Goal: Information Seeking & Learning: Learn about a topic

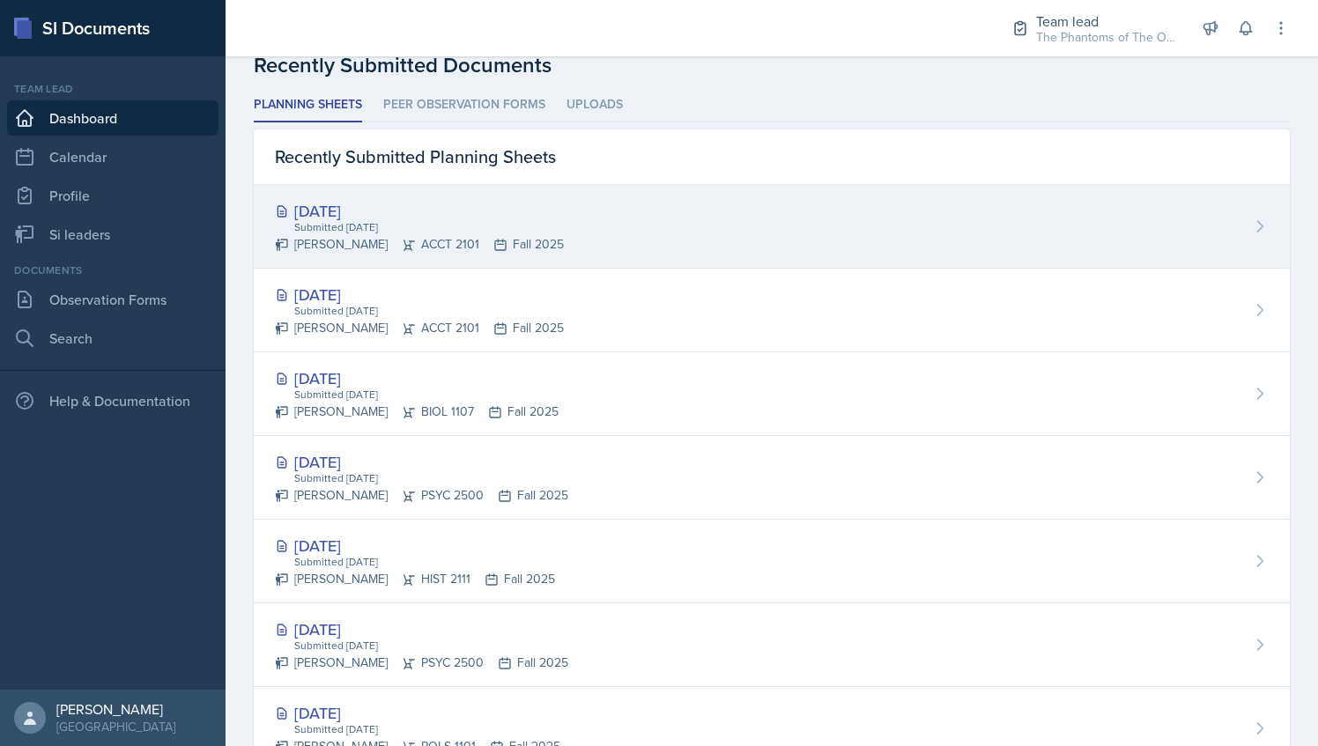
scroll to position [781, 0]
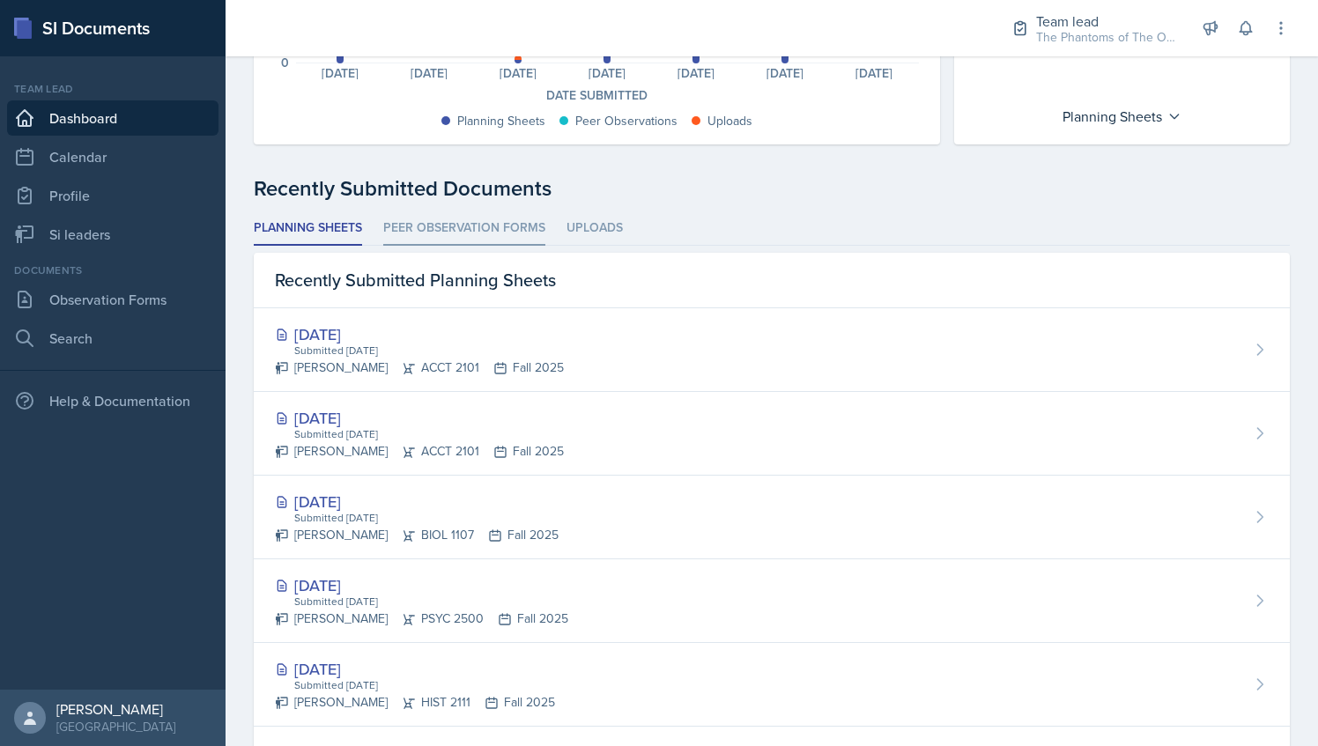
click at [404, 237] on li "Peer Observation Forms" at bounding box center [464, 228] width 162 height 34
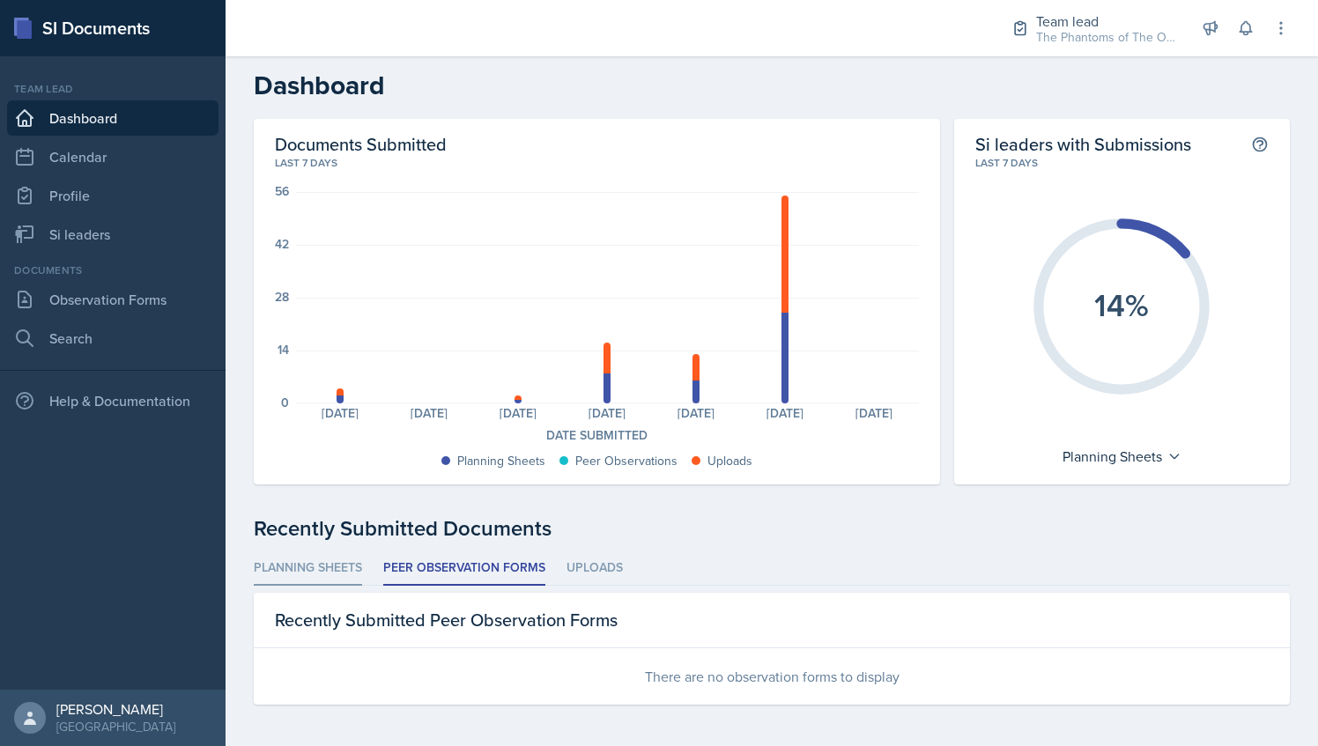
click at [307, 560] on li "Planning Sheets" at bounding box center [308, 568] width 108 height 34
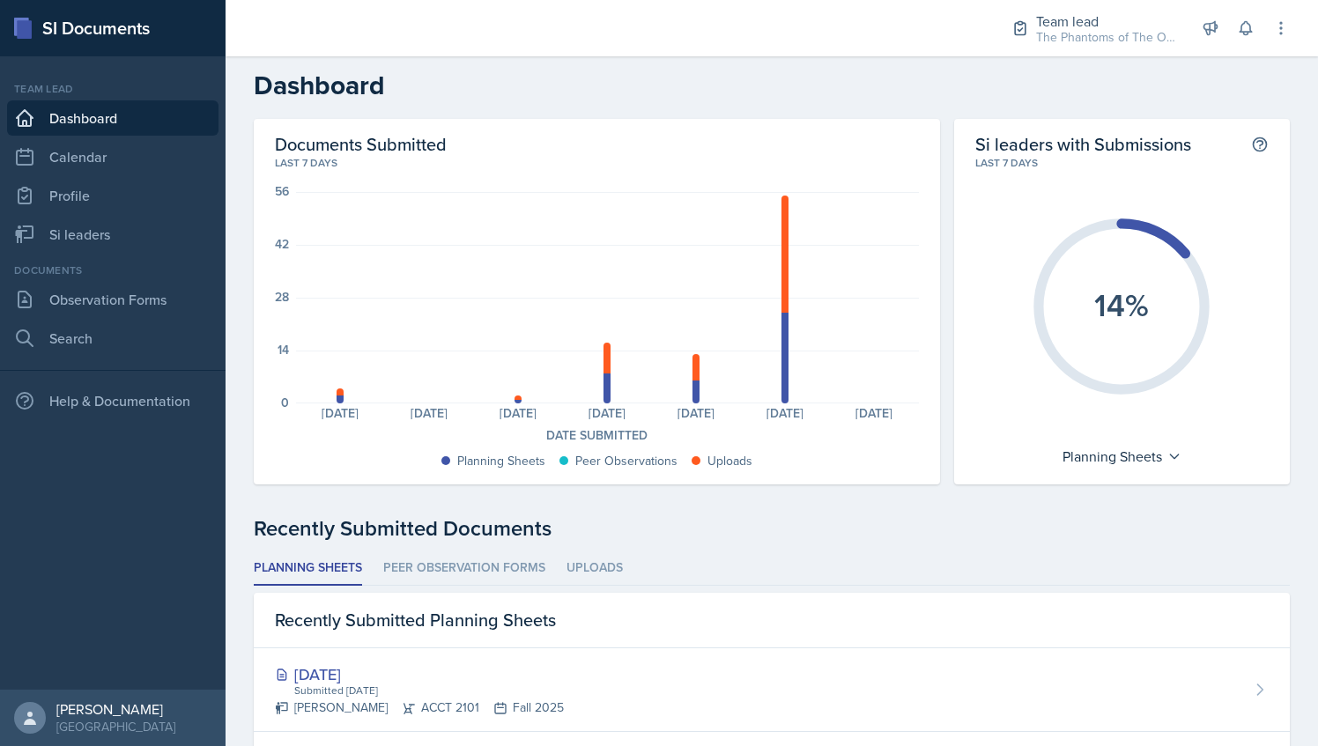
scroll to position [344, 0]
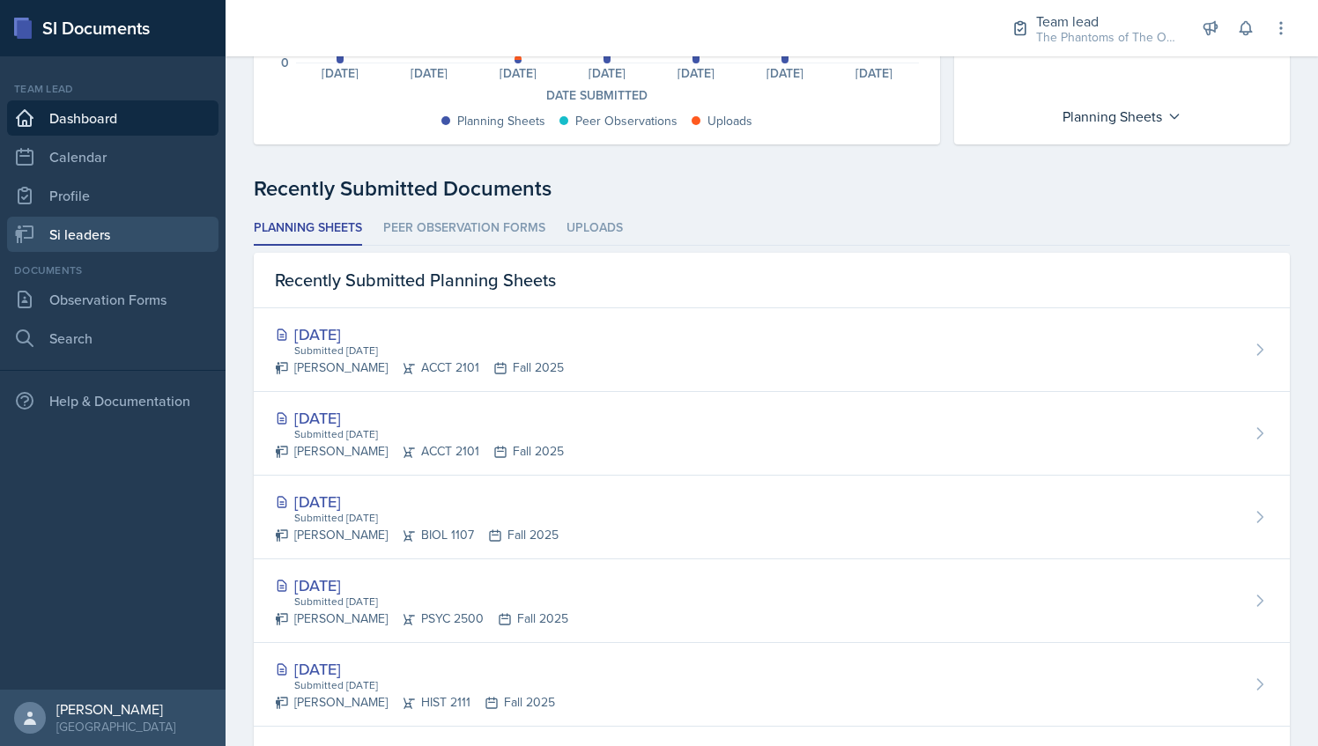
click at [132, 234] on link "Si leaders" at bounding box center [112, 234] width 211 height 35
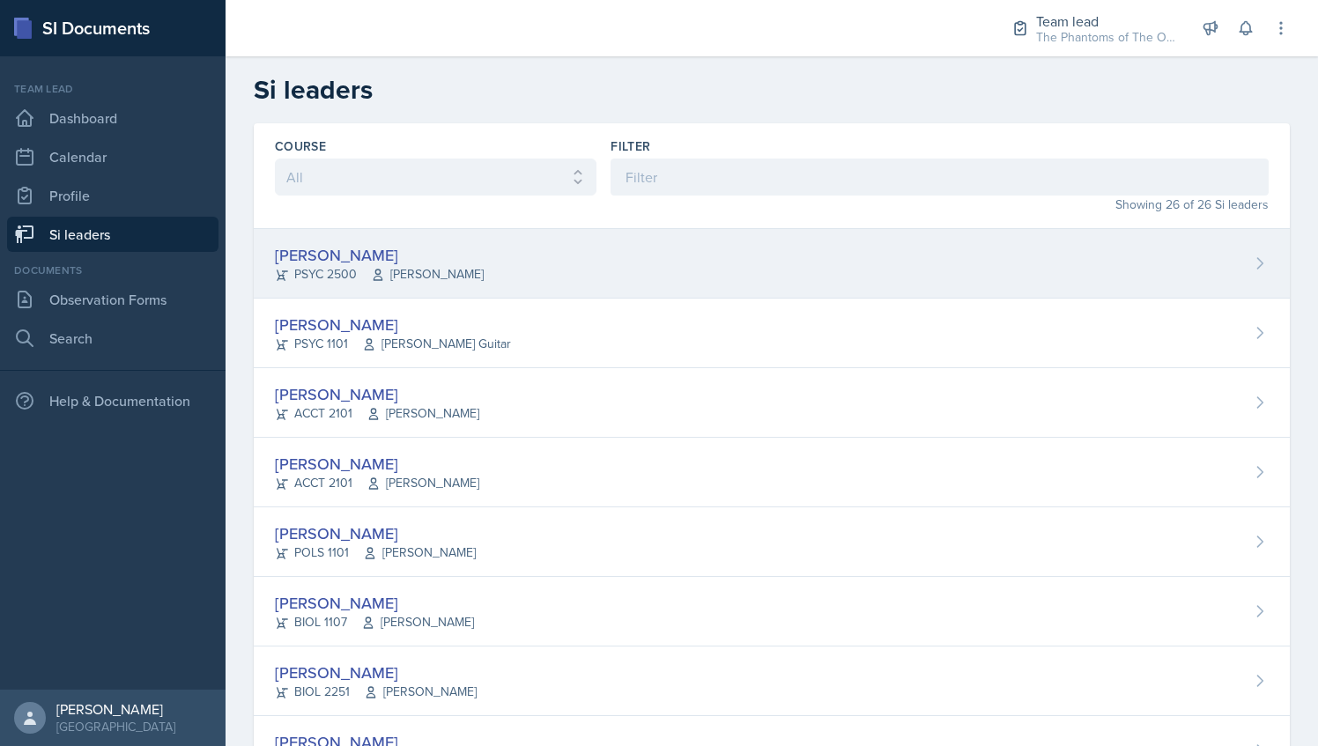
click at [536, 254] on div "[PERSON_NAME] PSYC 2500 [PERSON_NAME]" at bounding box center [772, 264] width 1036 height 70
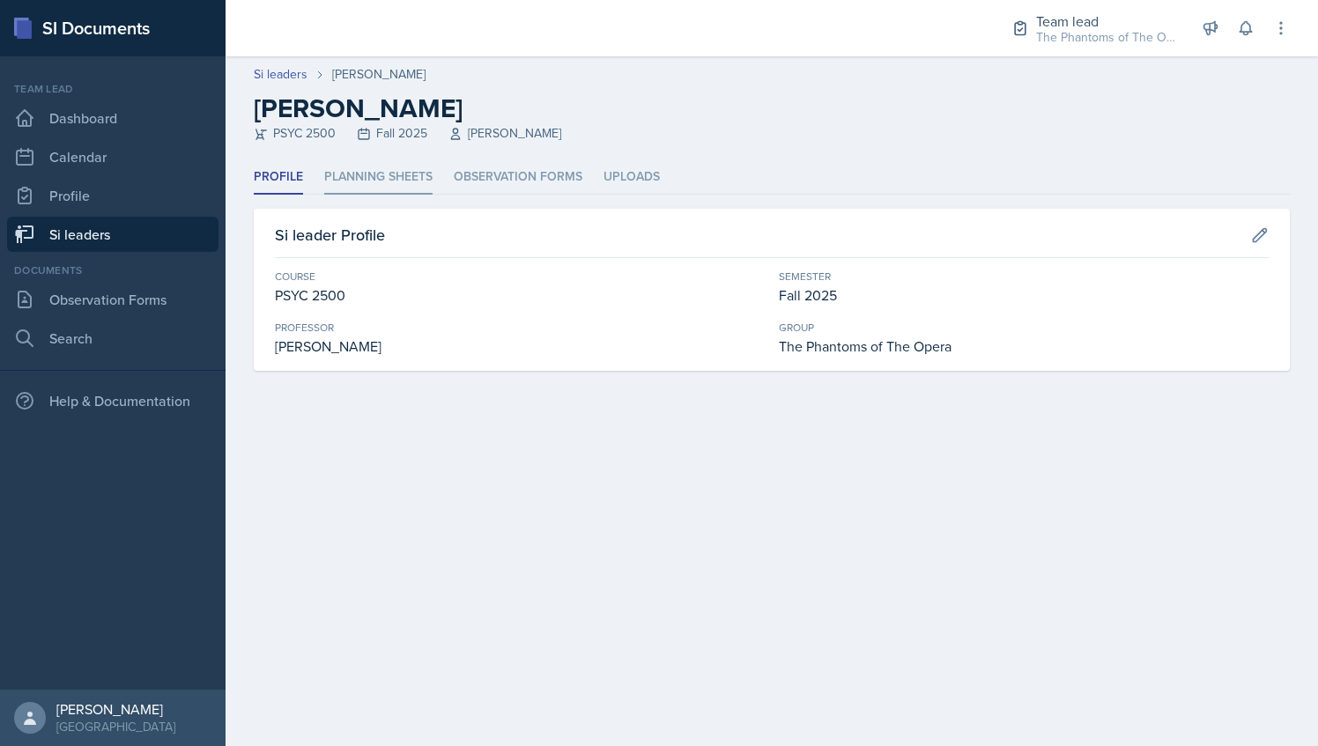
click at [387, 189] on li "Planning Sheets" at bounding box center [378, 177] width 108 height 34
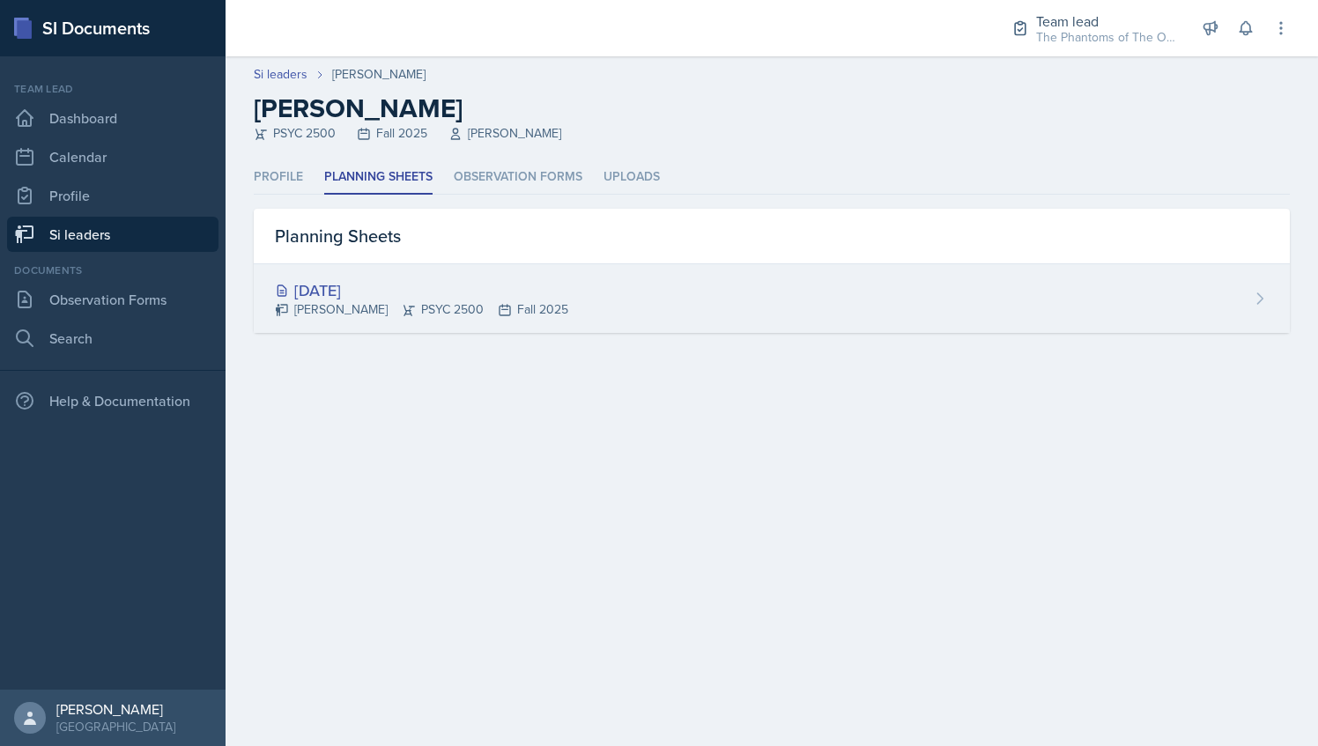
click at [498, 312] on icon at bounding box center [505, 310] width 14 height 14
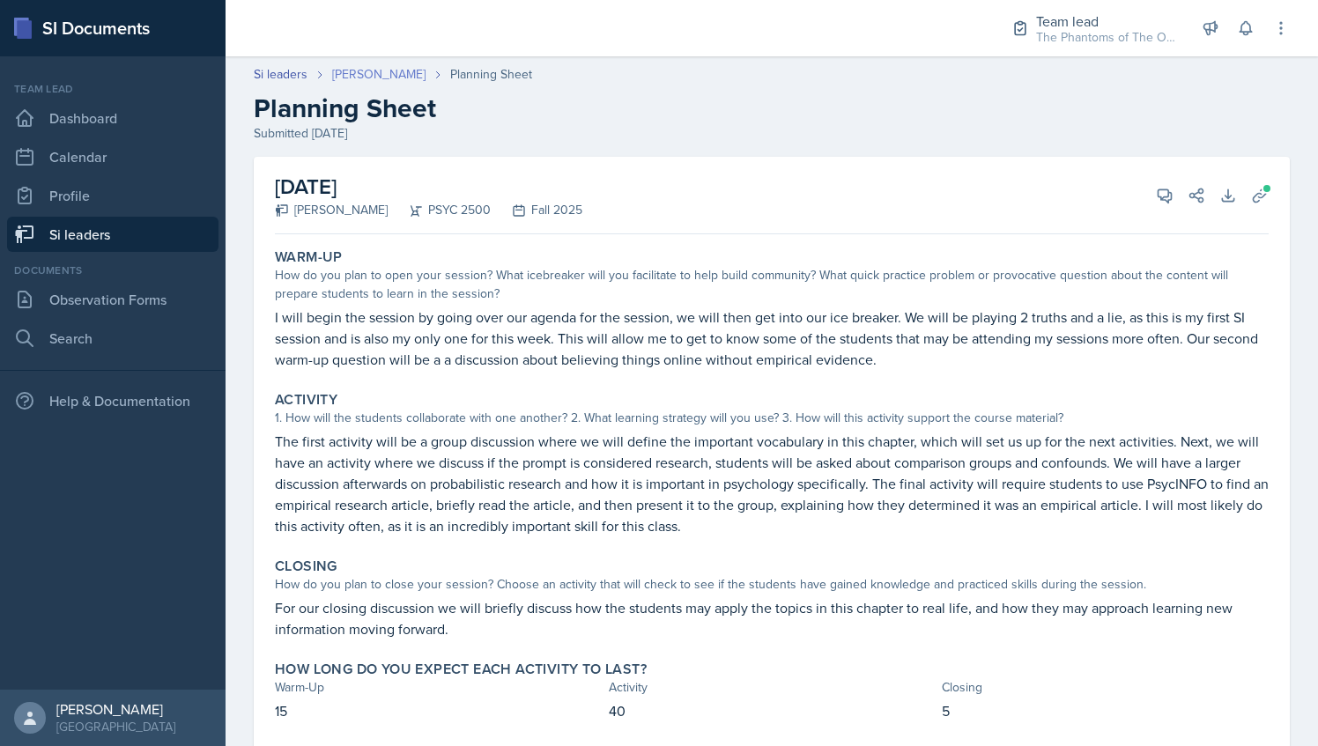
click at [380, 71] on link "[PERSON_NAME]" at bounding box center [378, 74] width 93 height 18
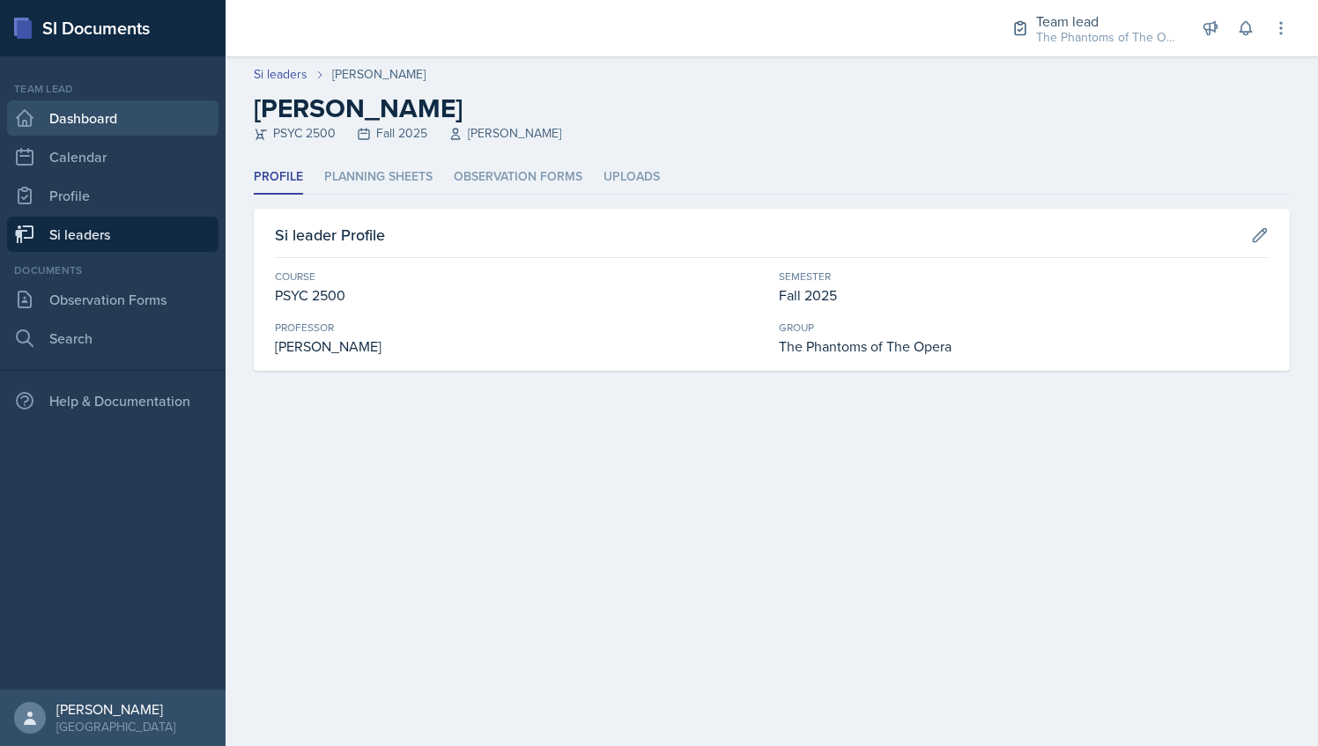
click at [108, 122] on link "Dashboard" at bounding box center [112, 117] width 211 height 35
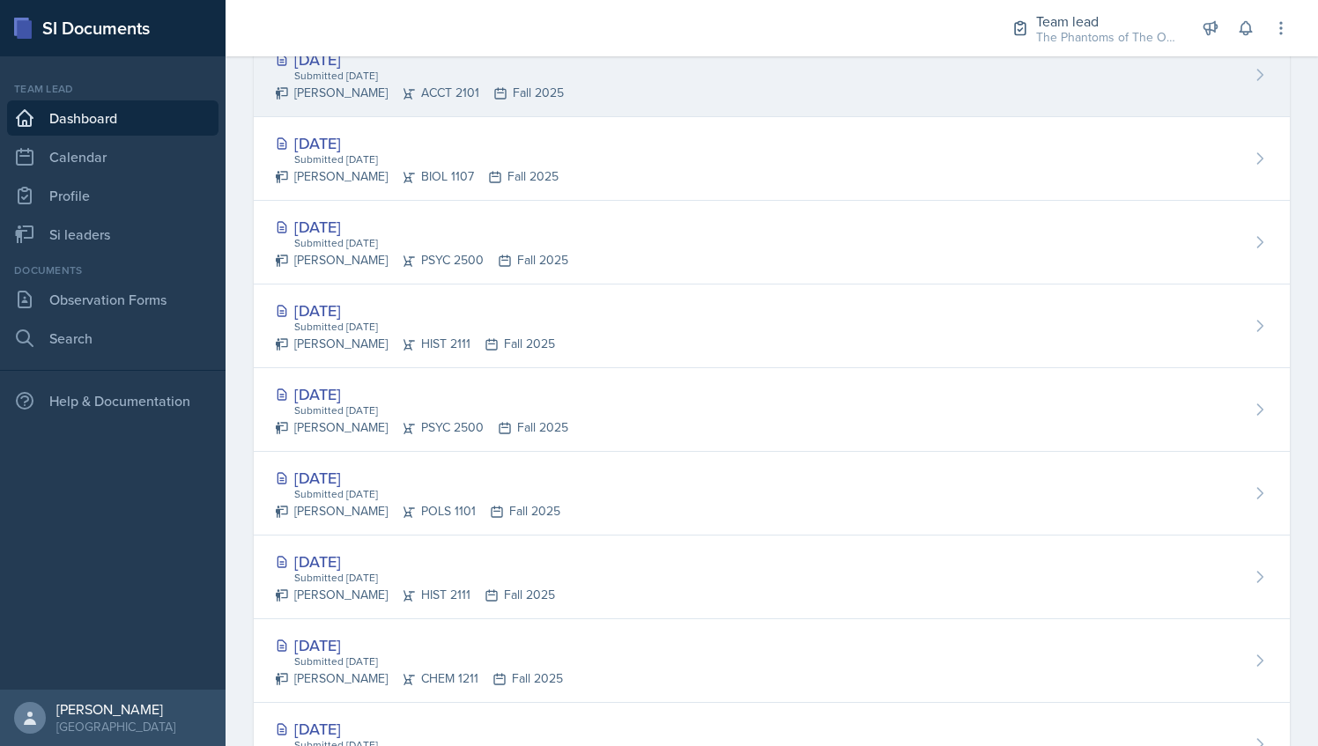
scroll to position [781, 0]
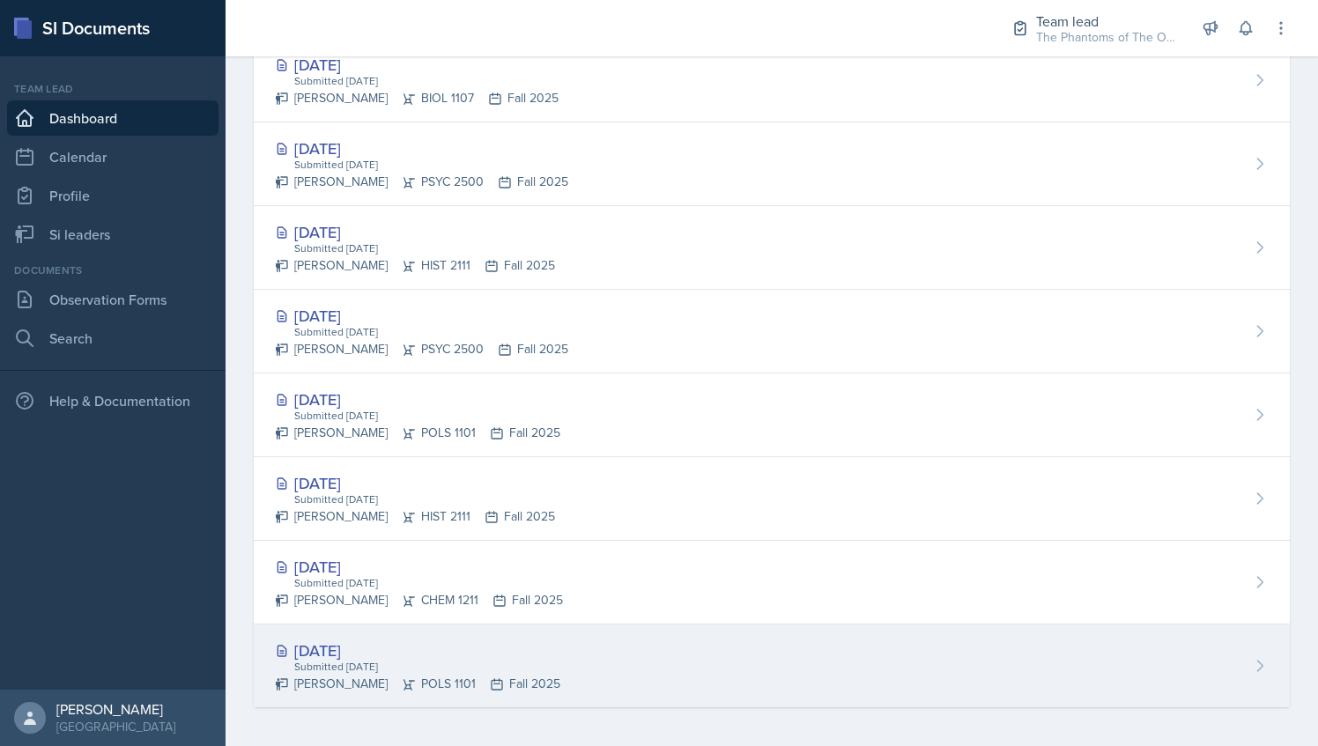
click at [560, 654] on div "[DATE]" at bounding box center [417, 651] width 285 height 24
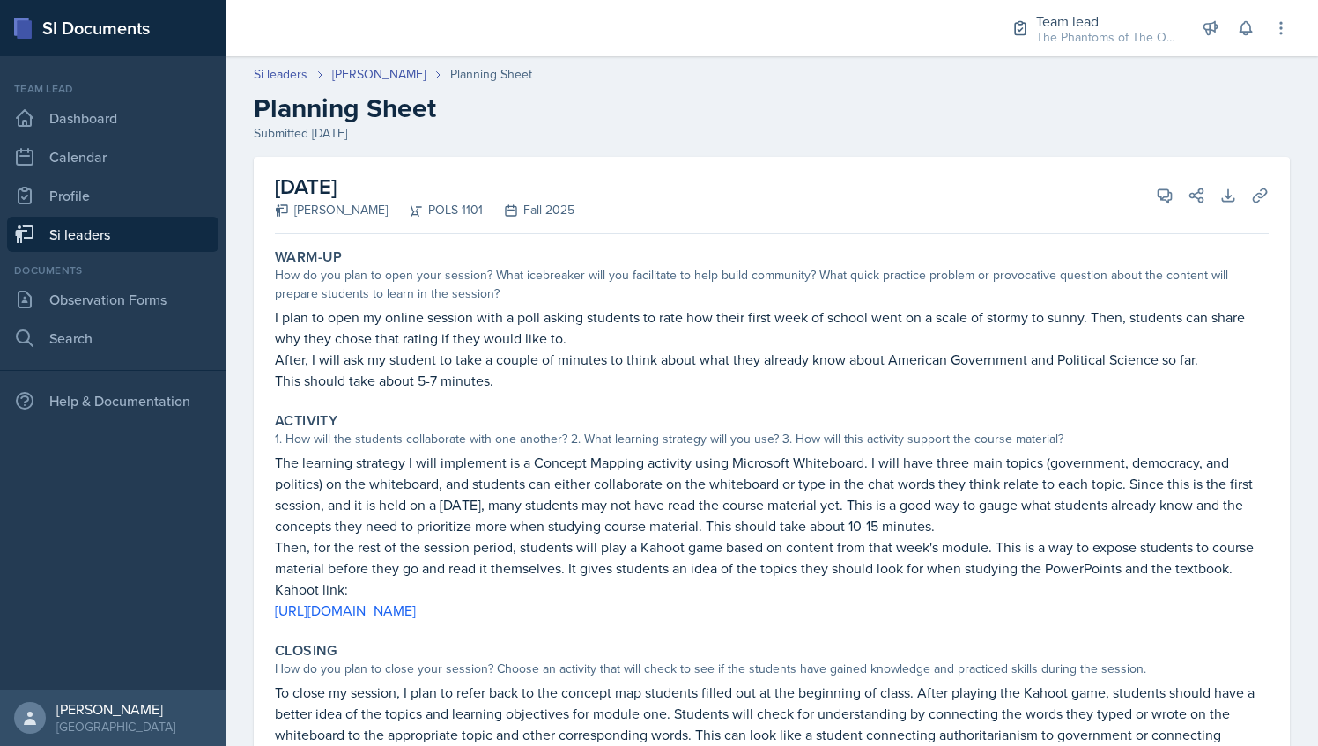
click at [146, 231] on link "Si leaders" at bounding box center [112, 234] width 211 height 35
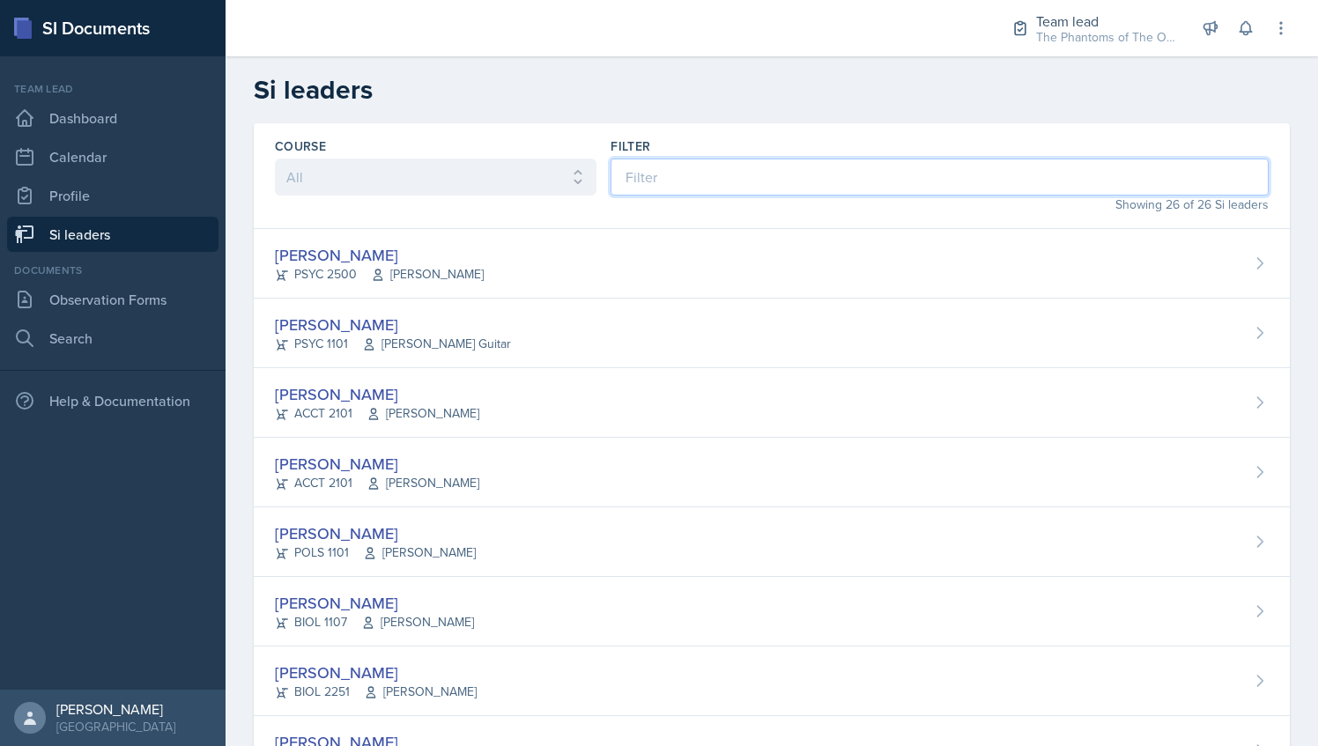
click at [626, 185] on input at bounding box center [939, 177] width 658 height 37
click at [743, 180] on input at bounding box center [939, 177] width 658 height 37
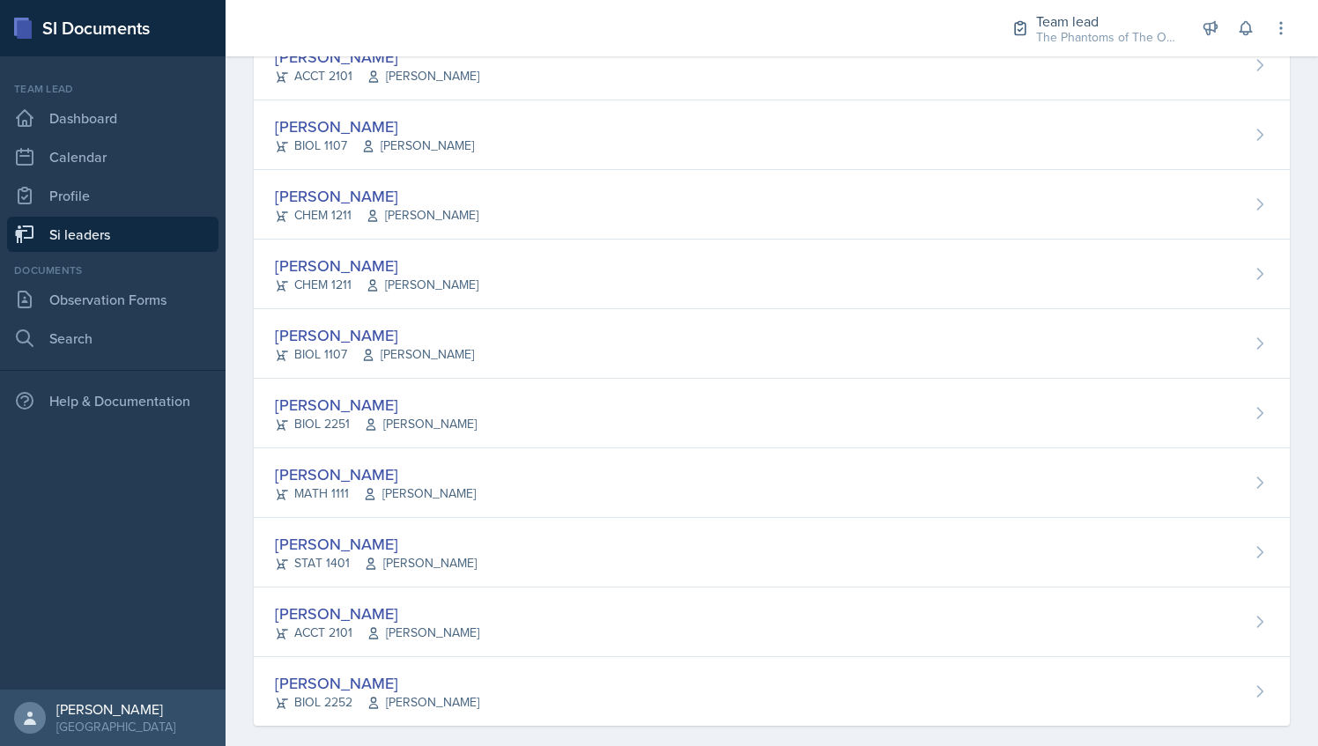
scroll to position [1315, 0]
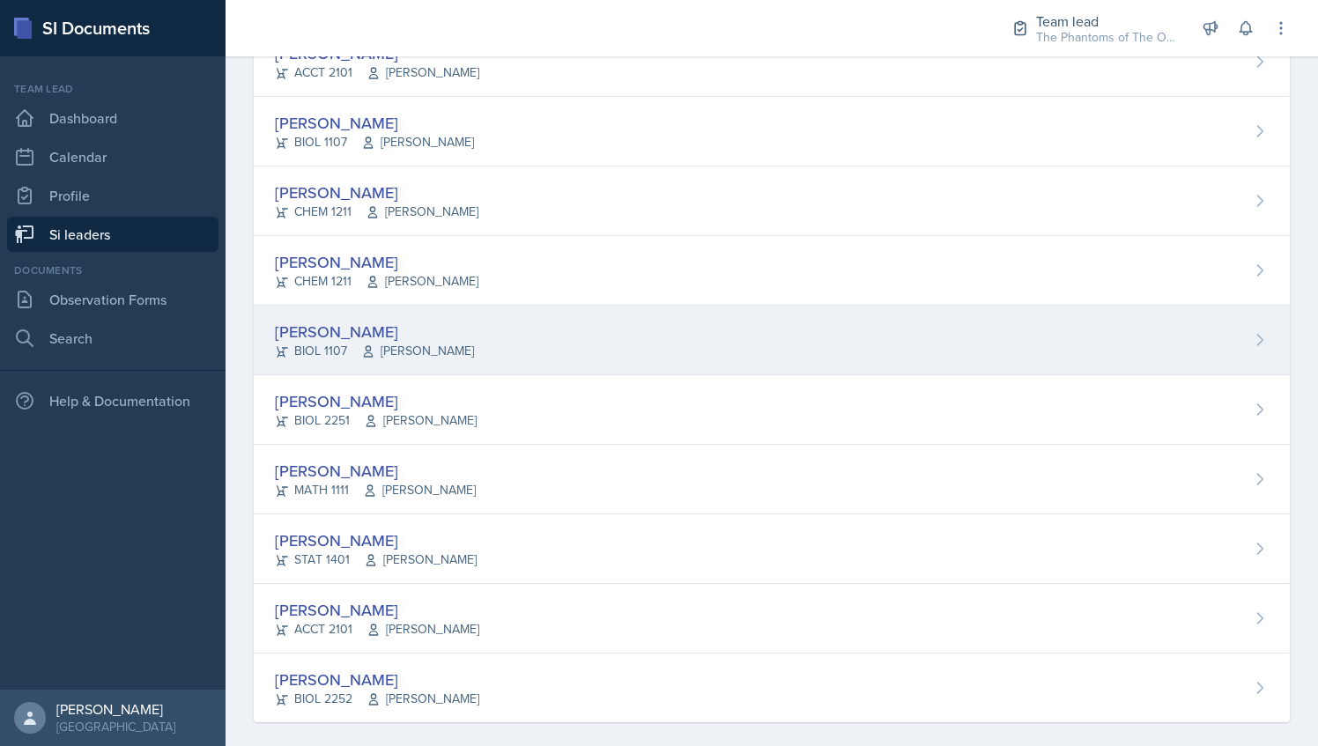
click at [516, 306] on div "[PERSON_NAME] BIOL 1107 [PERSON_NAME]" at bounding box center [772, 341] width 1036 height 70
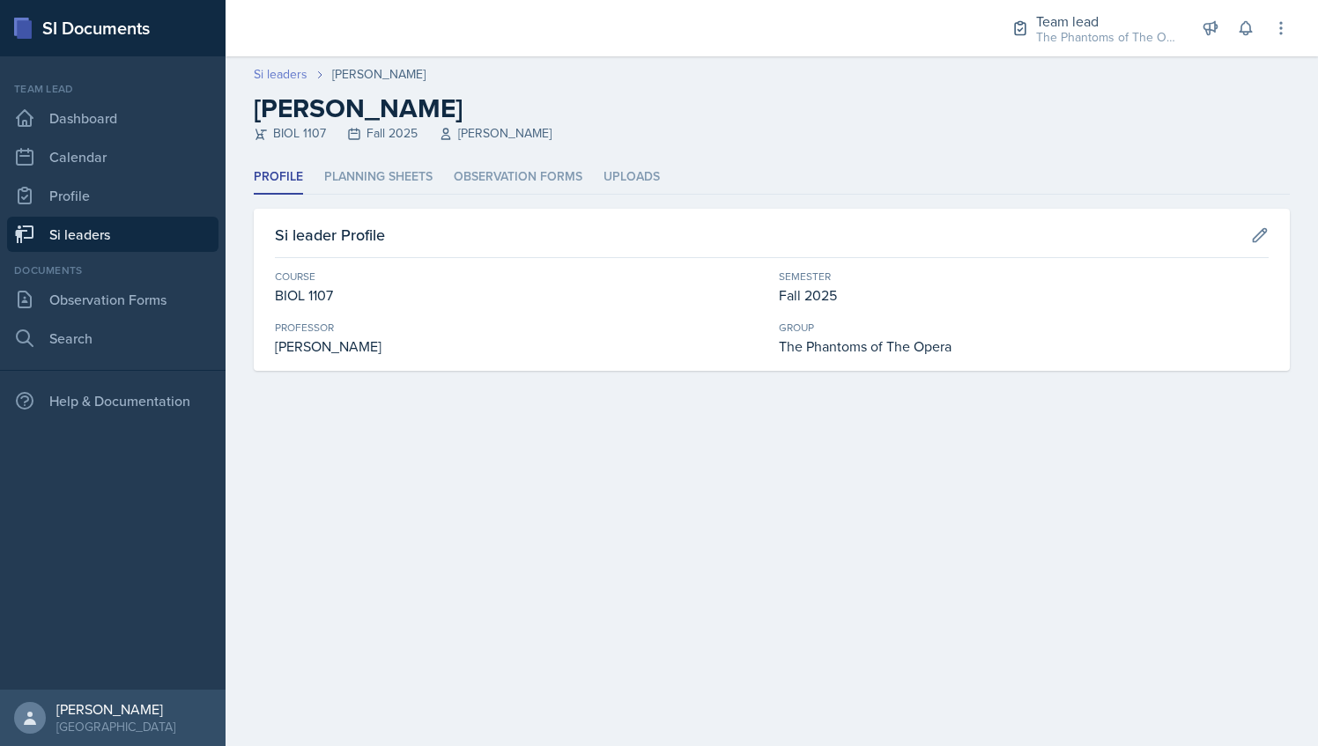
click at [277, 66] on link "Si leaders" at bounding box center [281, 74] width 54 height 18
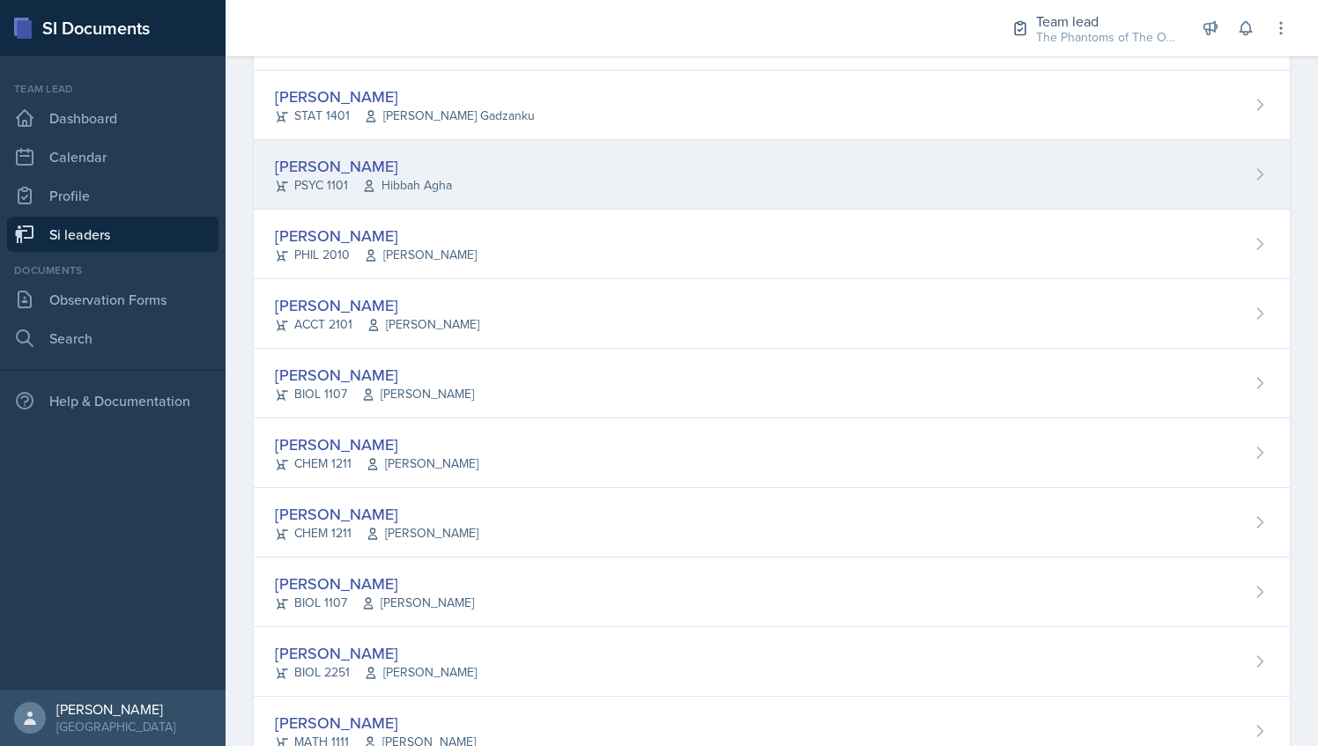
scroll to position [1076, 0]
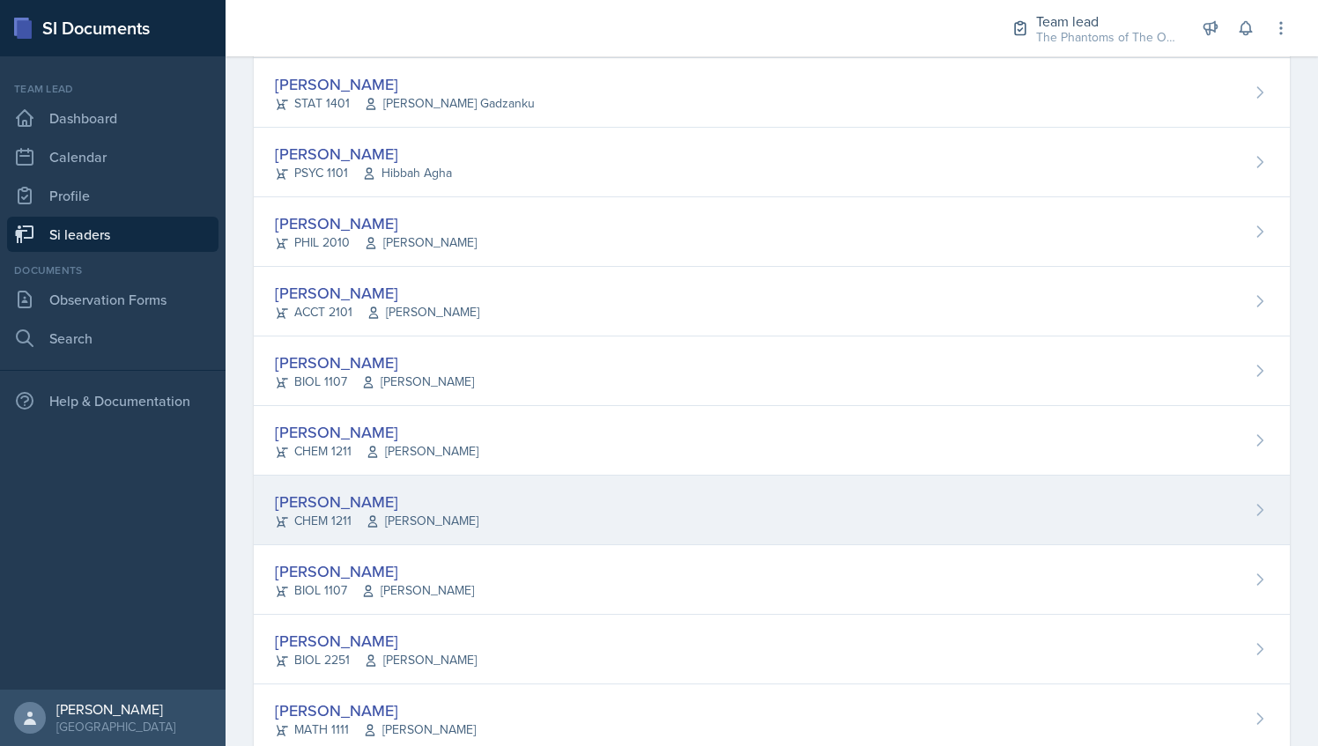
click at [525, 500] on div "[PERSON_NAME] CHEM 1211 [PERSON_NAME]" at bounding box center [772, 511] width 1036 height 70
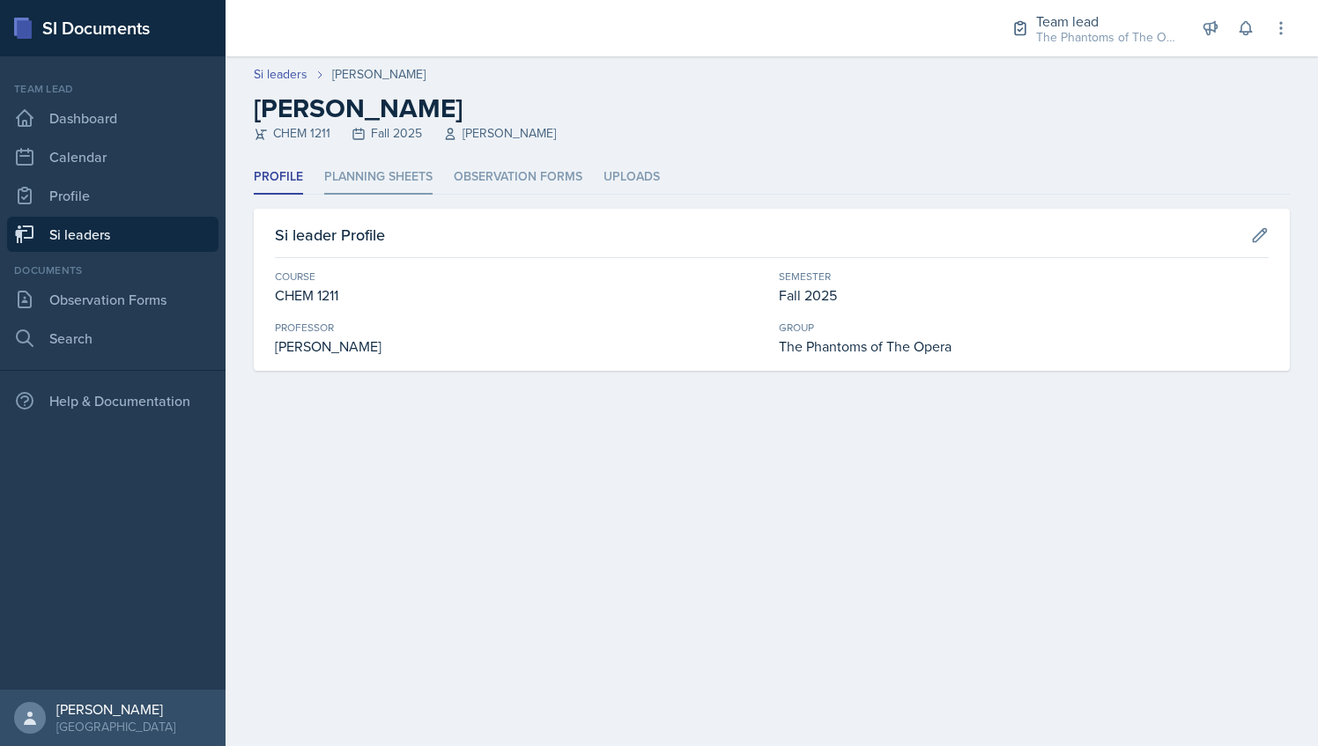
click at [352, 181] on li "Planning Sheets" at bounding box center [378, 177] width 108 height 34
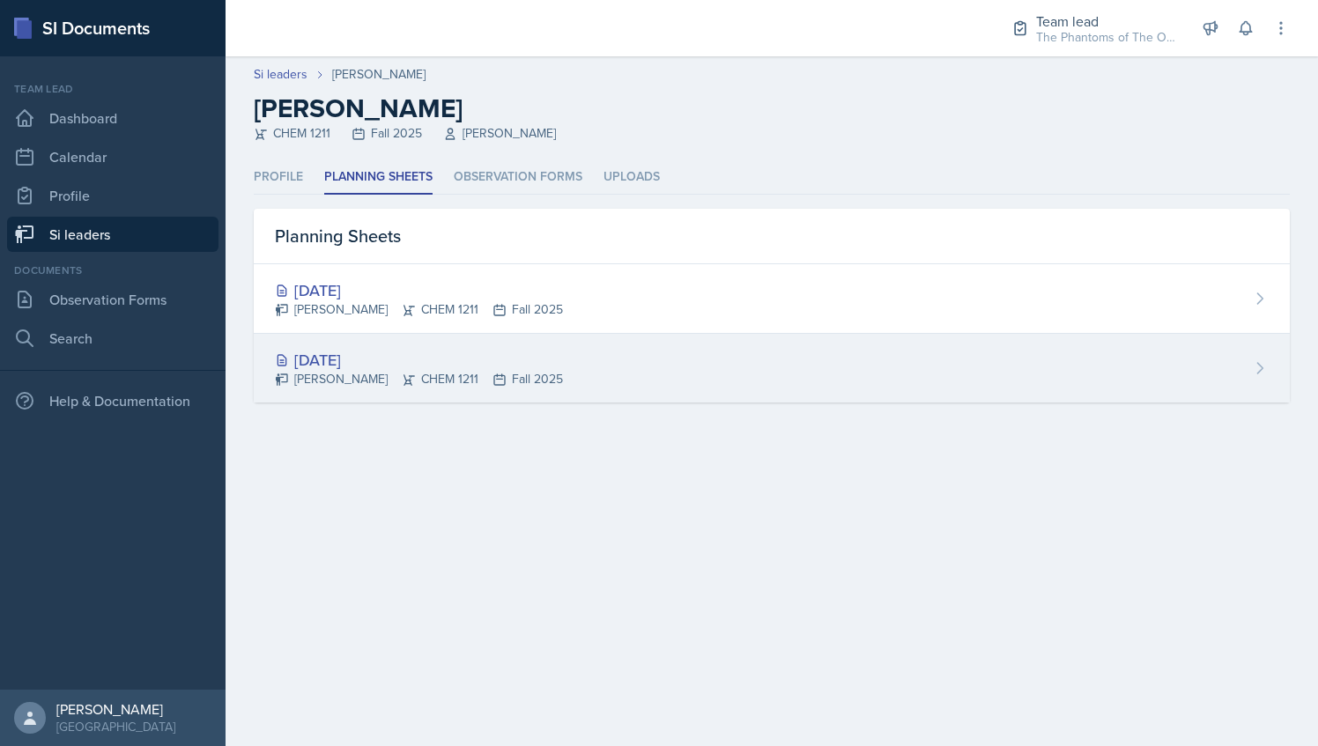
click at [642, 381] on div "[DATE] [PERSON_NAME] CHEM 1211 Fall 2025" at bounding box center [772, 368] width 1036 height 69
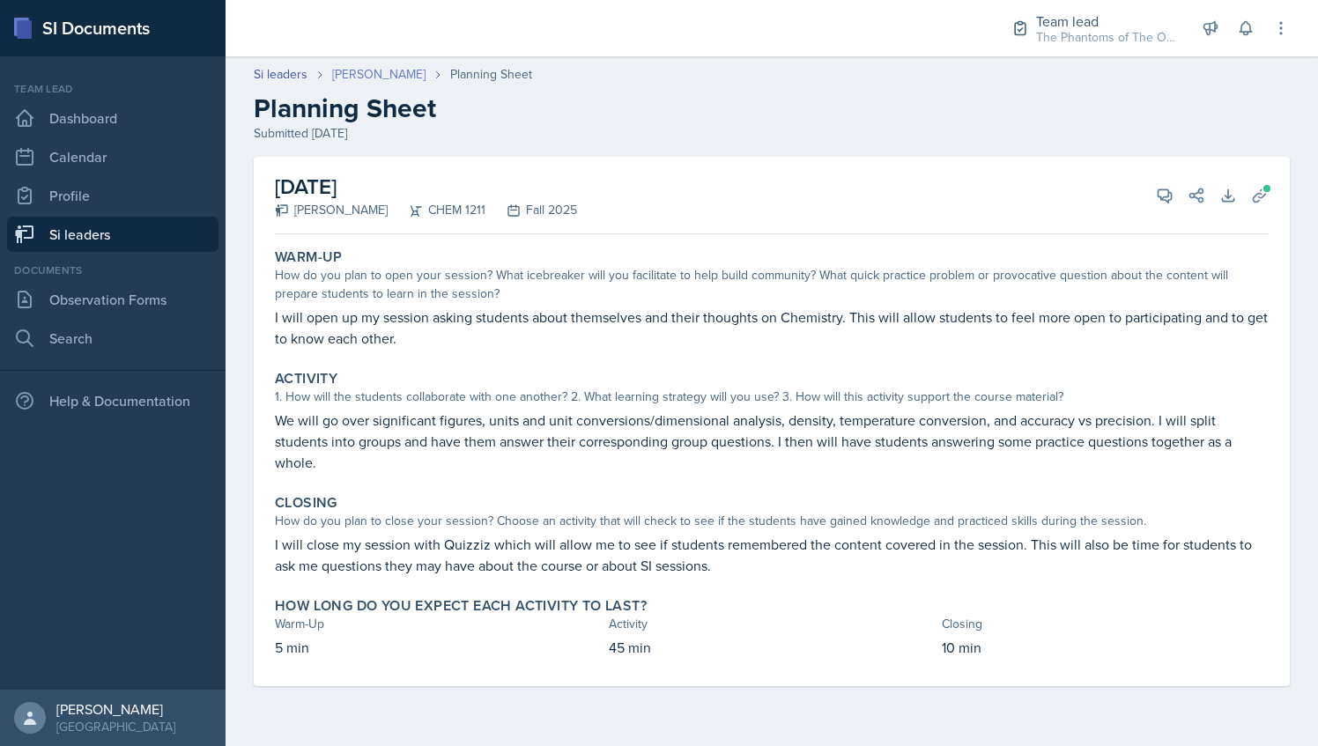
click at [353, 74] on link "[PERSON_NAME]" at bounding box center [378, 74] width 93 height 18
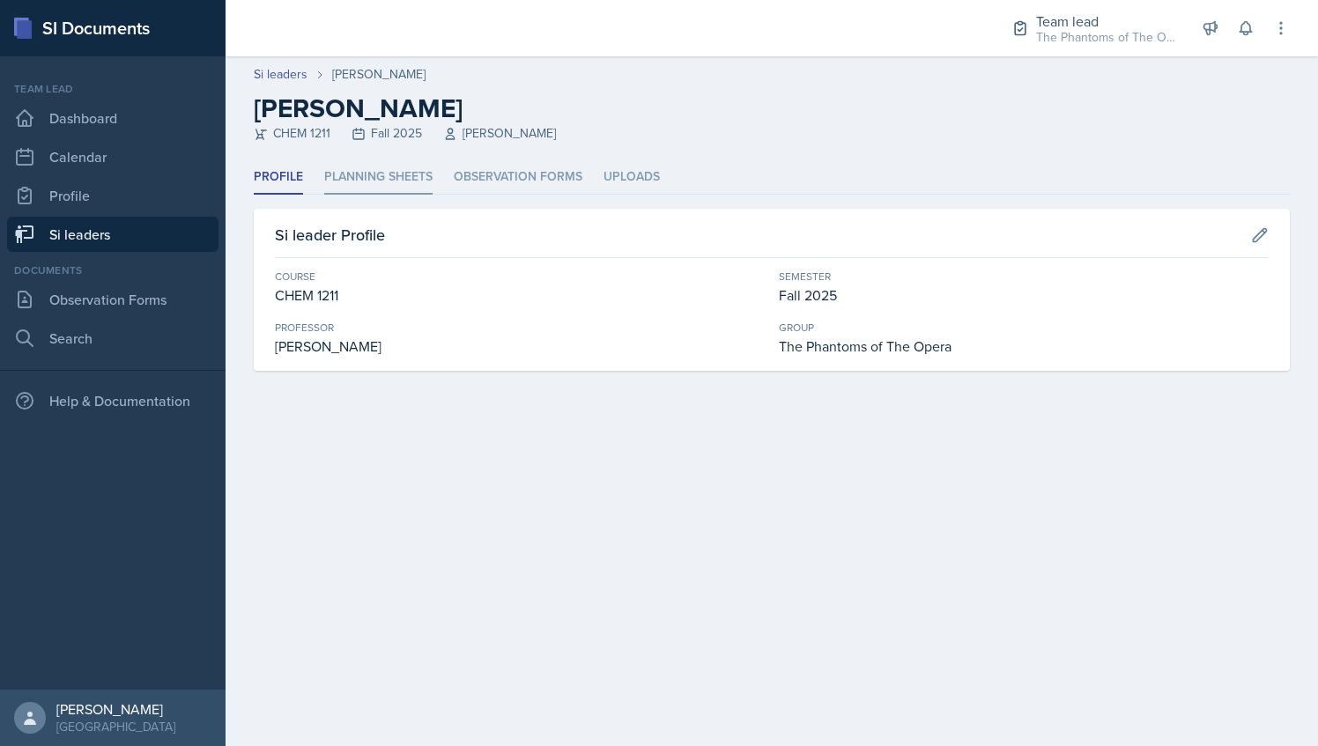
click at [369, 181] on li "Planning Sheets" at bounding box center [378, 177] width 108 height 34
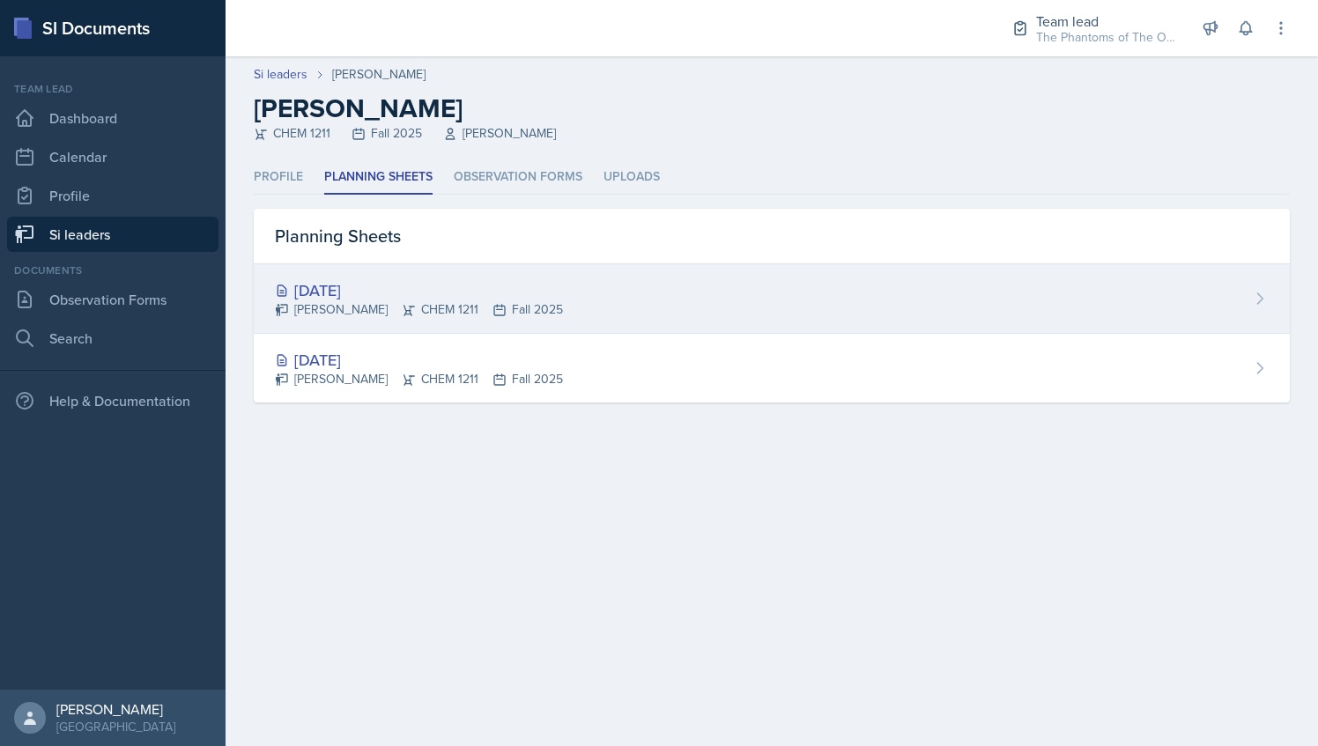
click at [419, 277] on div "[DATE] [PERSON_NAME] CHEM 1211 Fall 2025" at bounding box center [772, 299] width 1036 height 70
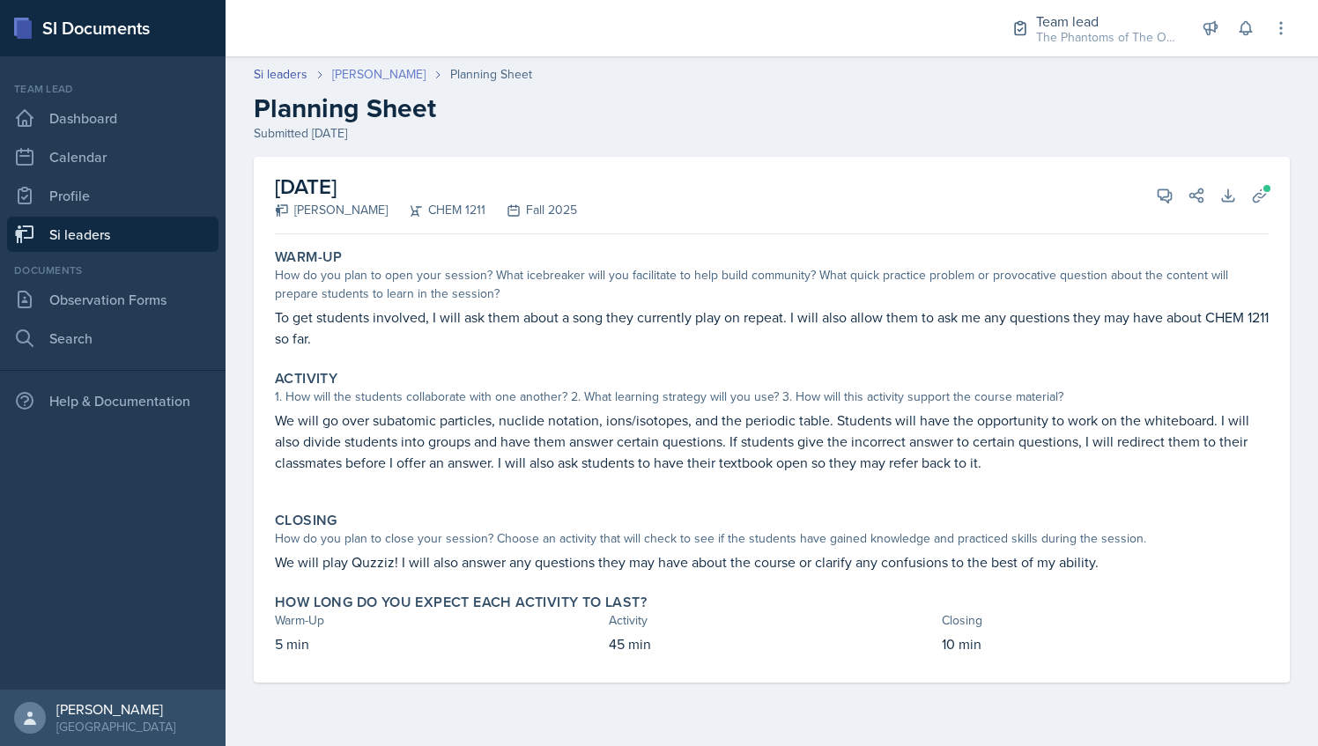
click at [360, 72] on link "[PERSON_NAME]" at bounding box center [378, 74] width 93 height 18
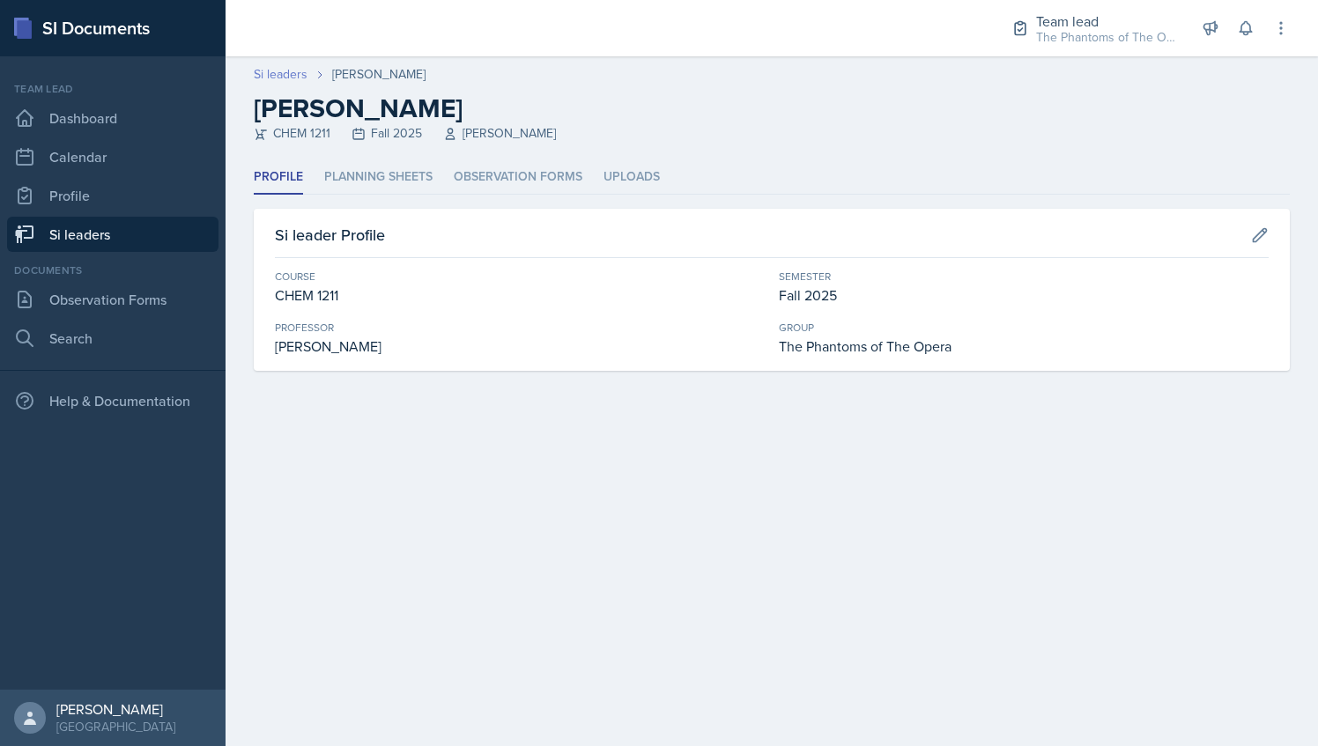
click at [284, 69] on link "Si leaders" at bounding box center [281, 74] width 54 height 18
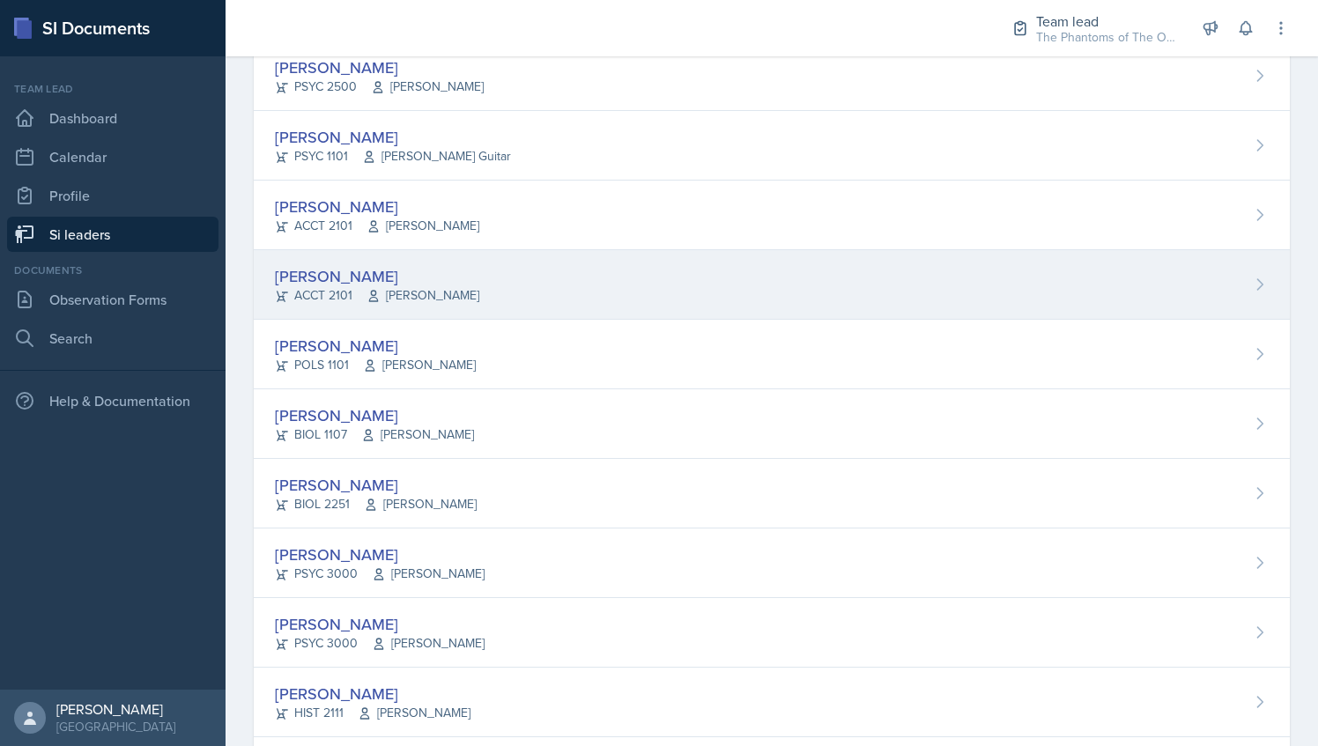
scroll to position [189, 0]
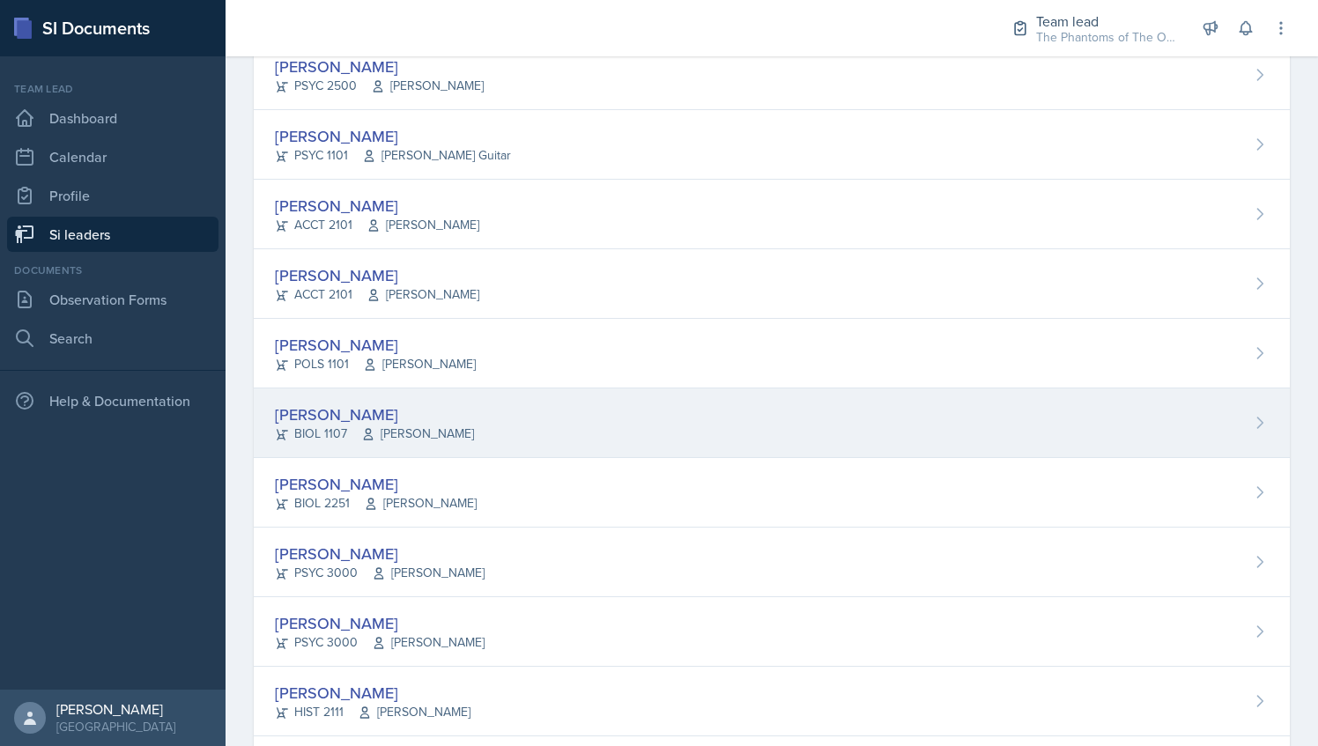
click at [502, 418] on div "[PERSON_NAME] BIOL 1107 [PERSON_NAME]" at bounding box center [772, 423] width 1036 height 70
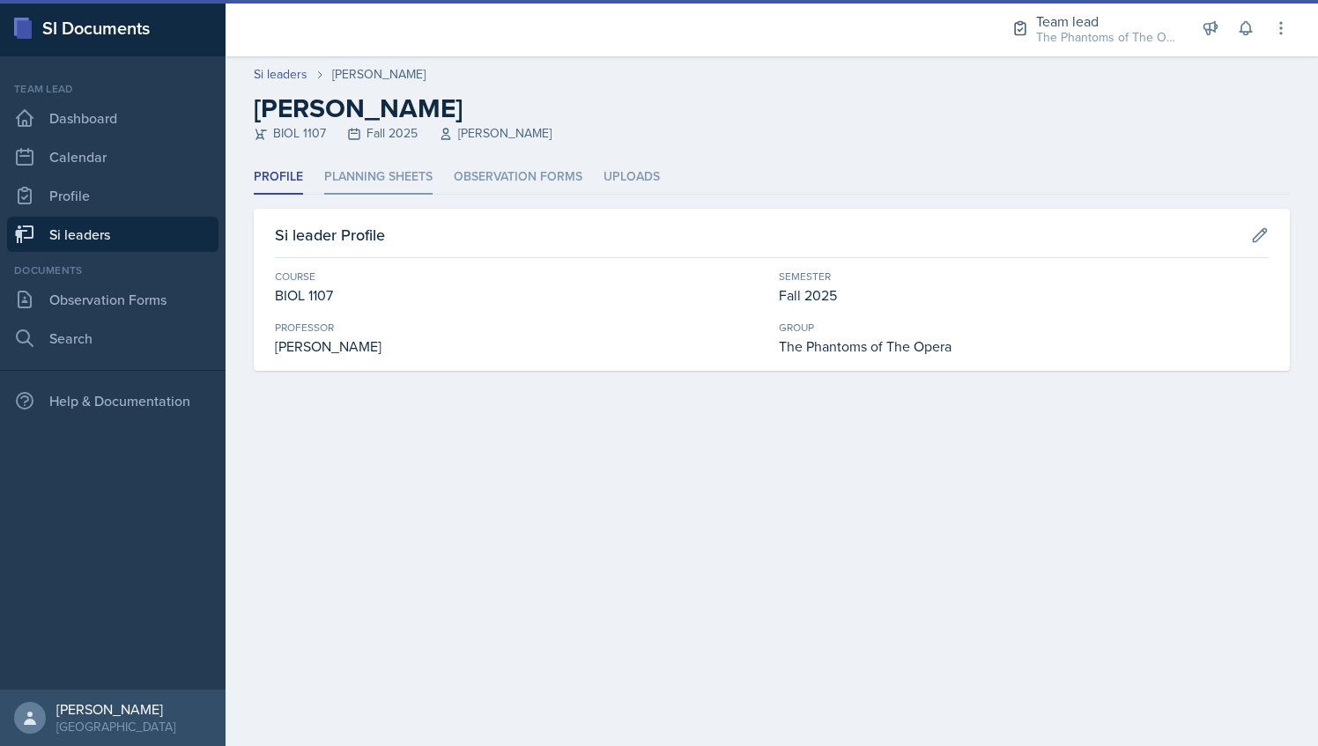
click at [381, 177] on li "Planning Sheets" at bounding box center [378, 177] width 108 height 34
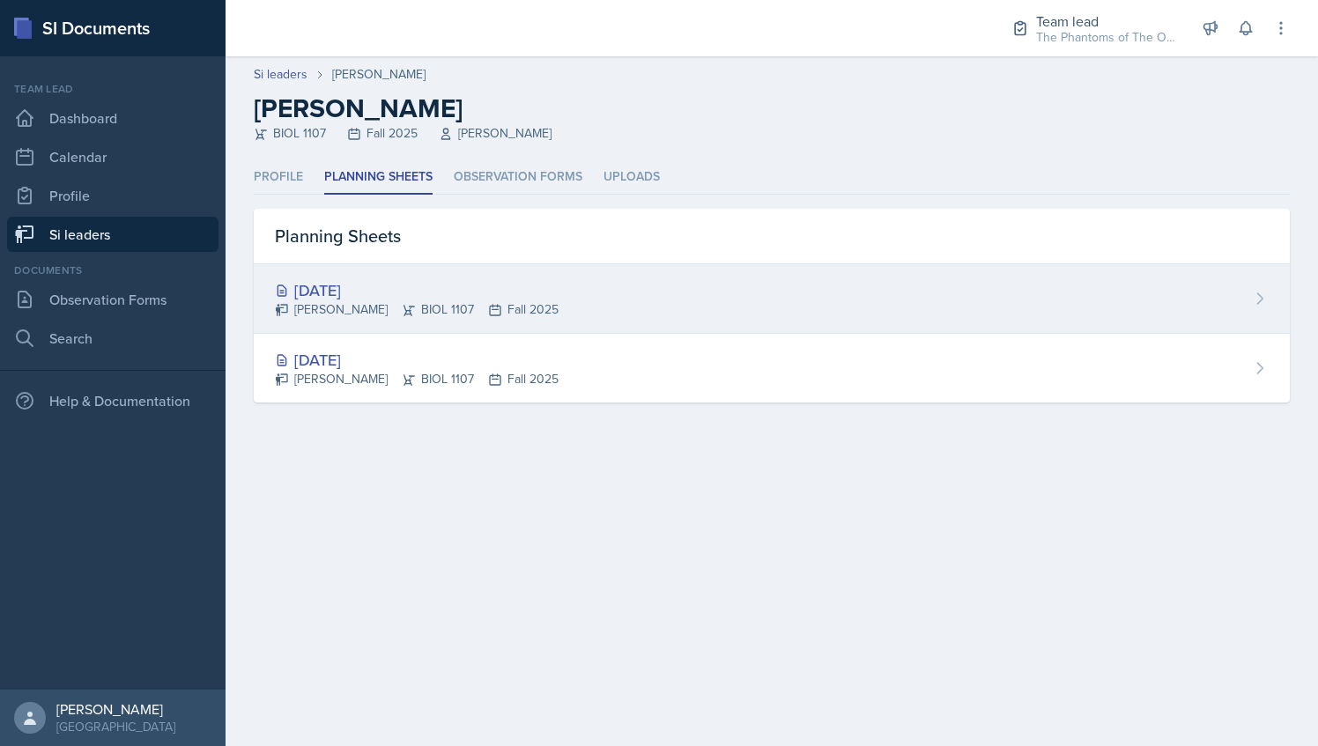
click at [456, 306] on div "[PERSON_NAME] BIOL 1107 Fall 2025" at bounding box center [417, 309] width 284 height 18
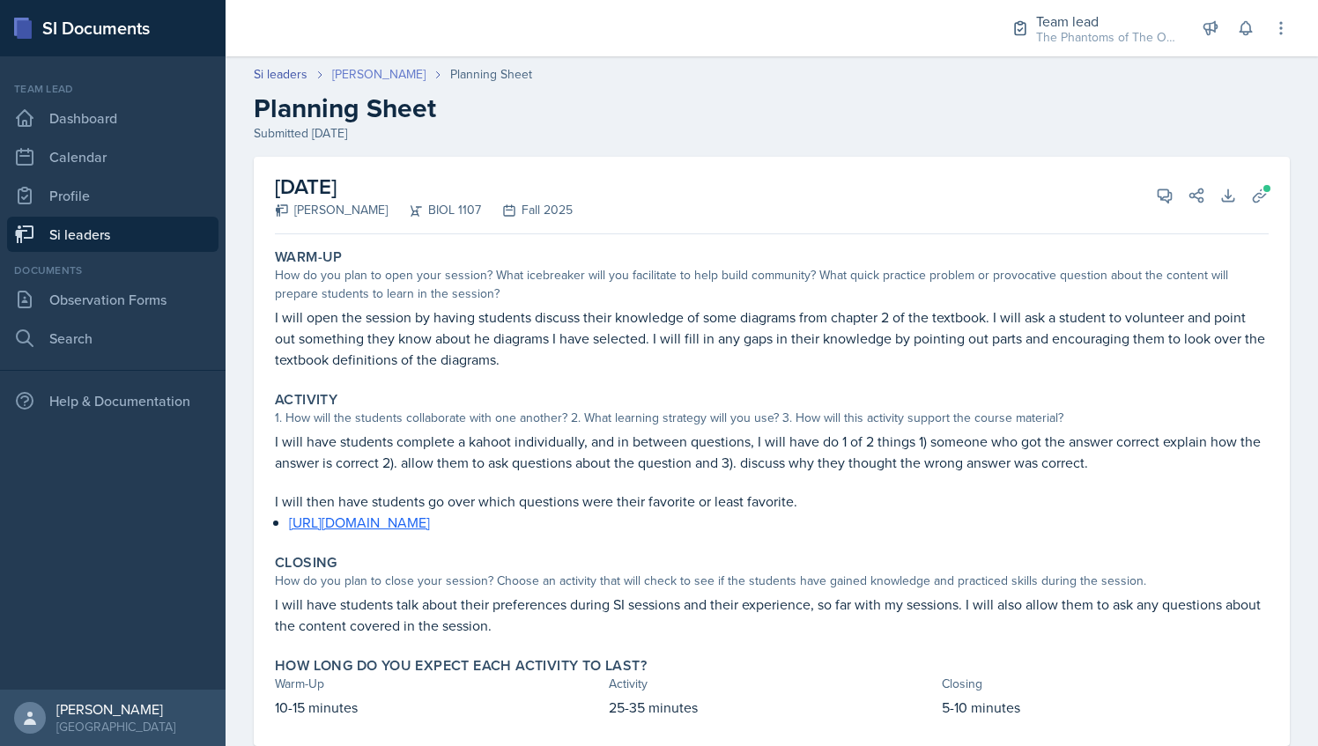
click at [345, 74] on link "[PERSON_NAME]" at bounding box center [378, 74] width 93 height 18
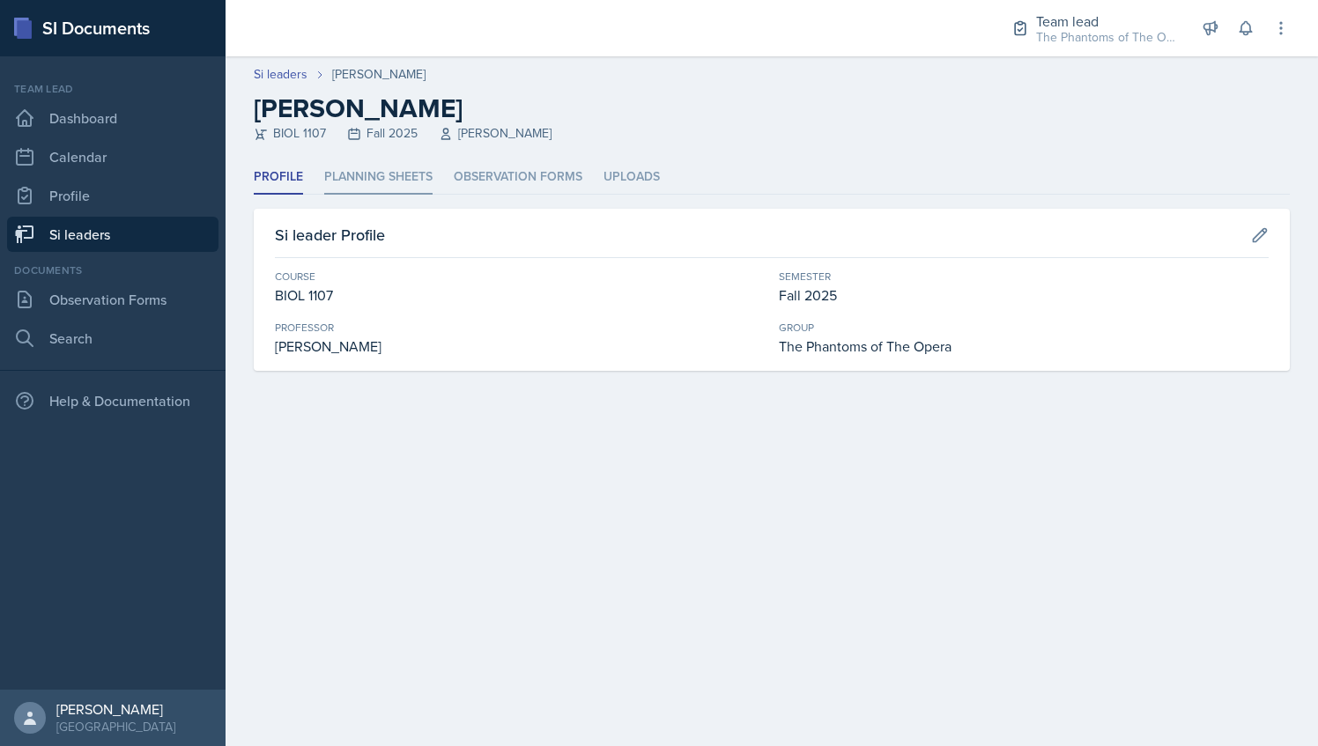
click at [345, 174] on li "Planning Sheets" at bounding box center [378, 177] width 108 height 34
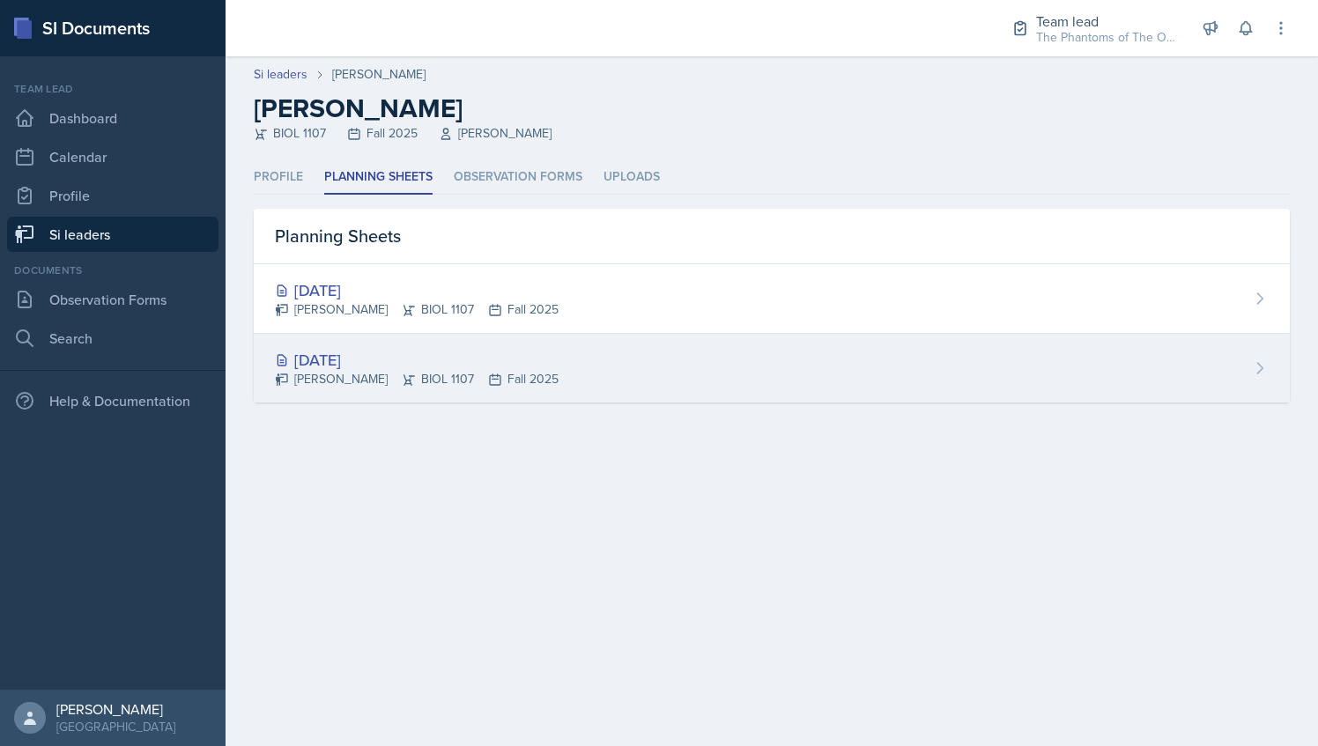
click at [415, 374] on div "[PERSON_NAME] BIOL 1107 Fall 2025" at bounding box center [417, 379] width 284 height 18
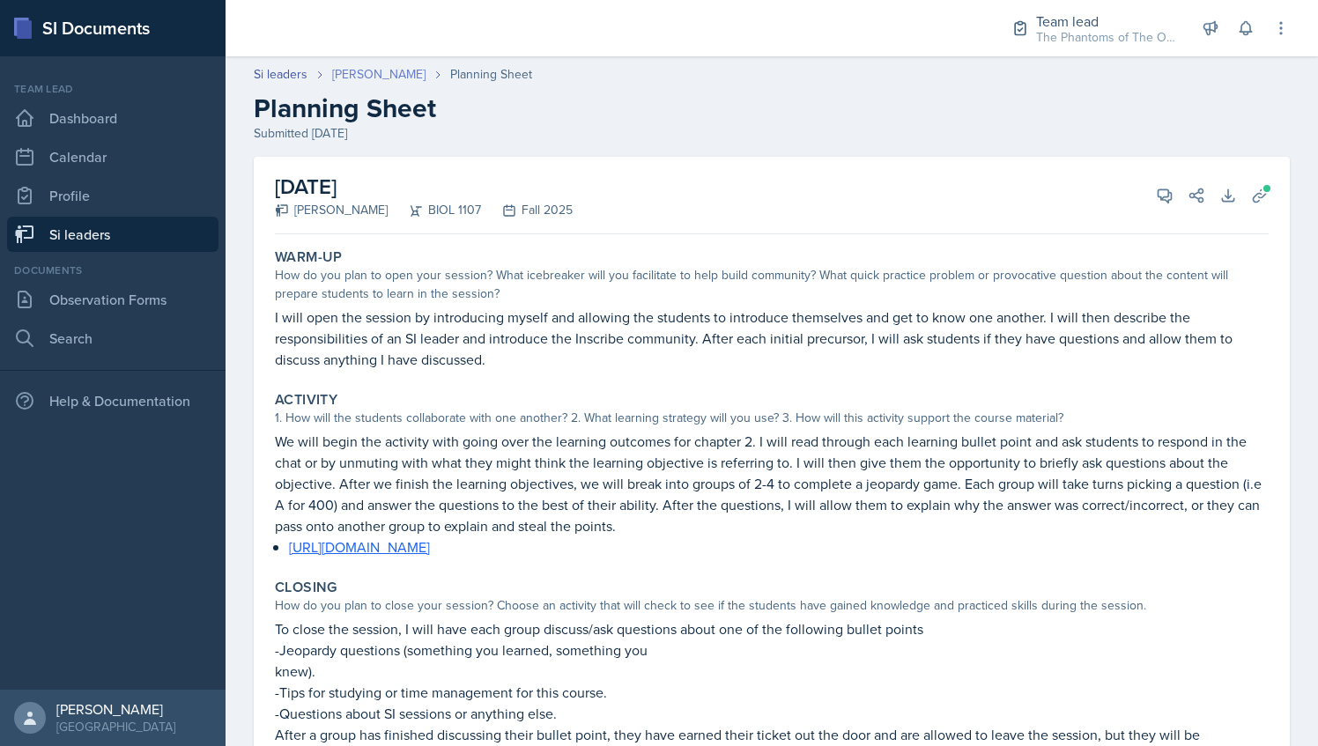
click at [357, 78] on link "[PERSON_NAME]" at bounding box center [378, 74] width 93 height 18
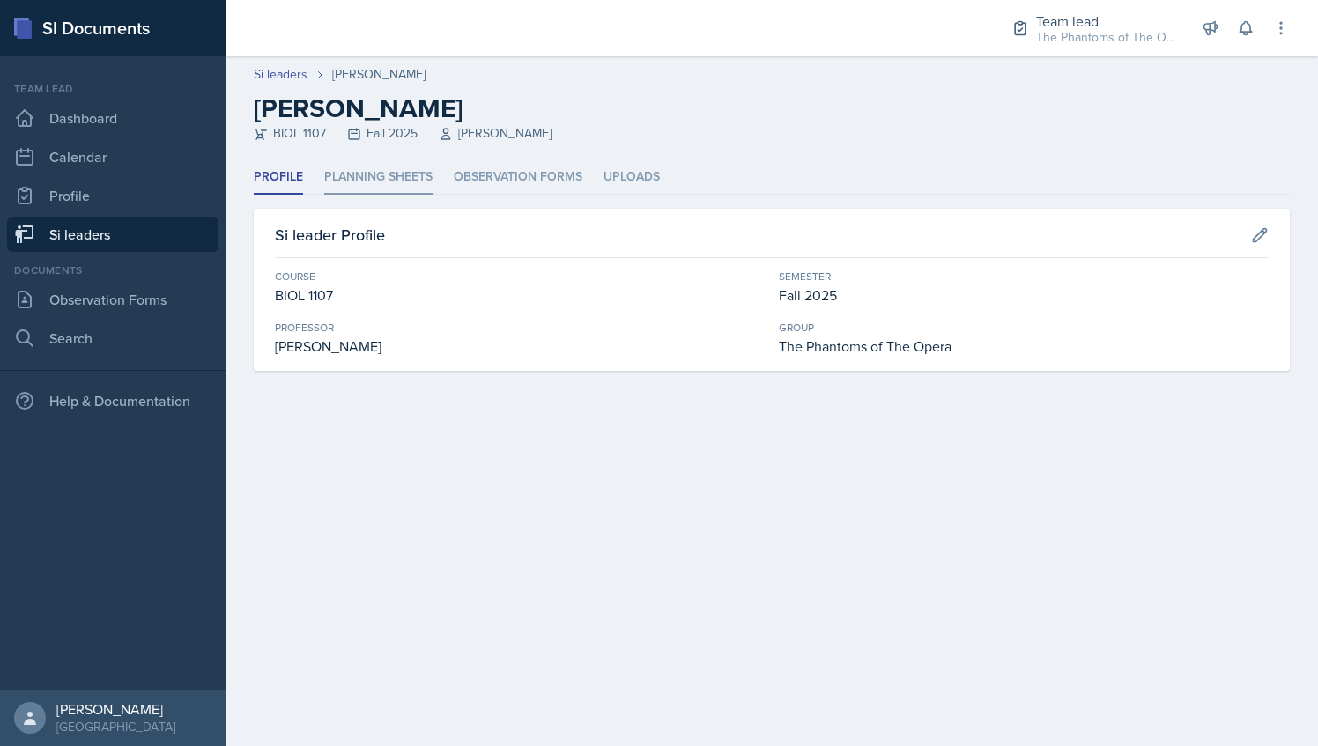
click at [379, 169] on li "Planning Sheets" at bounding box center [378, 177] width 108 height 34
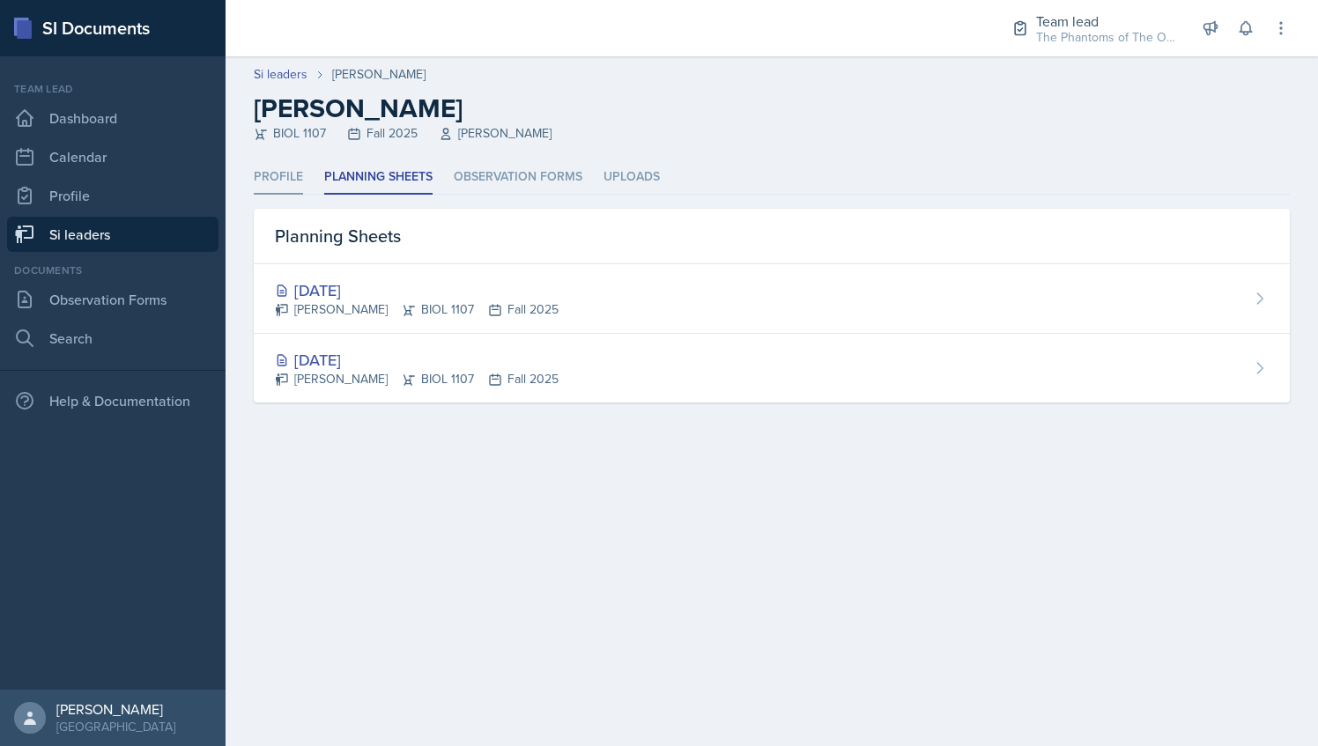
click at [289, 185] on li "Profile" at bounding box center [278, 177] width 49 height 34
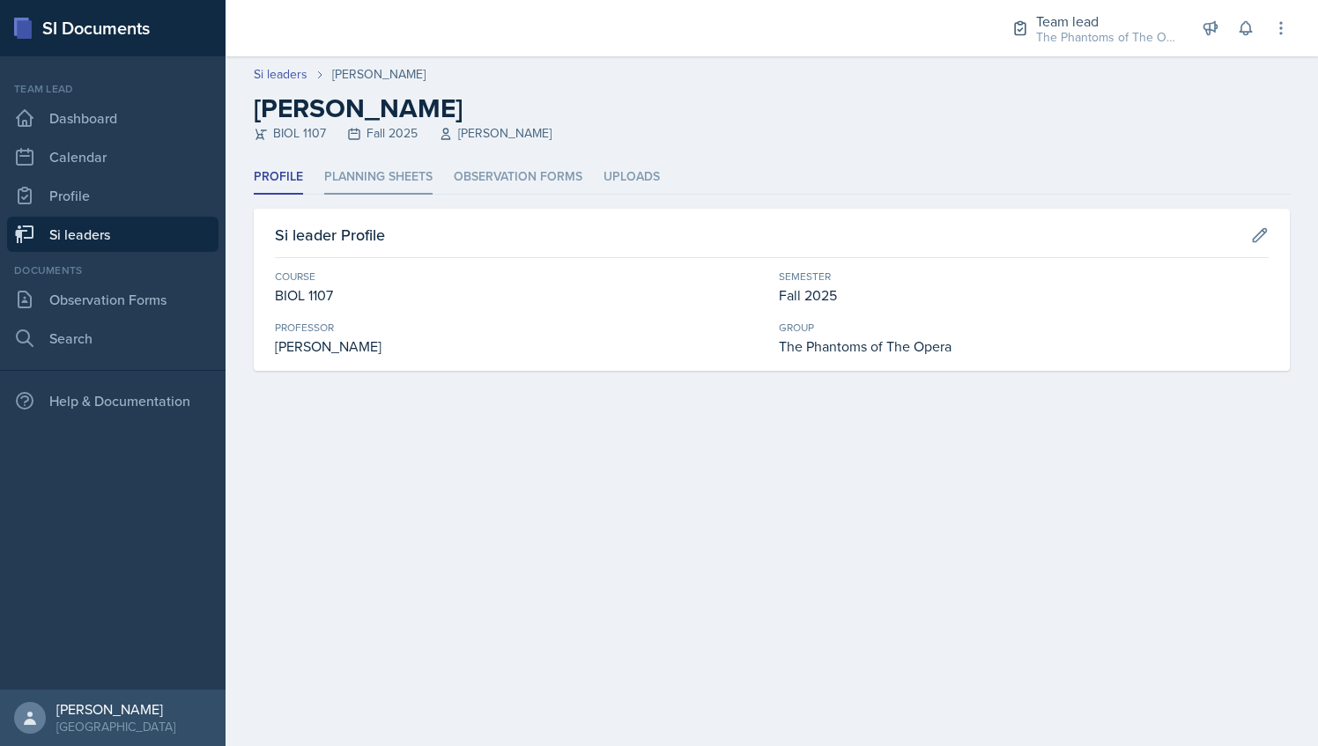
click at [345, 174] on li "Planning Sheets" at bounding box center [378, 177] width 108 height 34
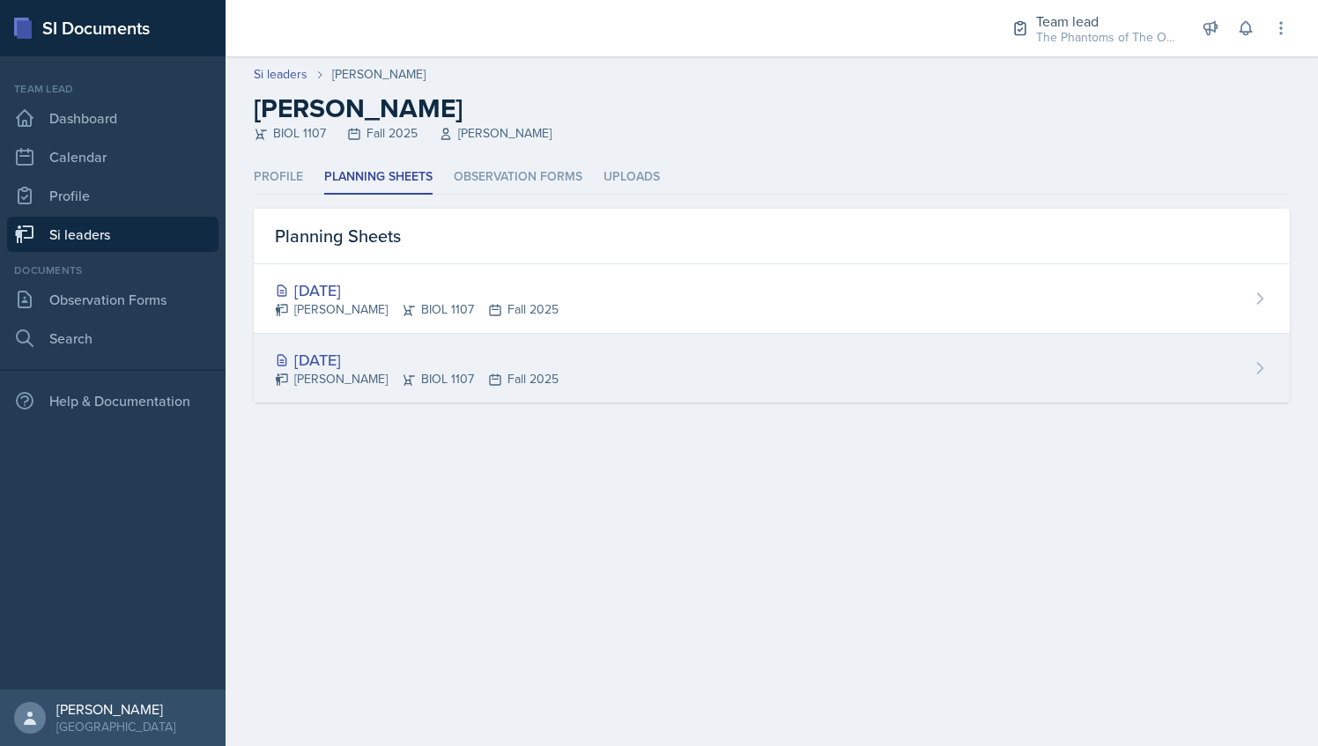
click at [394, 377] on div "[PERSON_NAME] BIOL 1107 Fall 2025" at bounding box center [417, 379] width 284 height 18
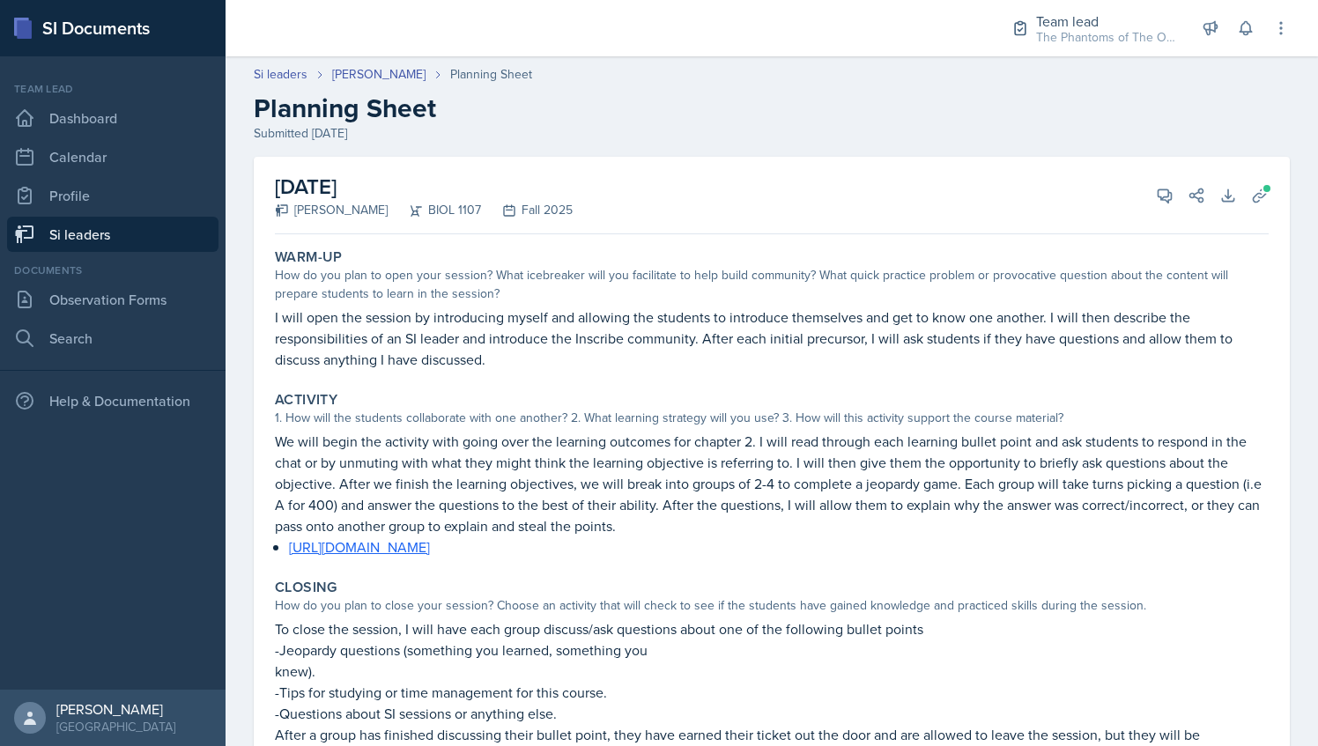
click at [347, 85] on div "Si leaders [PERSON_NAME] Planning Sheet Planning Sheet Submitted [DATE]" at bounding box center [772, 104] width 1092 height 78
click at [351, 79] on link "[PERSON_NAME]" at bounding box center [378, 74] width 93 height 18
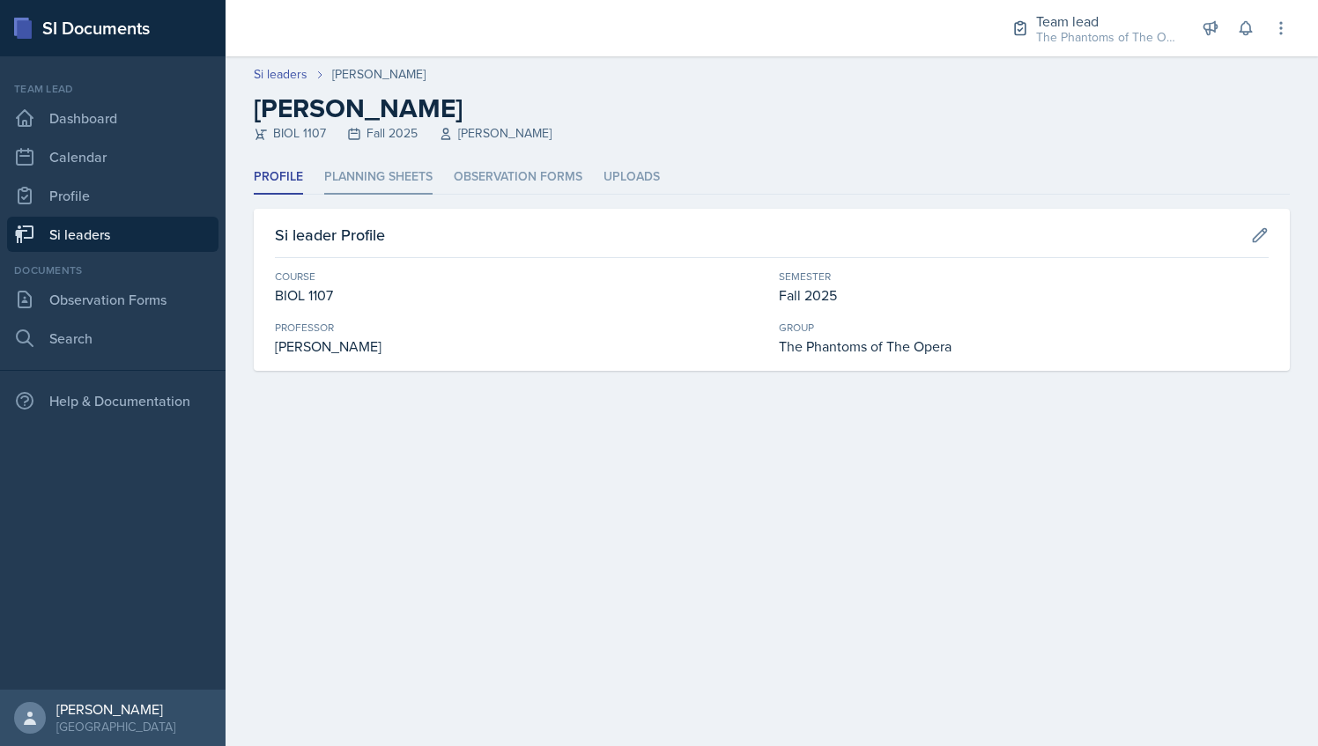
click at [378, 180] on li "Planning Sheets" at bounding box center [378, 177] width 108 height 34
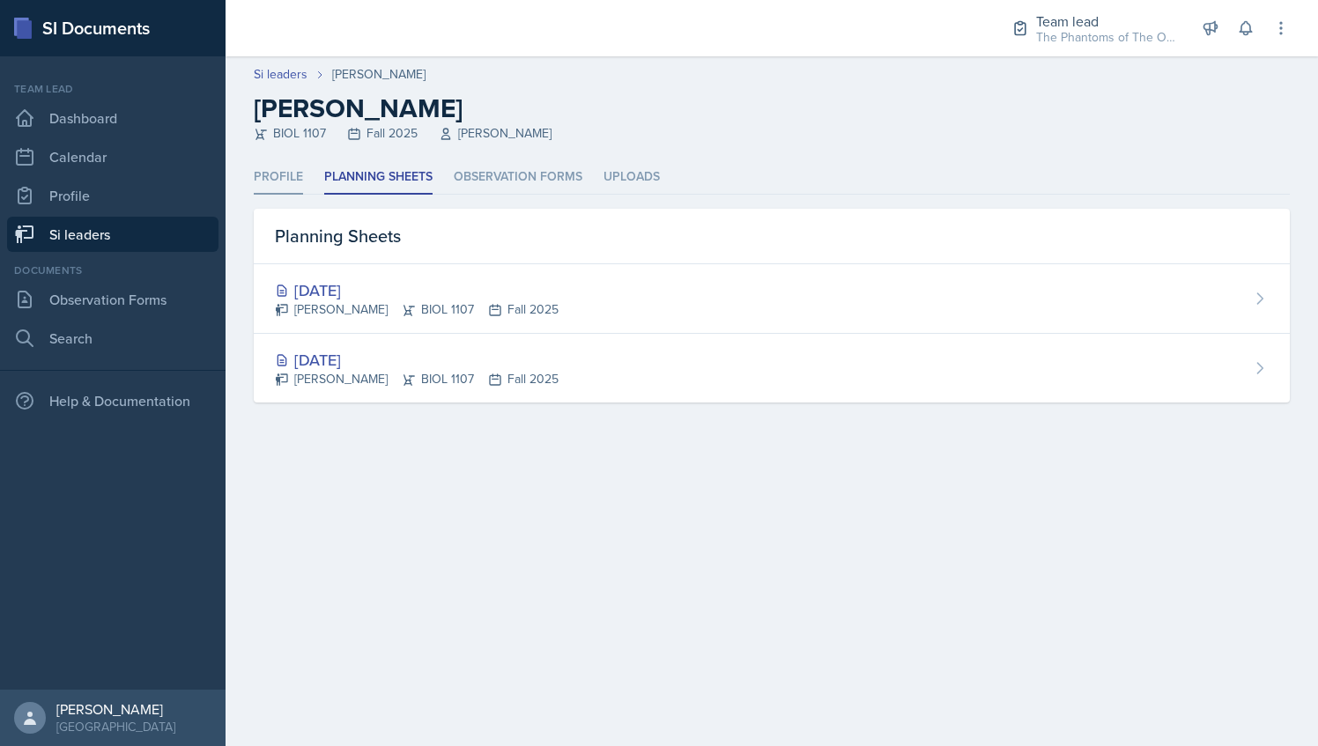
click at [292, 178] on li "Profile" at bounding box center [278, 177] width 49 height 34
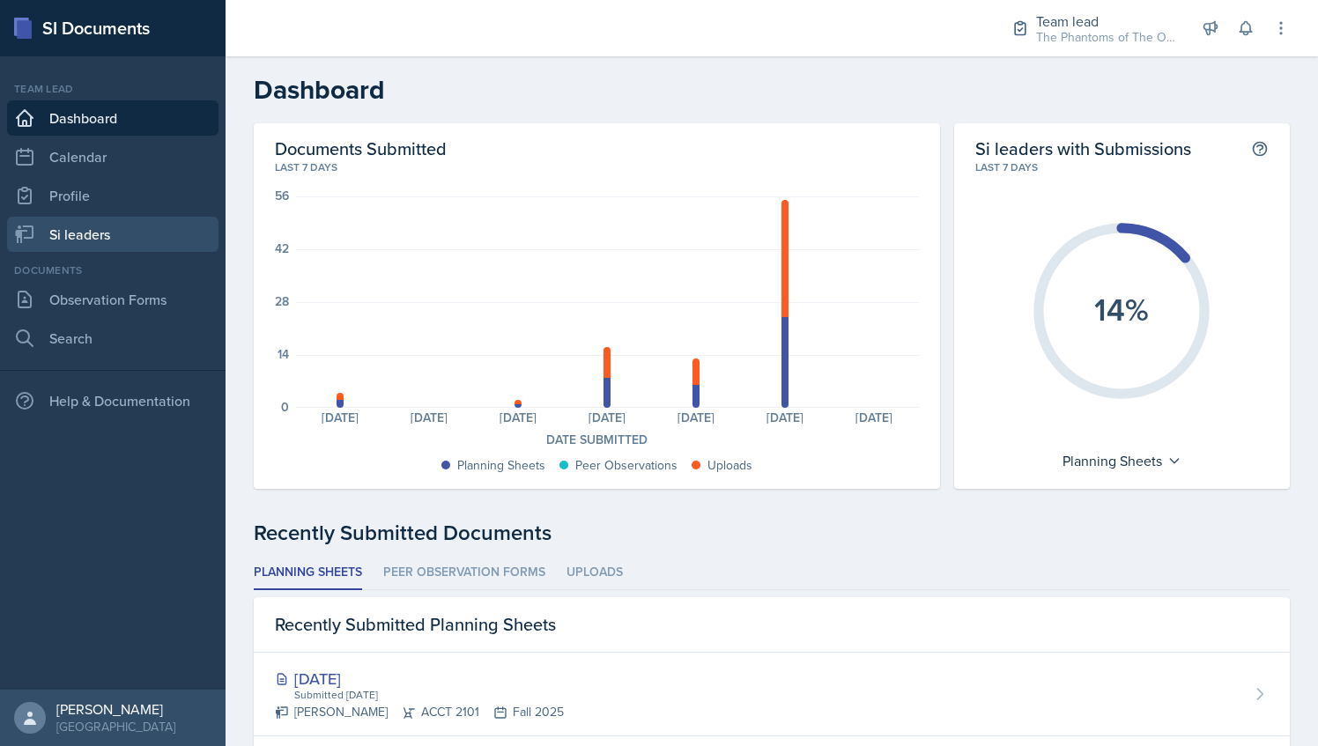
click at [110, 224] on link "Si leaders" at bounding box center [112, 234] width 211 height 35
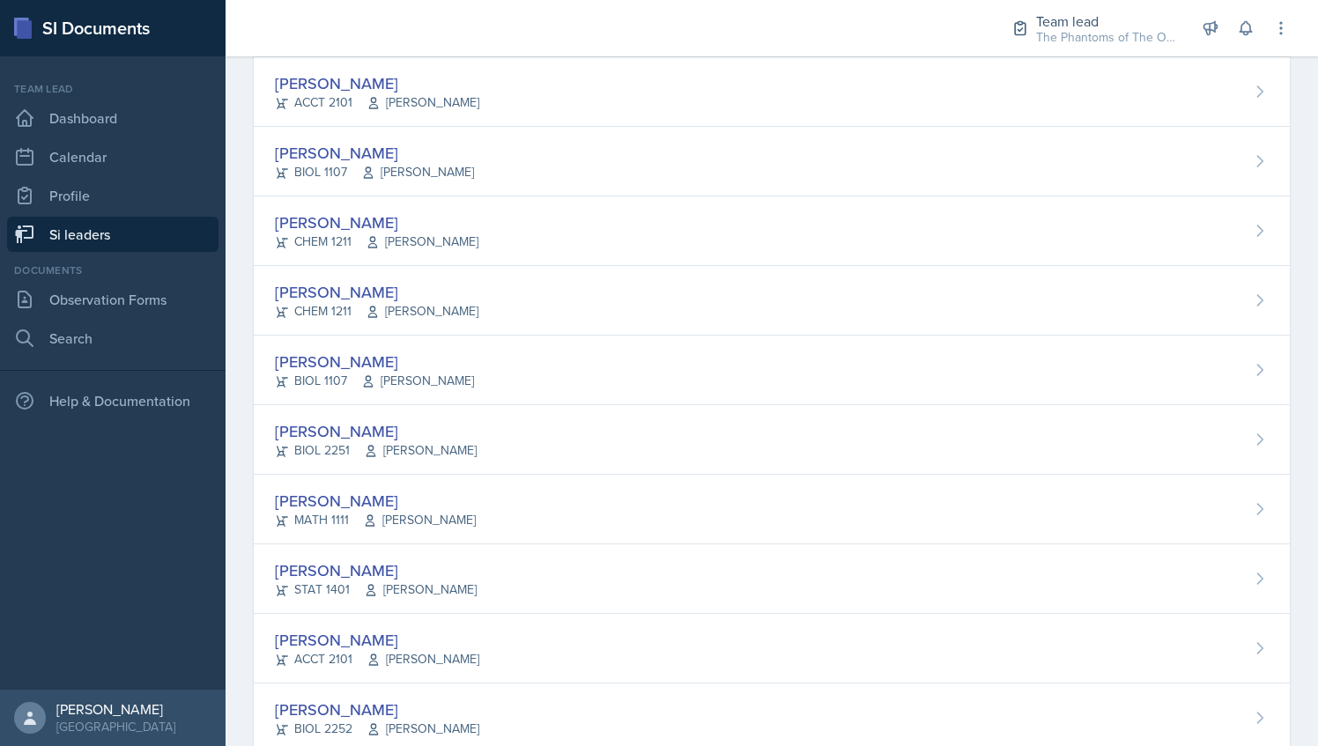
scroll to position [1286, 0]
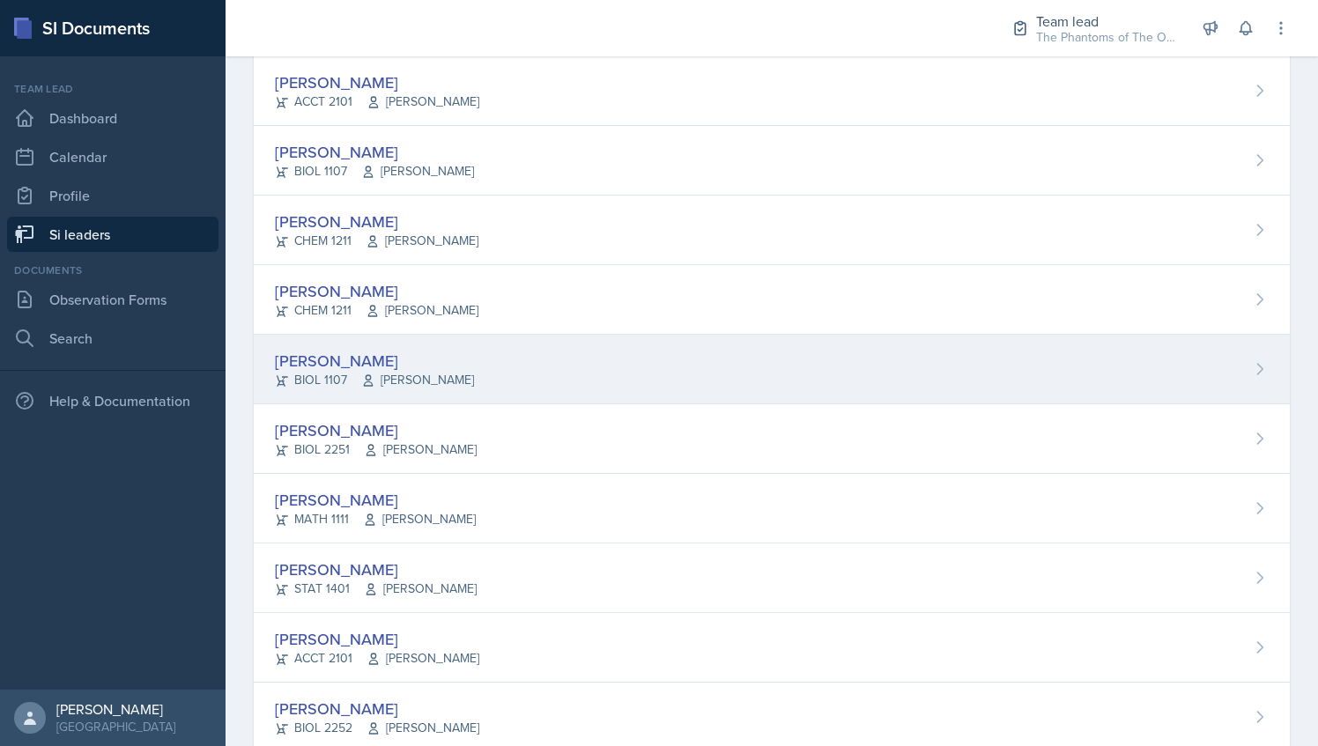
click at [455, 376] on div "[PERSON_NAME] BIOL 1107 [PERSON_NAME]" at bounding box center [772, 370] width 1036 height 70
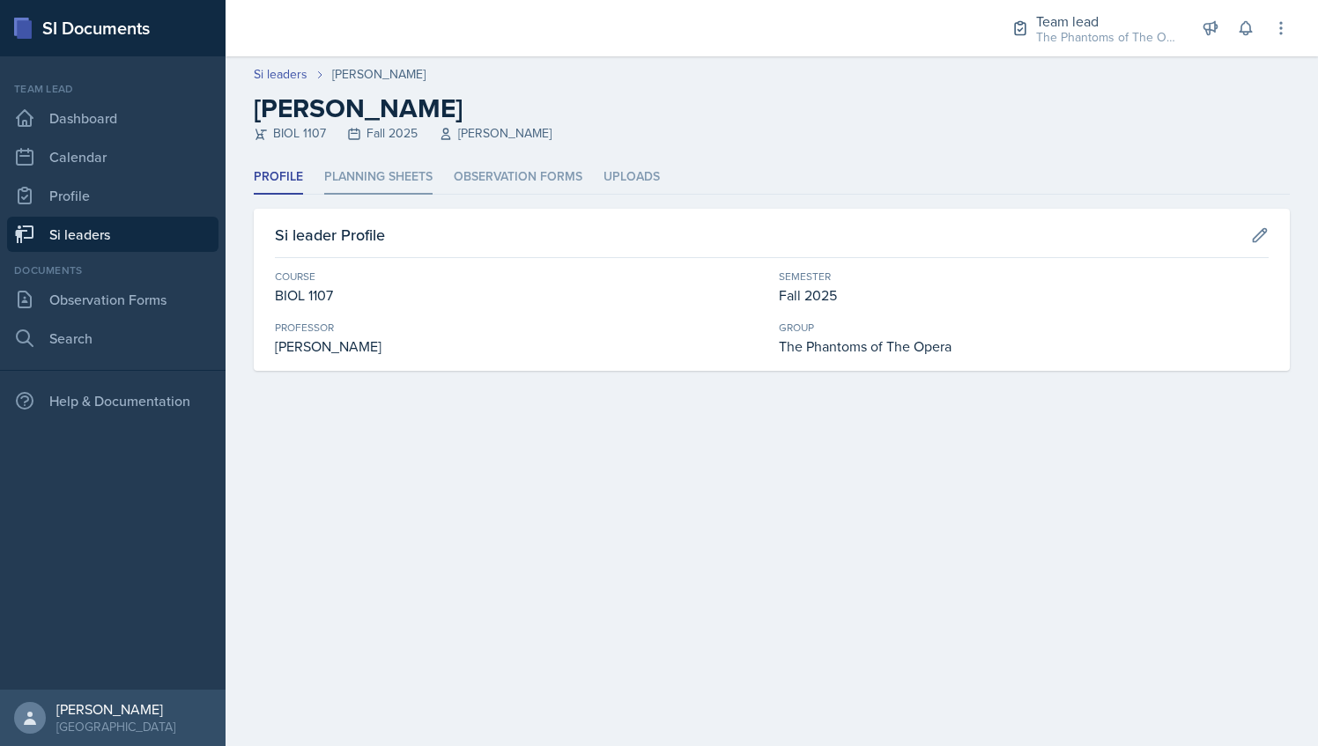
click at [423, 168] on li "Planning Sheets" at bounding box center [378, 177] width 108 height 34
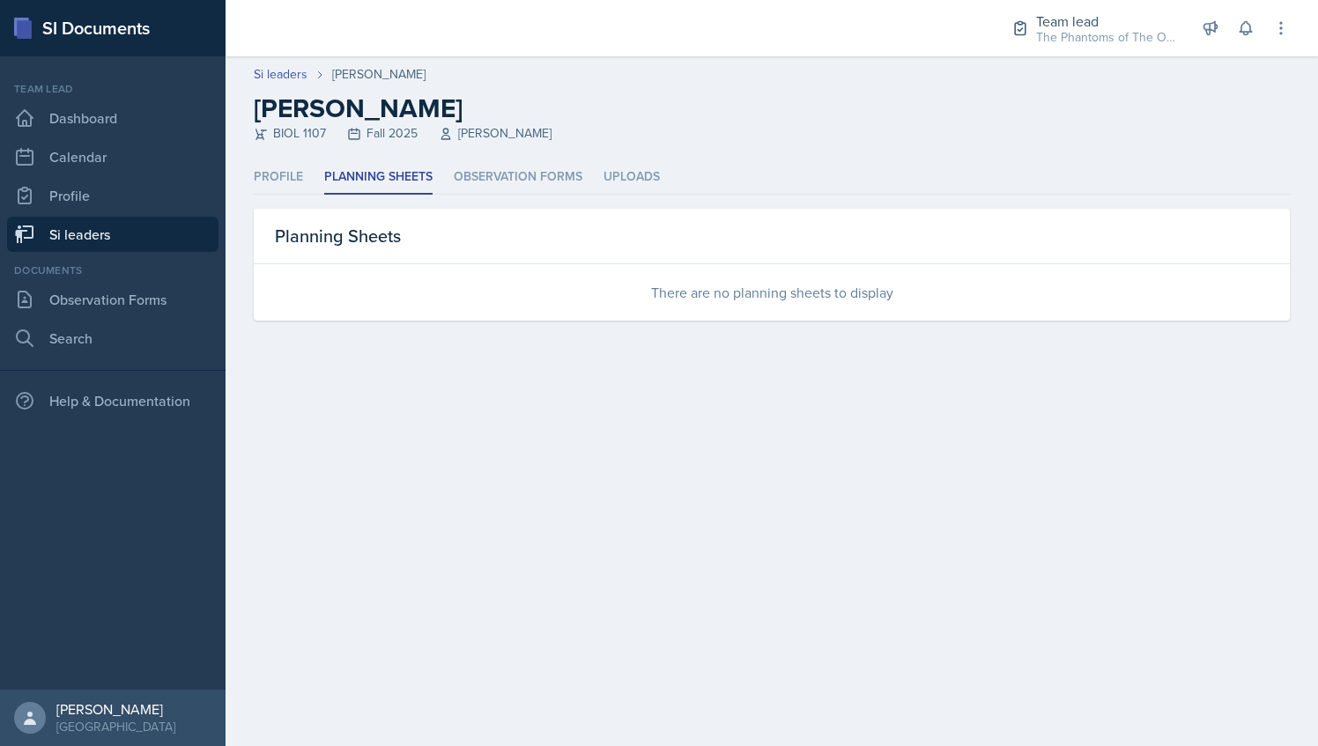
click at [138, 235] on link "Si leaders" at bounding box center [112, 234] width 211 height 35
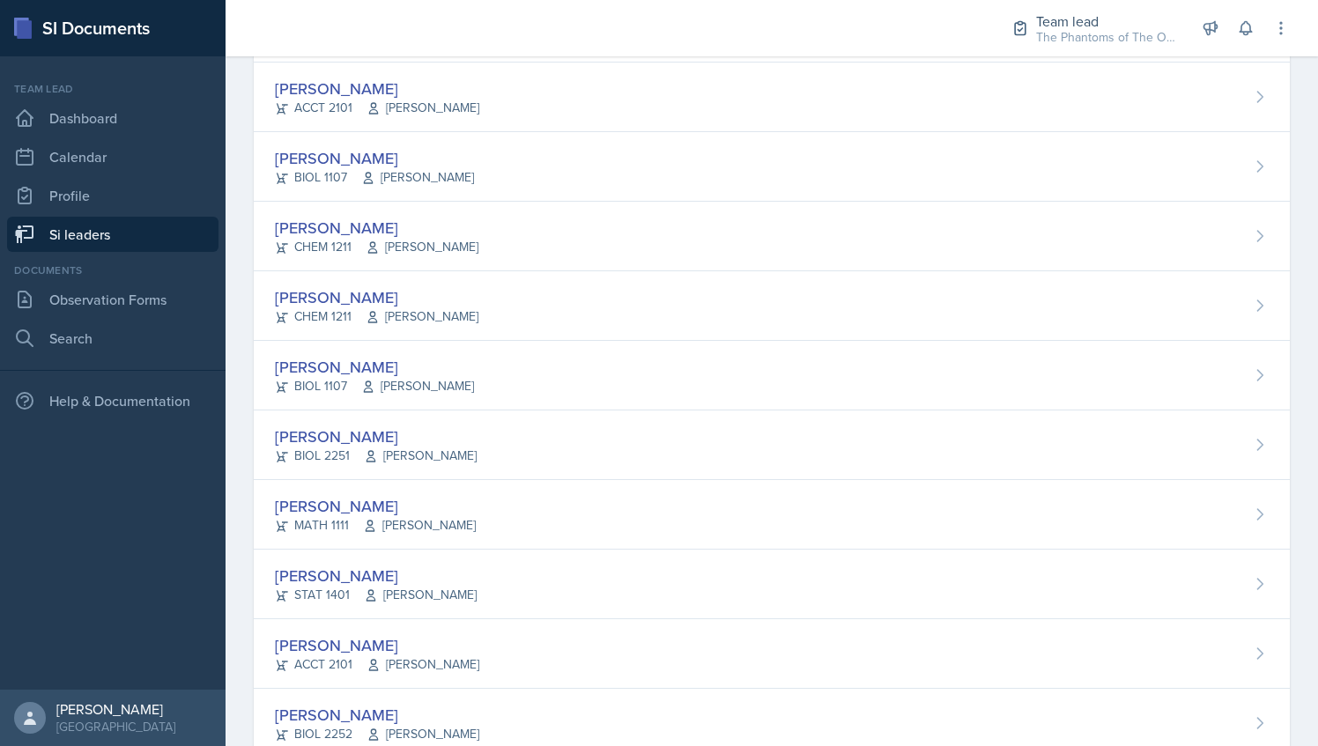
scroll to position [1325, 0]
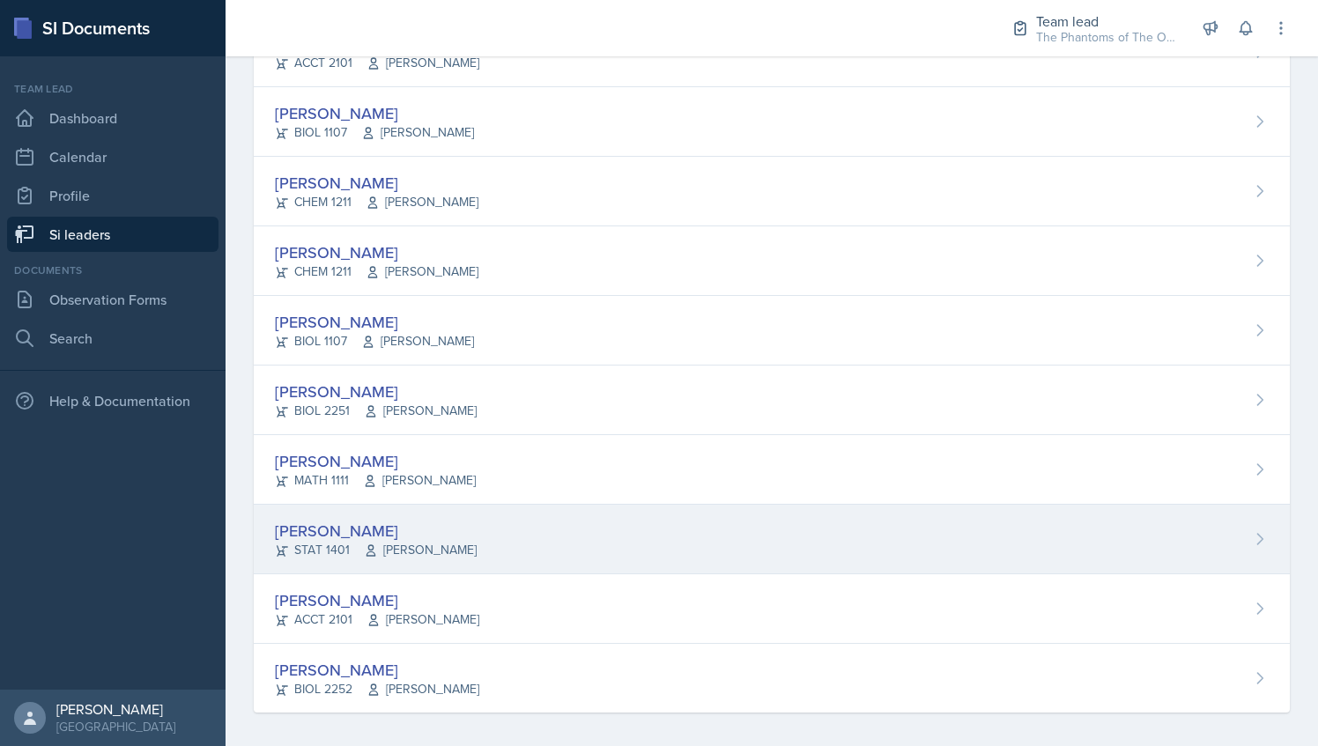
click at [421, 525] on div "[PERSON_NAME]" at bounding box center [376, 531] width 202 height 24
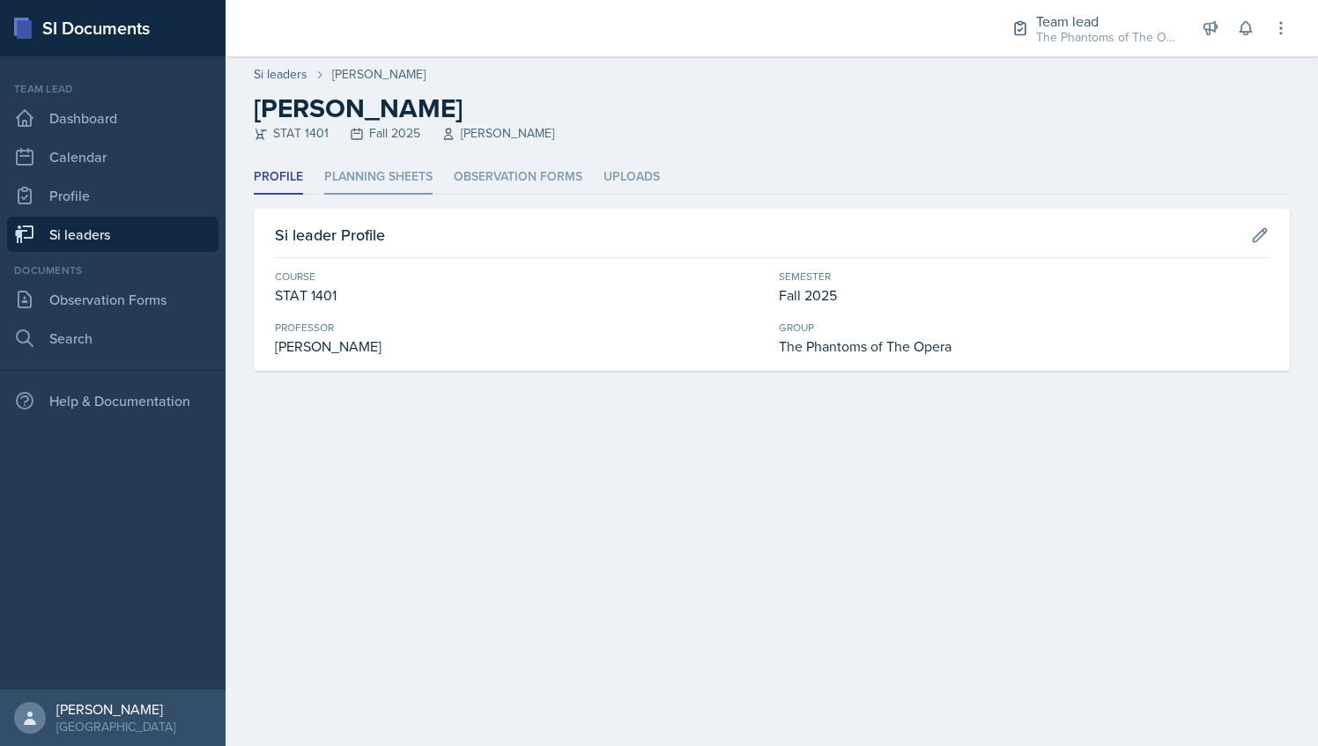
click at [366, 177] on li "Planning Sheets" at bounding box center [378, 177] width 108 height 34
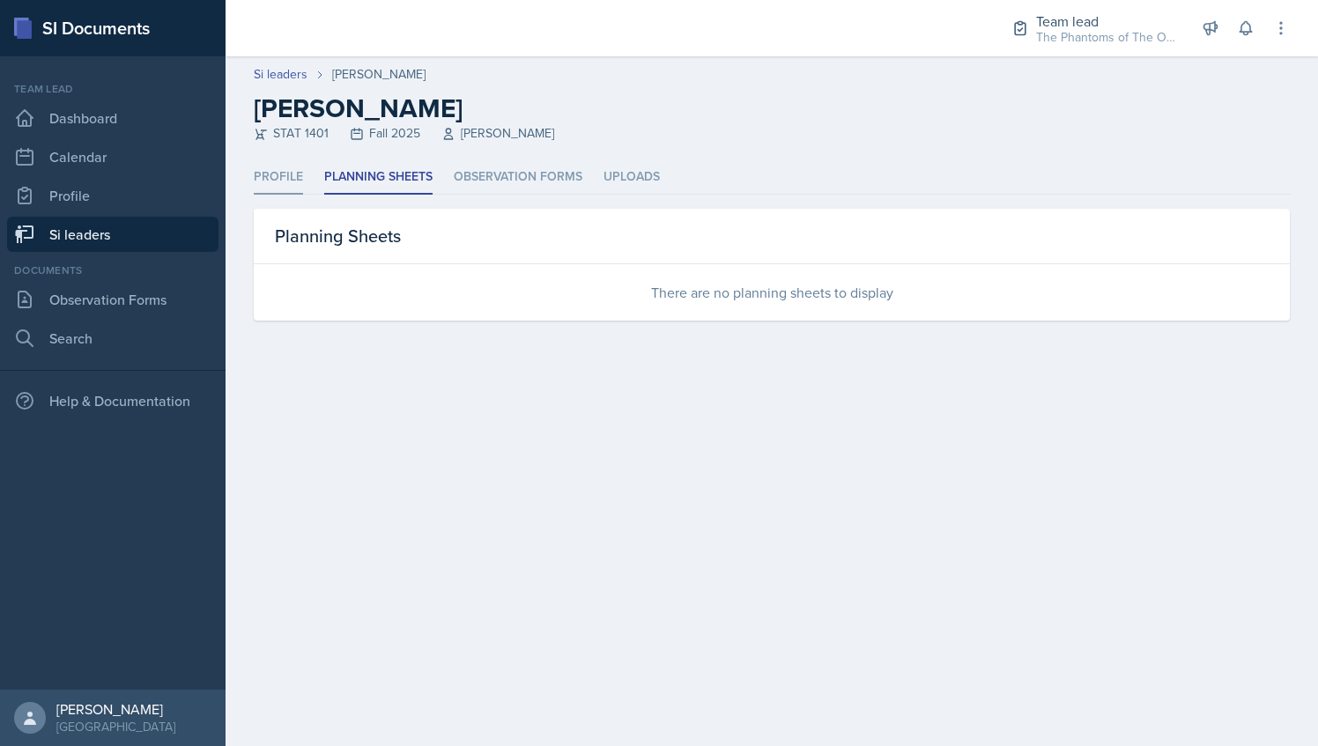
click at [282, 174] on li "Profile" at bounding box center [278, 177] width 49 height 34
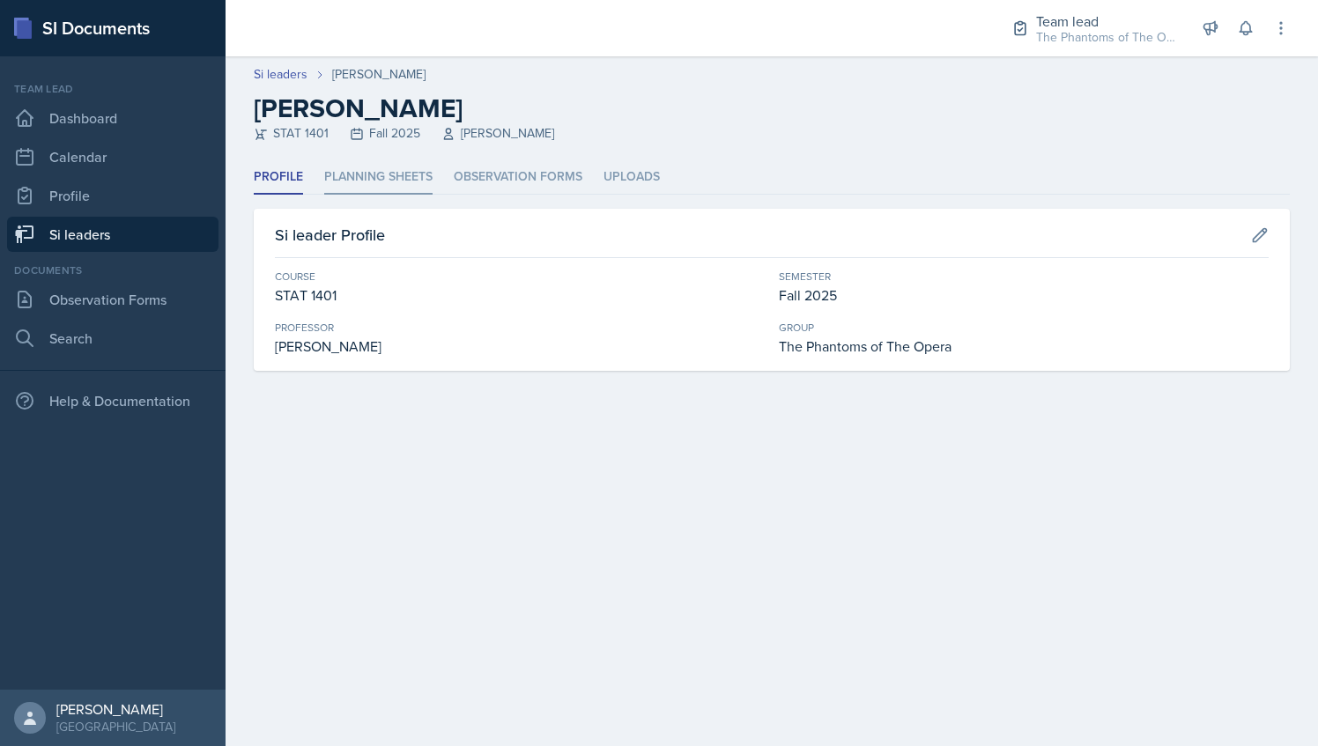
click at [363, 169] on li "Planning Sheets" at bounding box center [378, 177] width 108 height 34
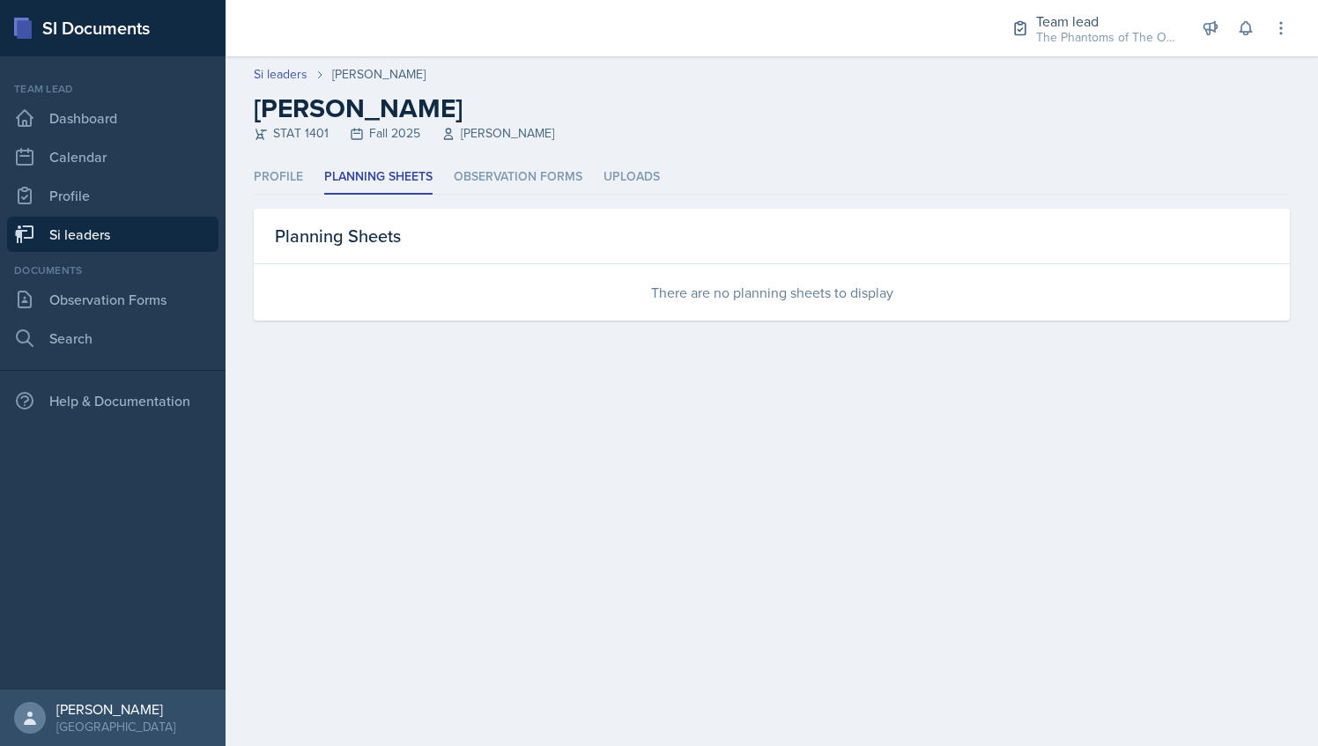
click at [144, 227] on link "Si leaders" at bounding box center [112, 234] width 211 height 35
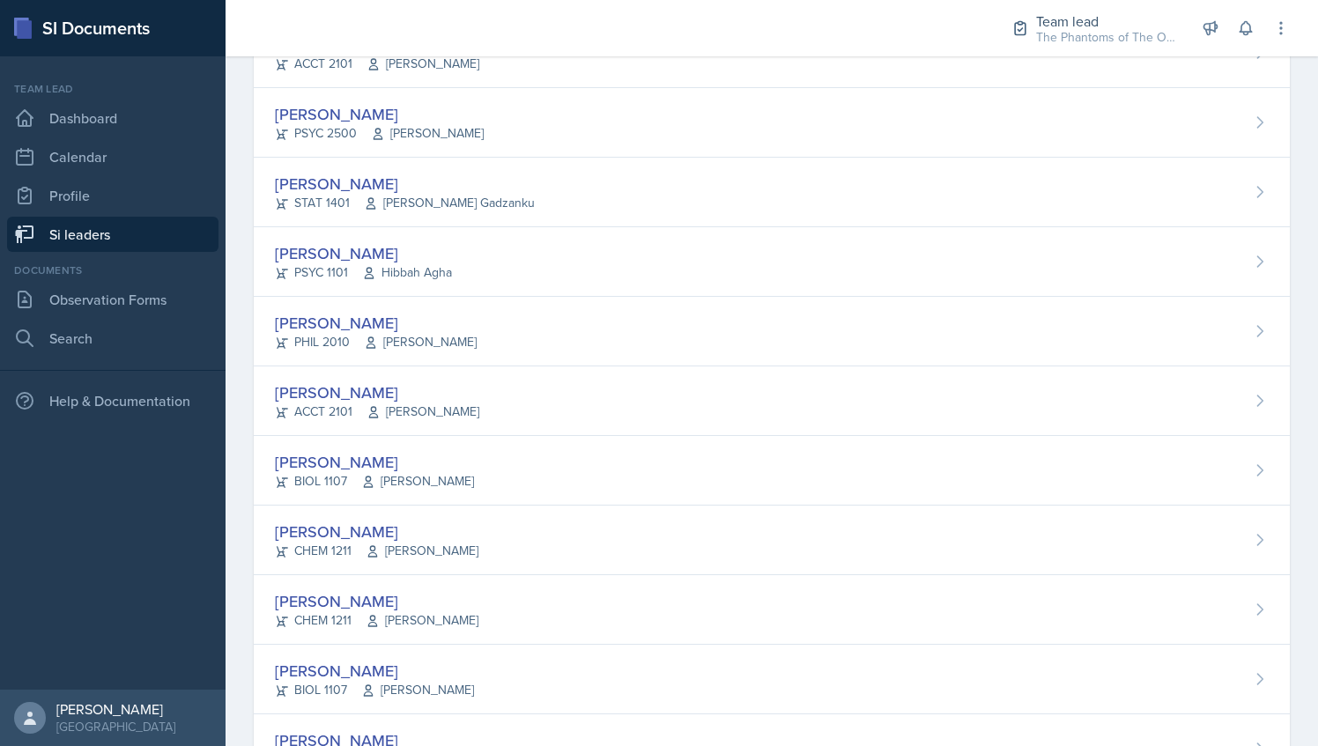
scroll to position [977, 0]
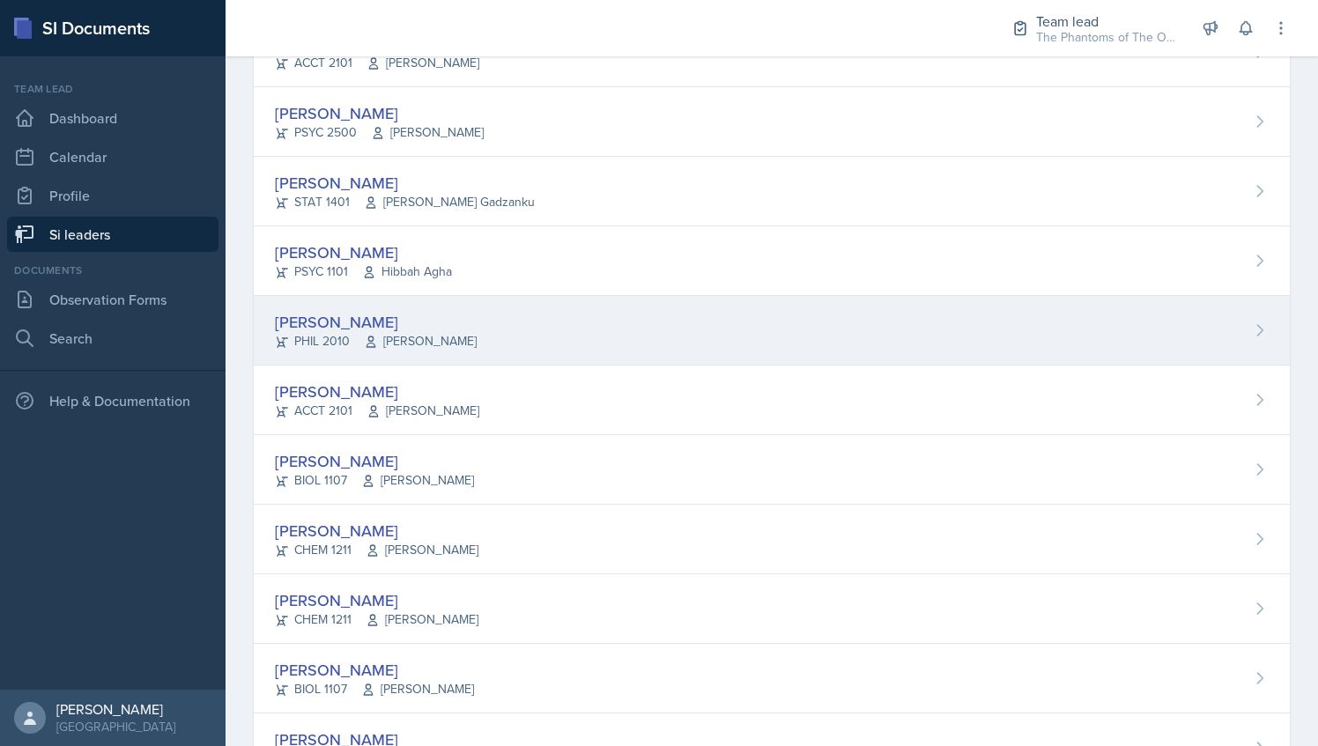
click at [550, 324] on div "Emily Herzner PHIL 2010 James Fontini" at bounding box center [772, 331] width 1036 height 70
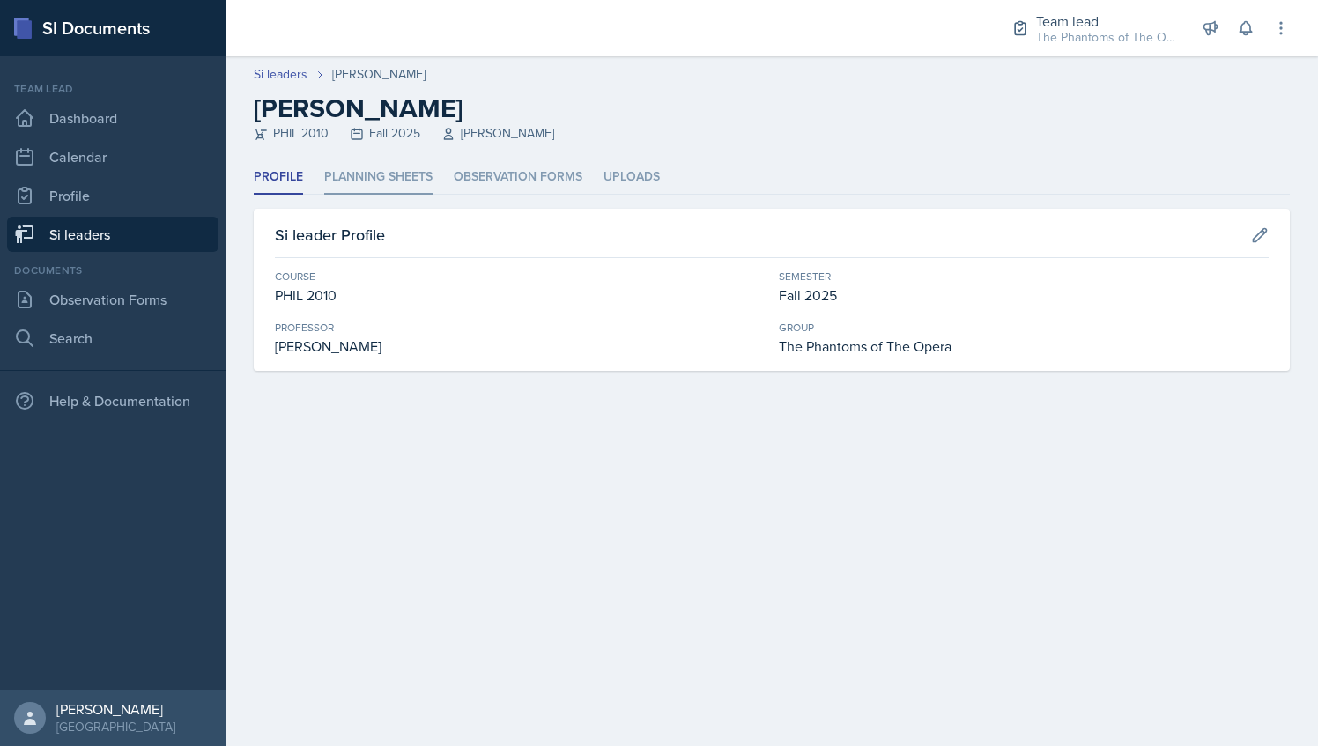
click at [410, 172] on li "Planning Sheets" at bounding box center [378, 177] width 108 height 34
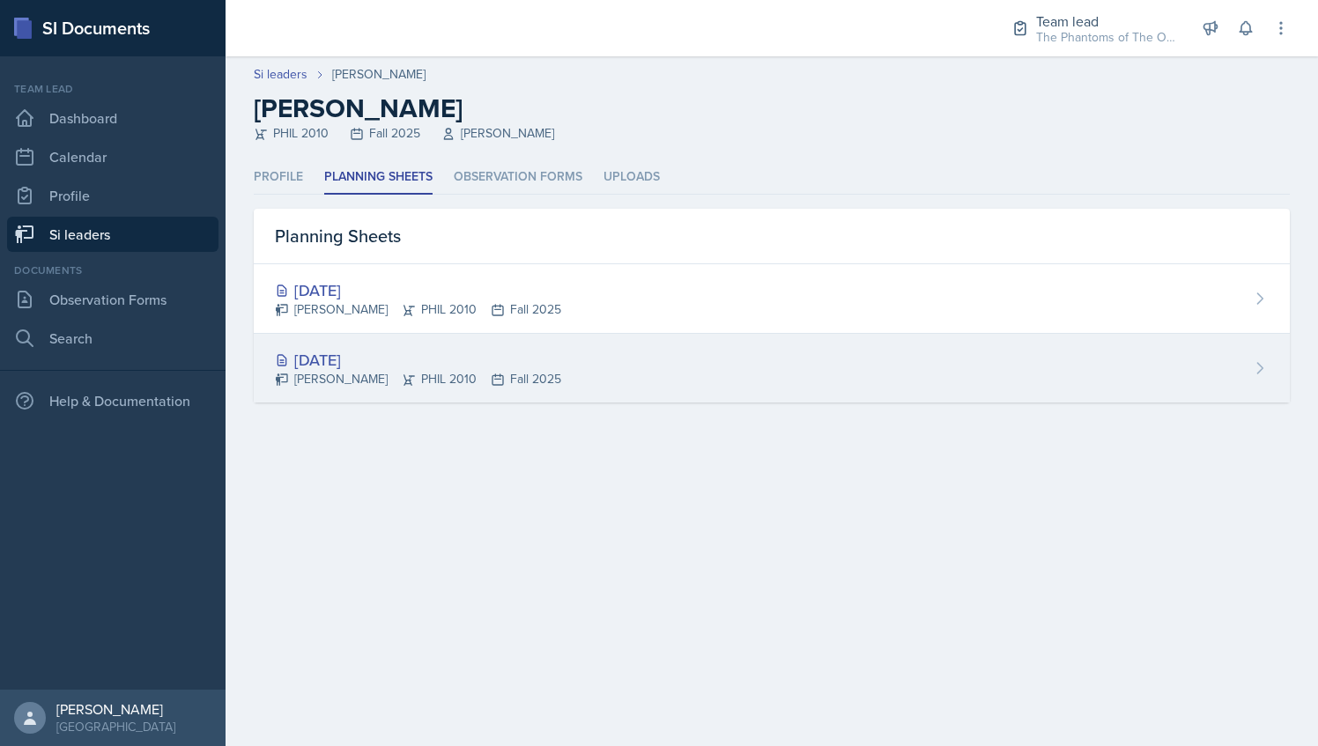
click at [433, 370] on div "Emily Herzner PHIL 2010 Fall 2025" at bounding box center [418, 379] width 286 height 18
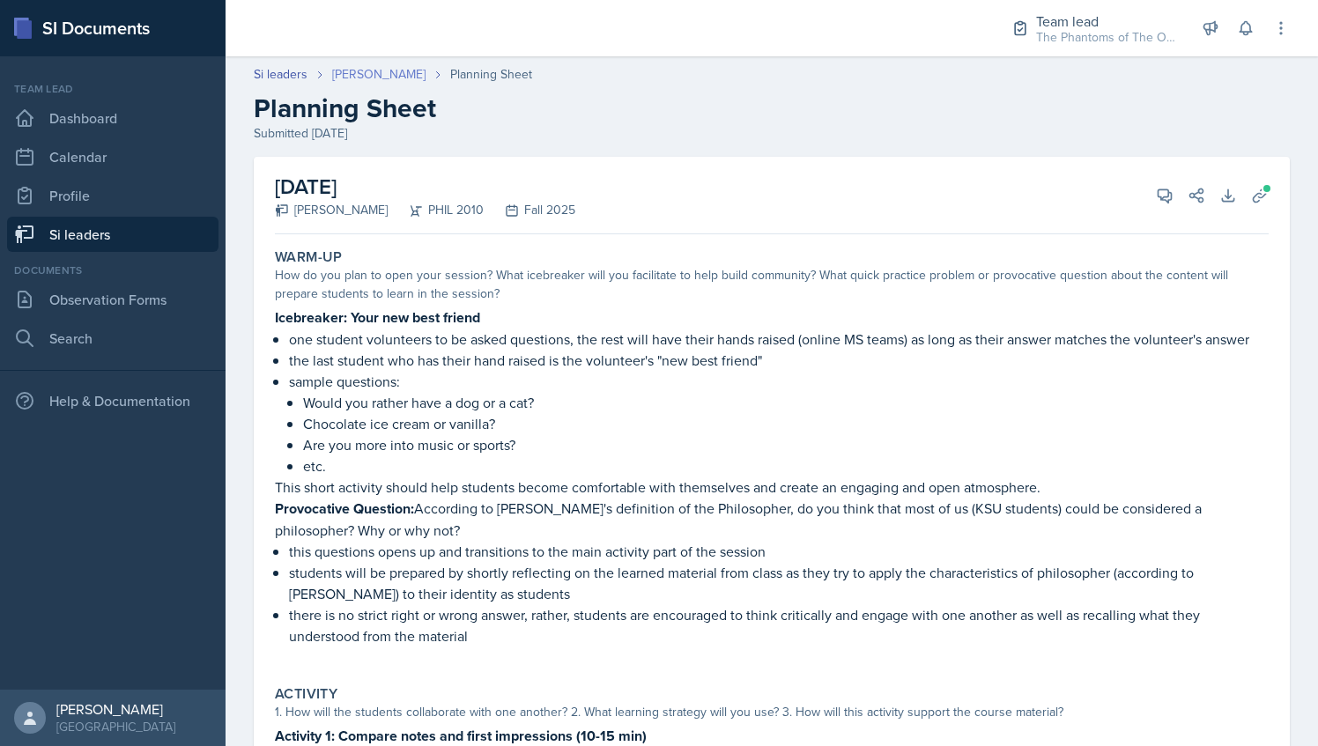
click at [387, 72] on link "[PERSON_NAME]" at bounding box center [378, 74] width 93 height 18
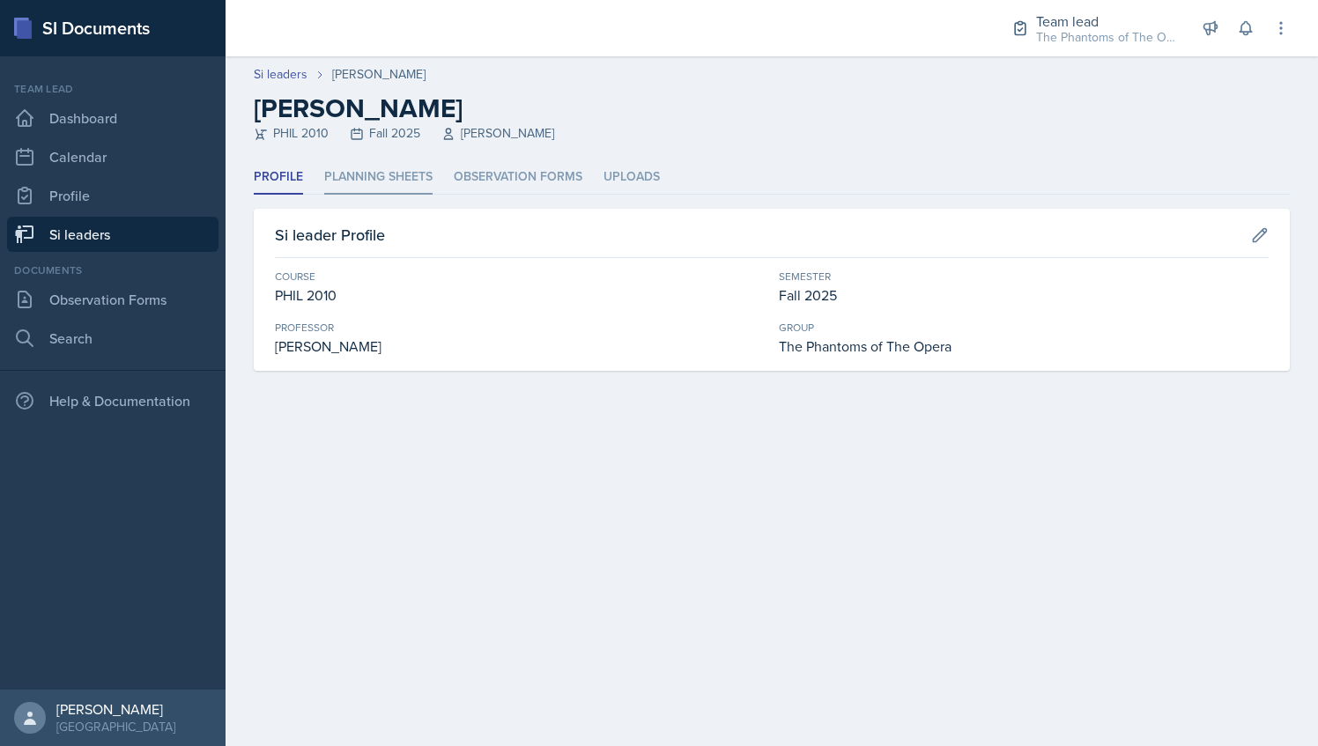
click at [359, 174] on li "Planning Sheets" at bounding box center [378, 177] width 108 height 34
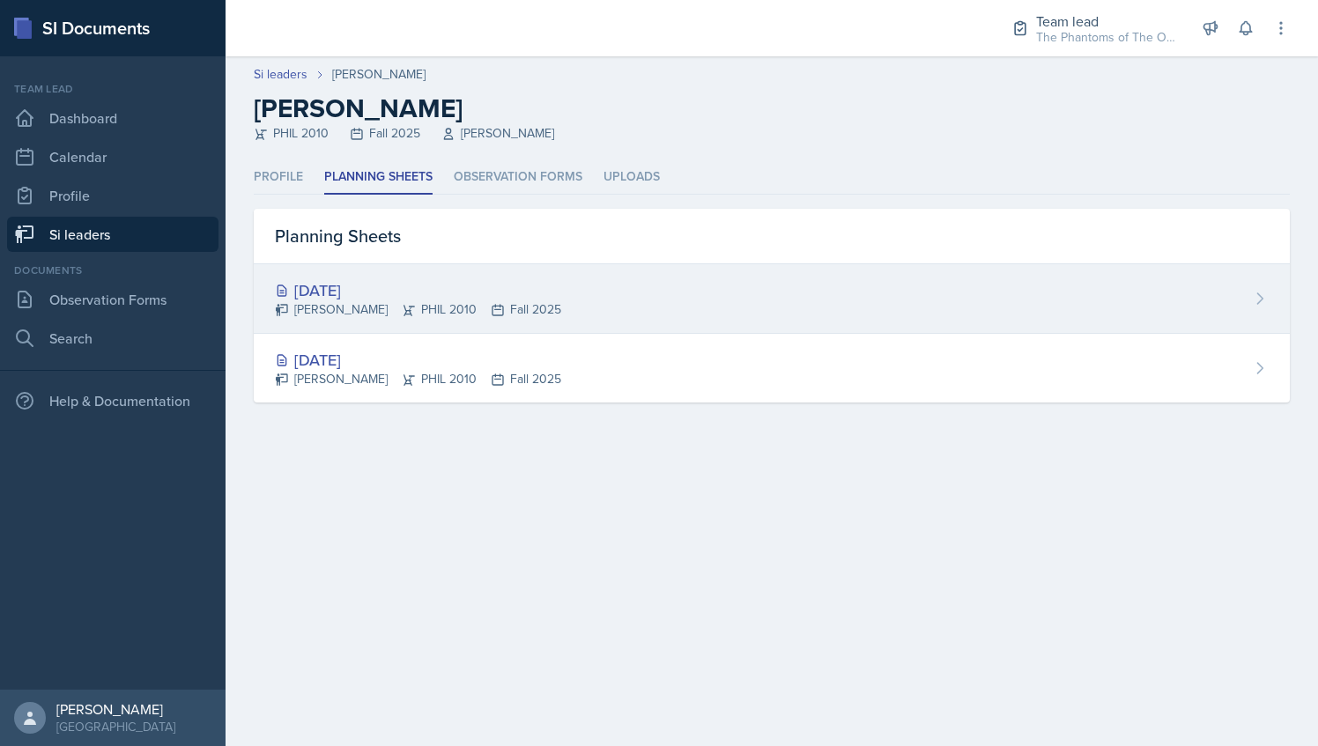
click at [398, 308] on div "Emily Herzner PHIL 2010 Fall 2025" at bounding box center [418, 309] width 286 height 18
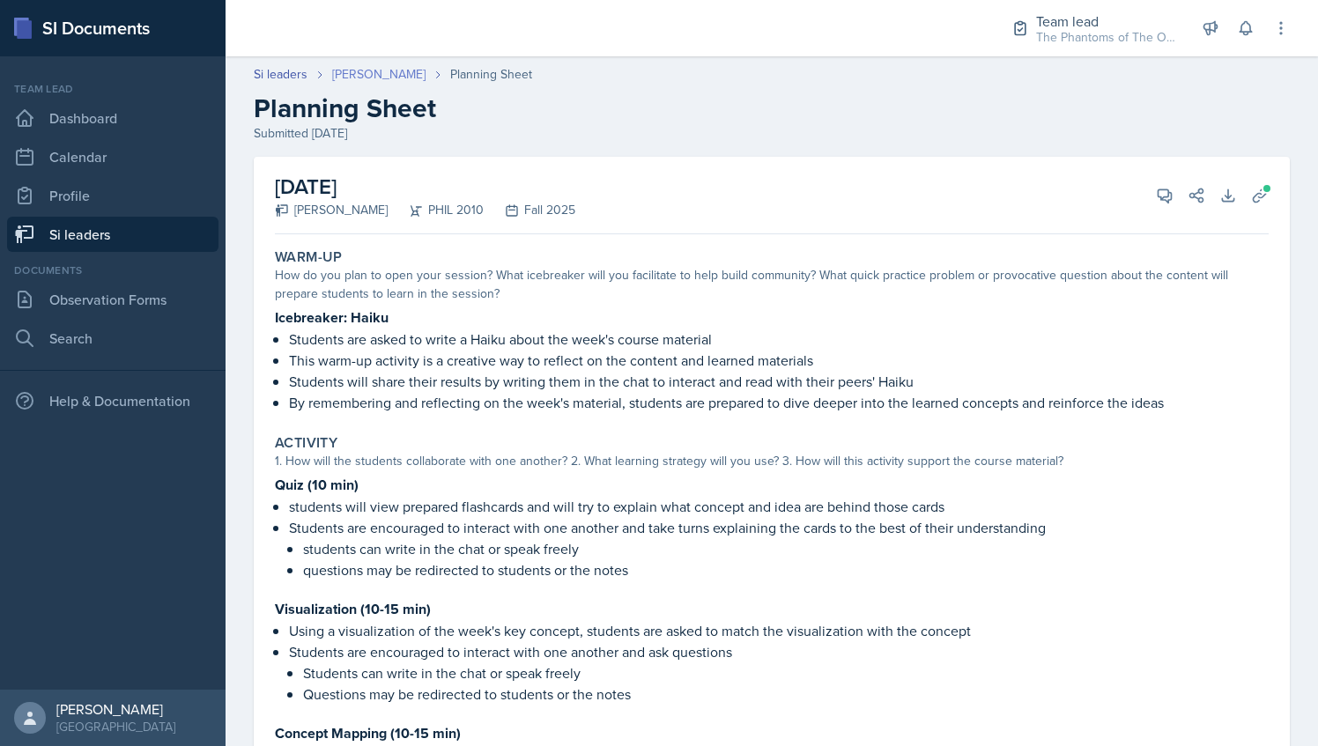
click at [365, 70] on link "[PERSON_NAME]" at bounding box center [378, 74] width 93 height 18
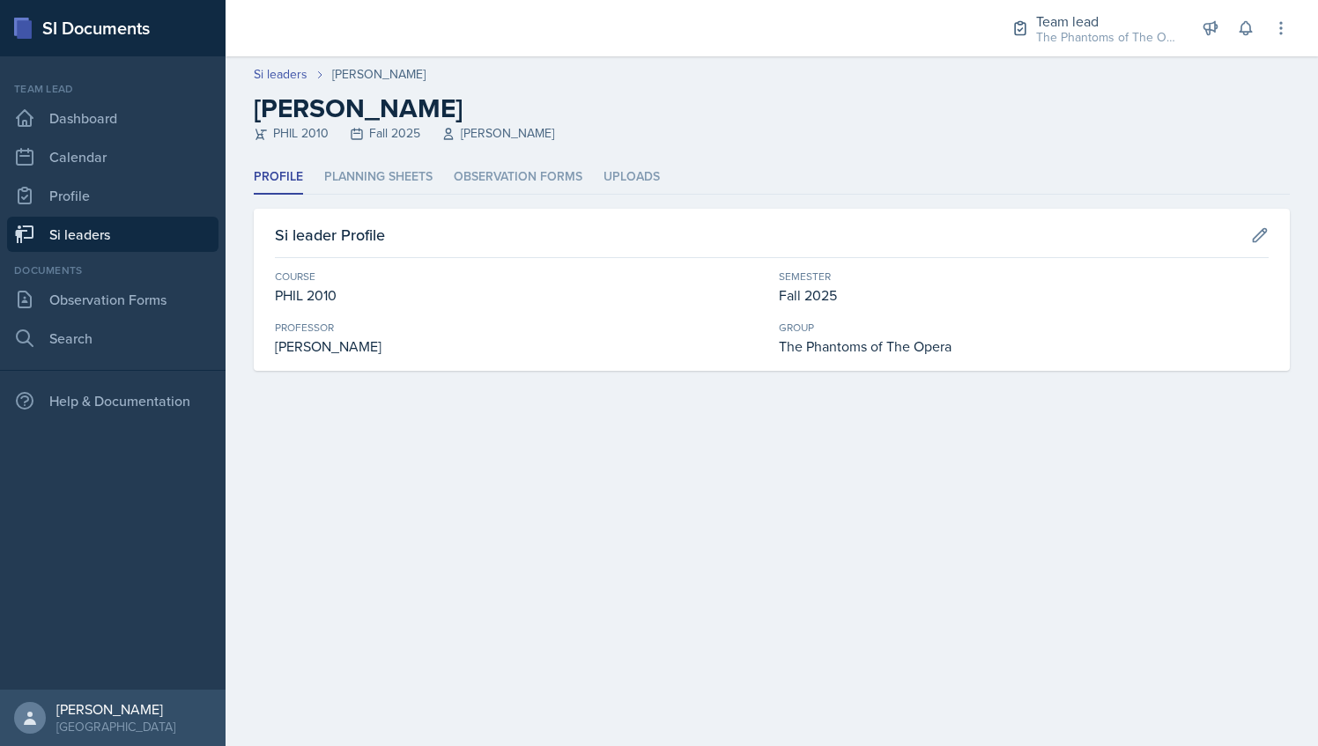
click at [120, 238] on link "Si leaders" at bounding box center [112, 234] width 211 height 35
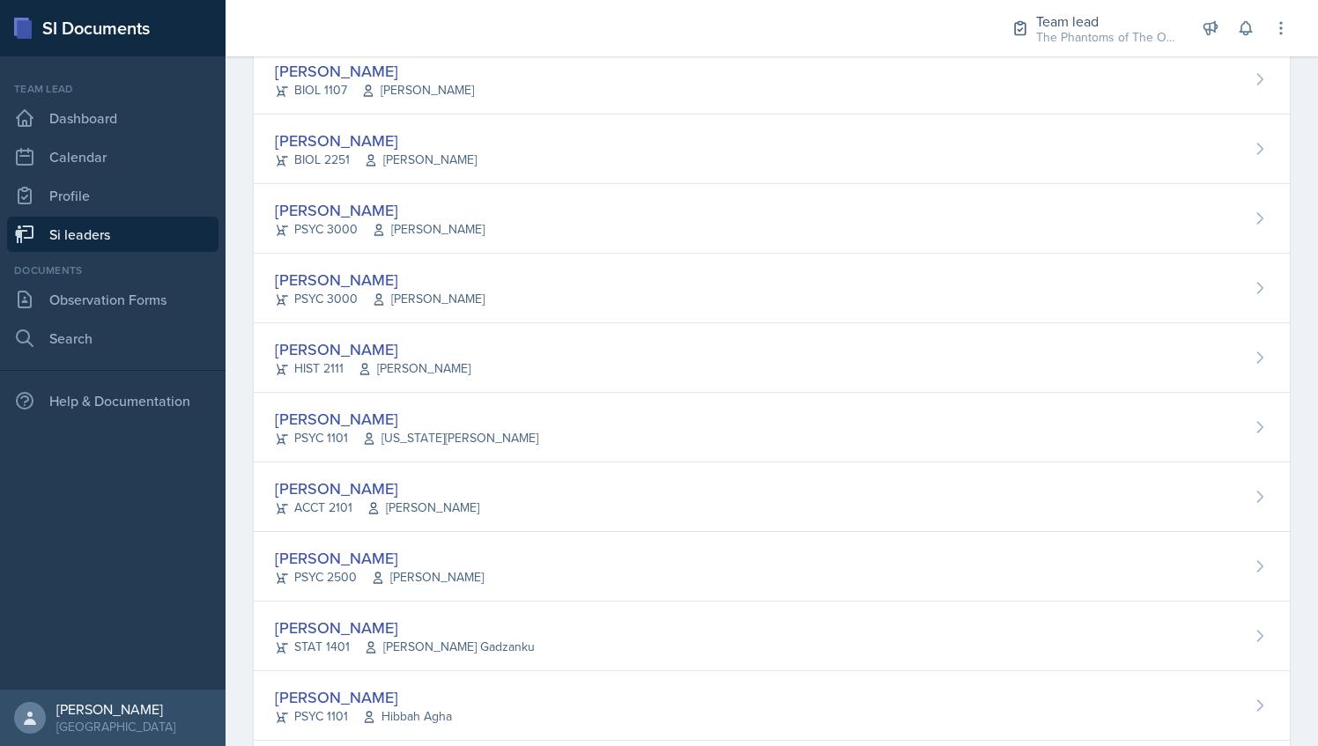
scroll to position [551, 0]
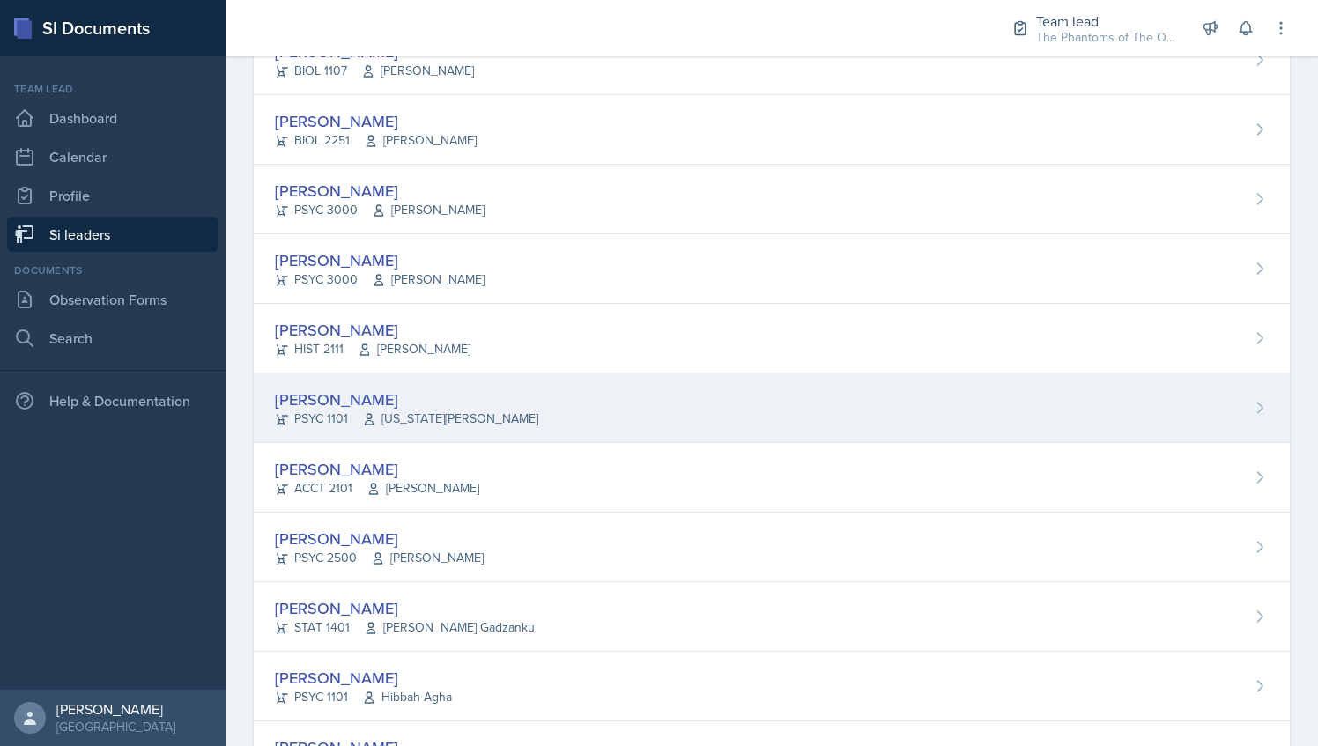
click at [483, 409] on div "Athena Dudek PSYC 1101 Virginia Wood" at bounding box center [772, 409] width 1036 height 70
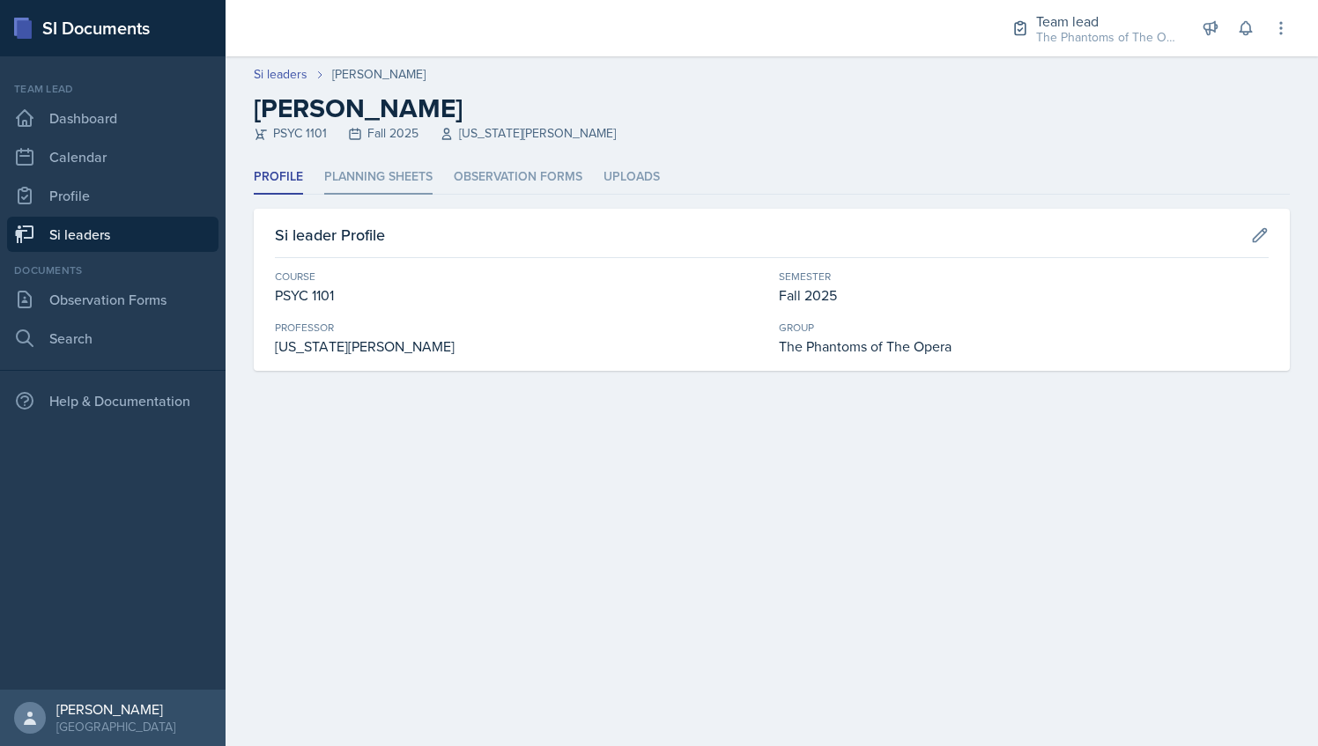
click at [382, 183] on li "Planning Sheets" at bounding box center [378, 177] width 108 height 34
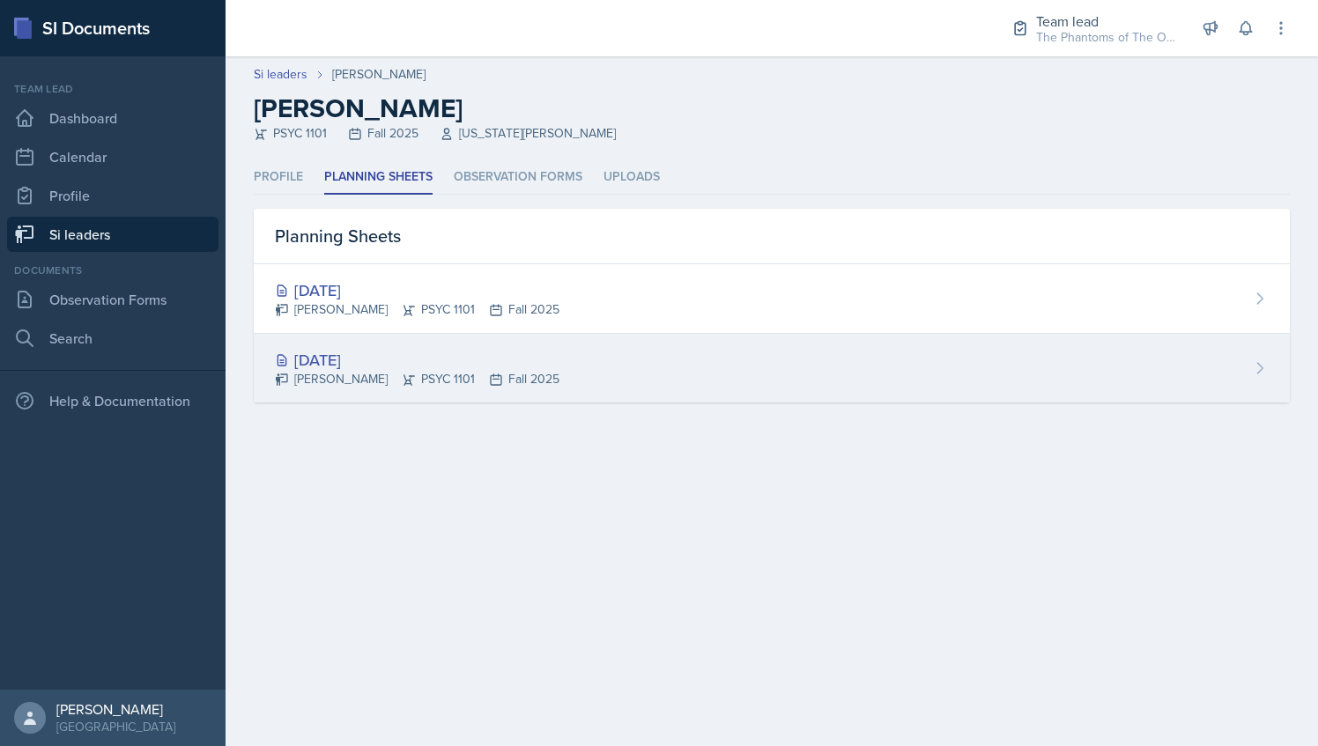
click at [477, 357] on div "[DATE]" at bounding box center [417, 360] width 285 height 24
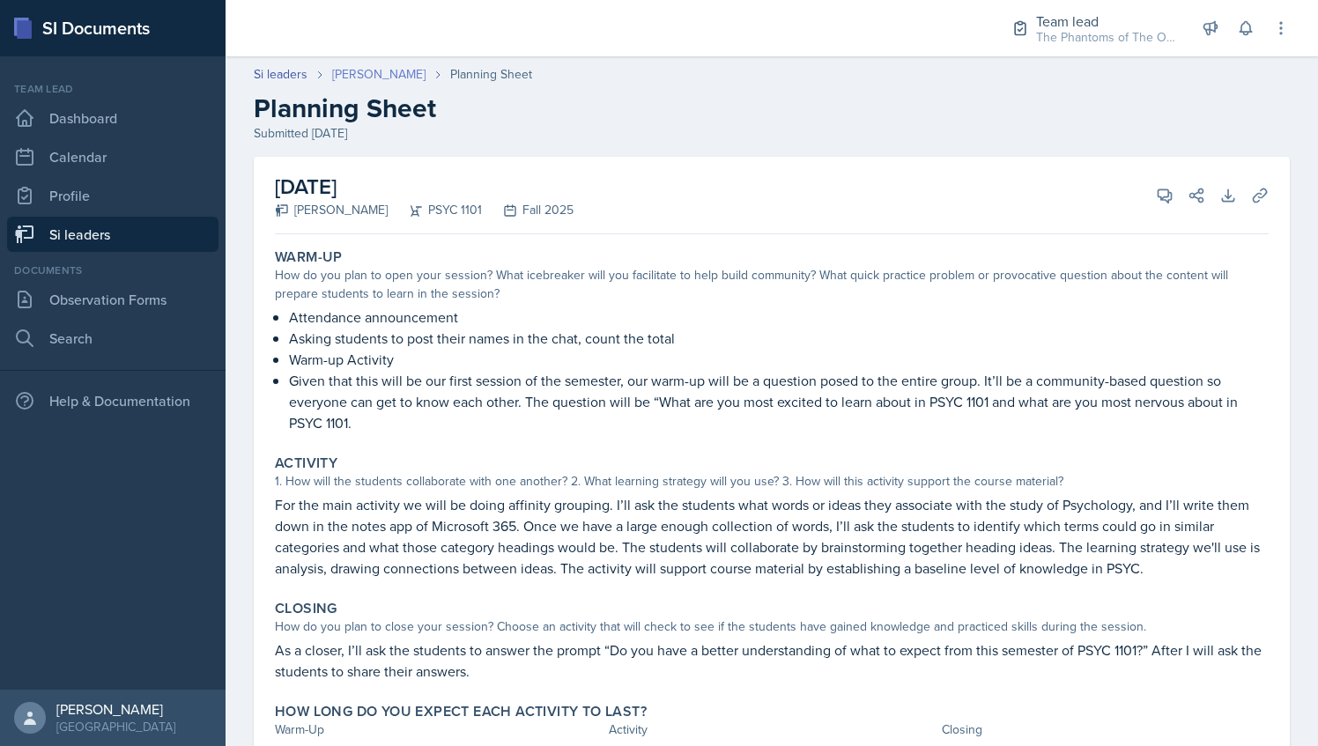
click at [374, 74] on link "[PERSON_NAME]" at bounding box center [378, 74] width 93 height 18
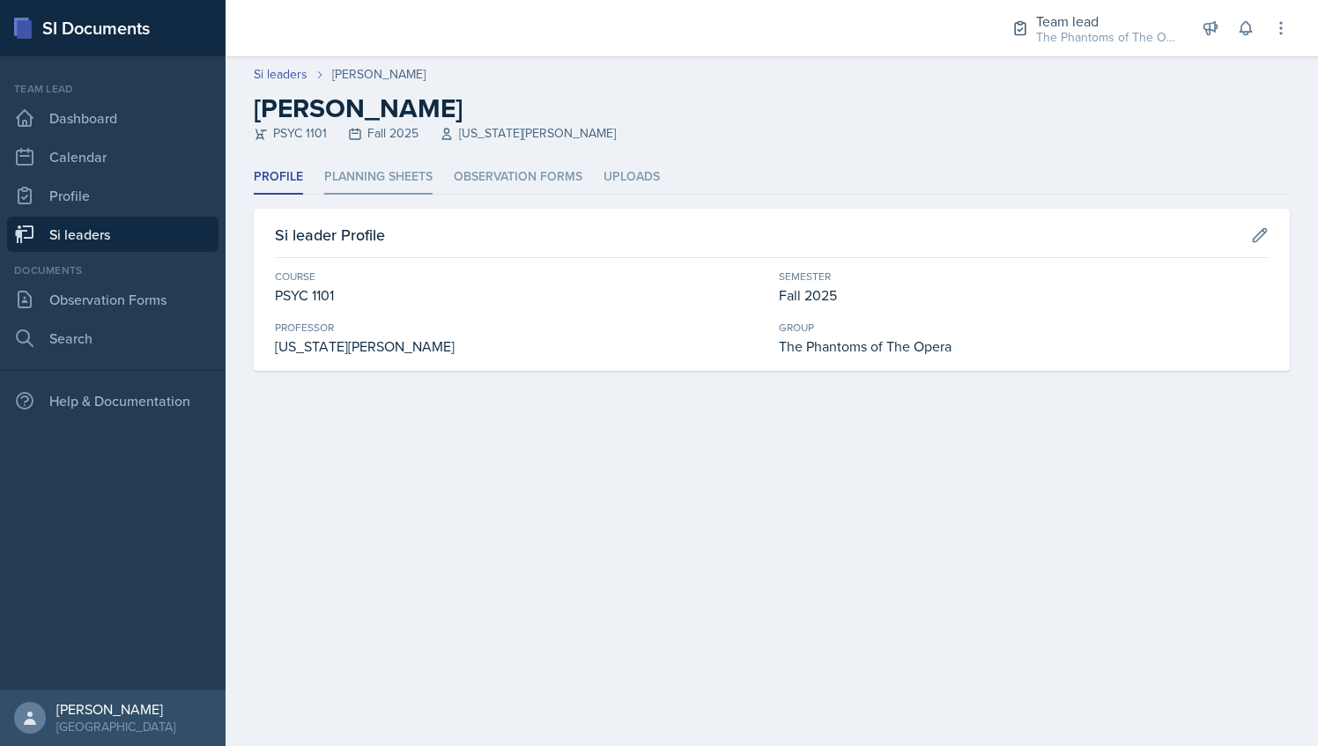
click at [389, 167] on li "Planning Sheets" at bounding box center [378, 177] width 108 height 34
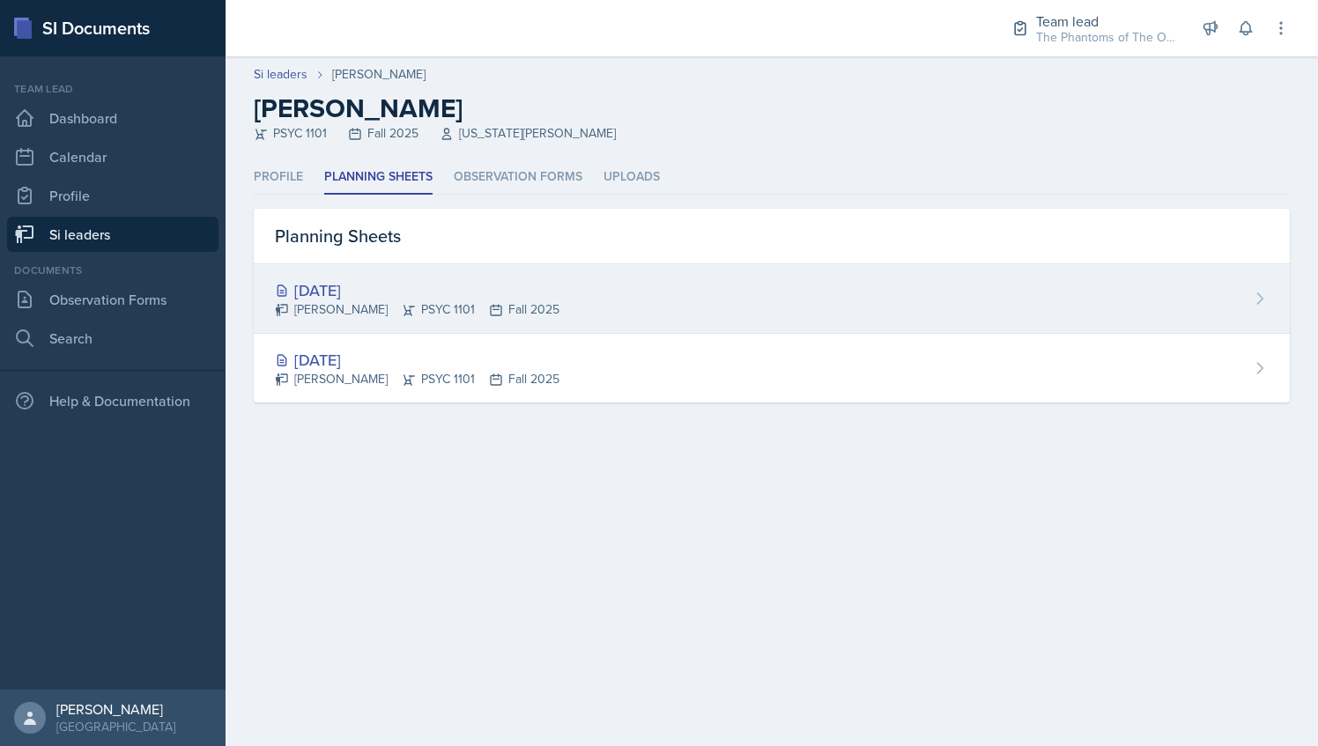
click at [425, 266] on div "Aug 28th, 2025 Athena Dudek PSYC 1101 Fall 2025" at bounding box center [772, 299] width 1036 height 70
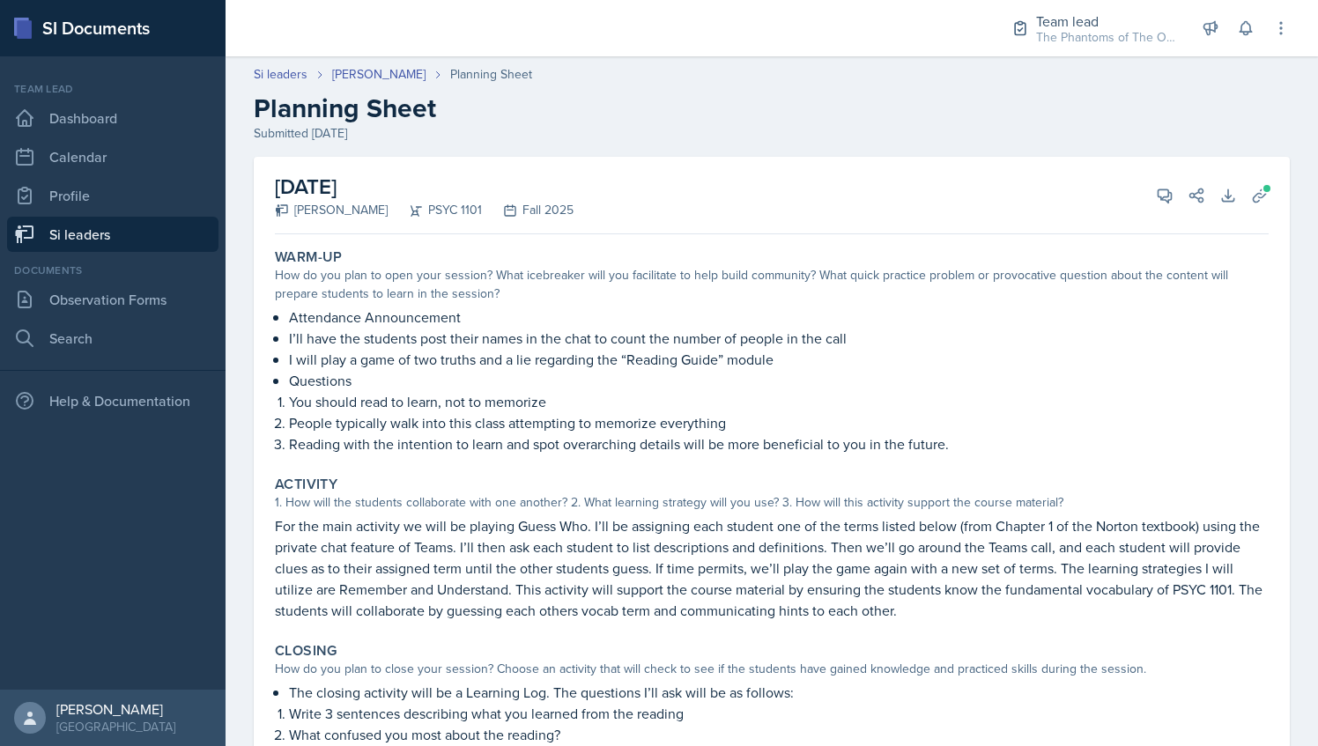
click at [119, 231] on link "Si leaders" at bounding box center [112, 234] width 211 height 35
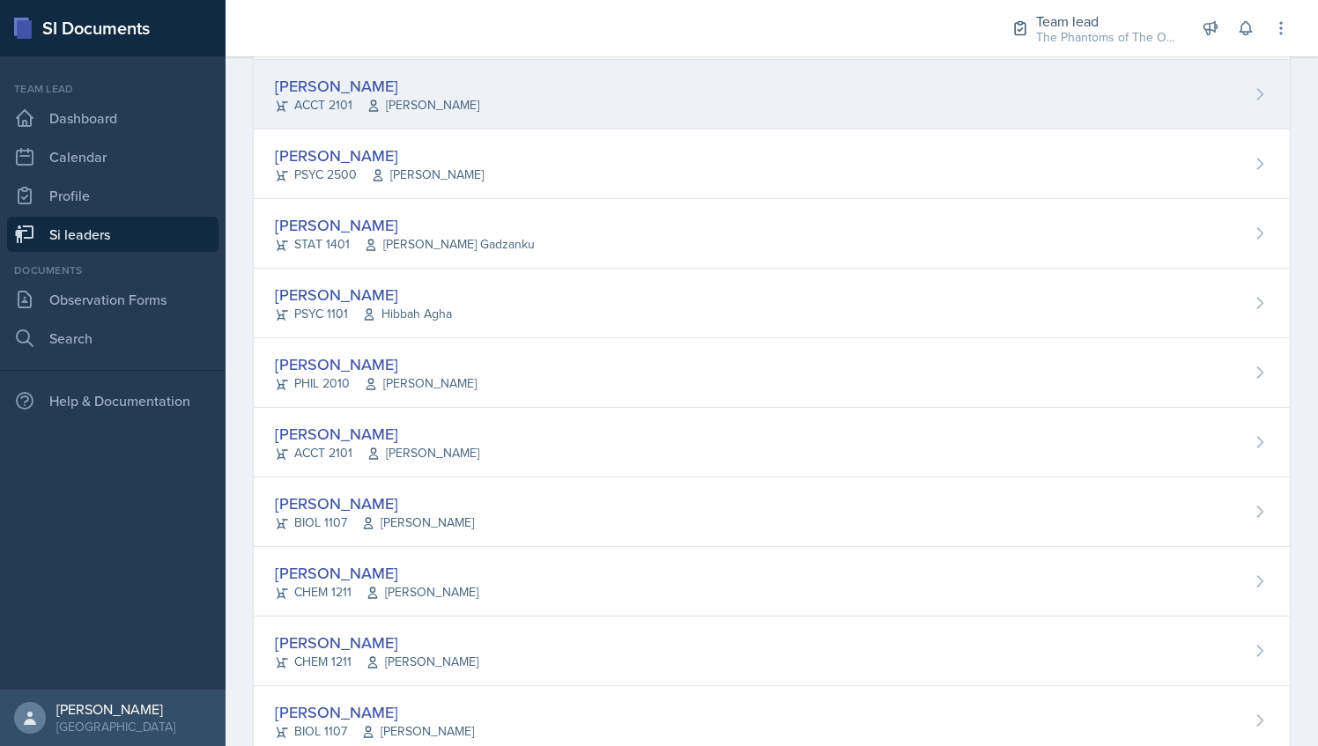
scroll to position [936, 0]
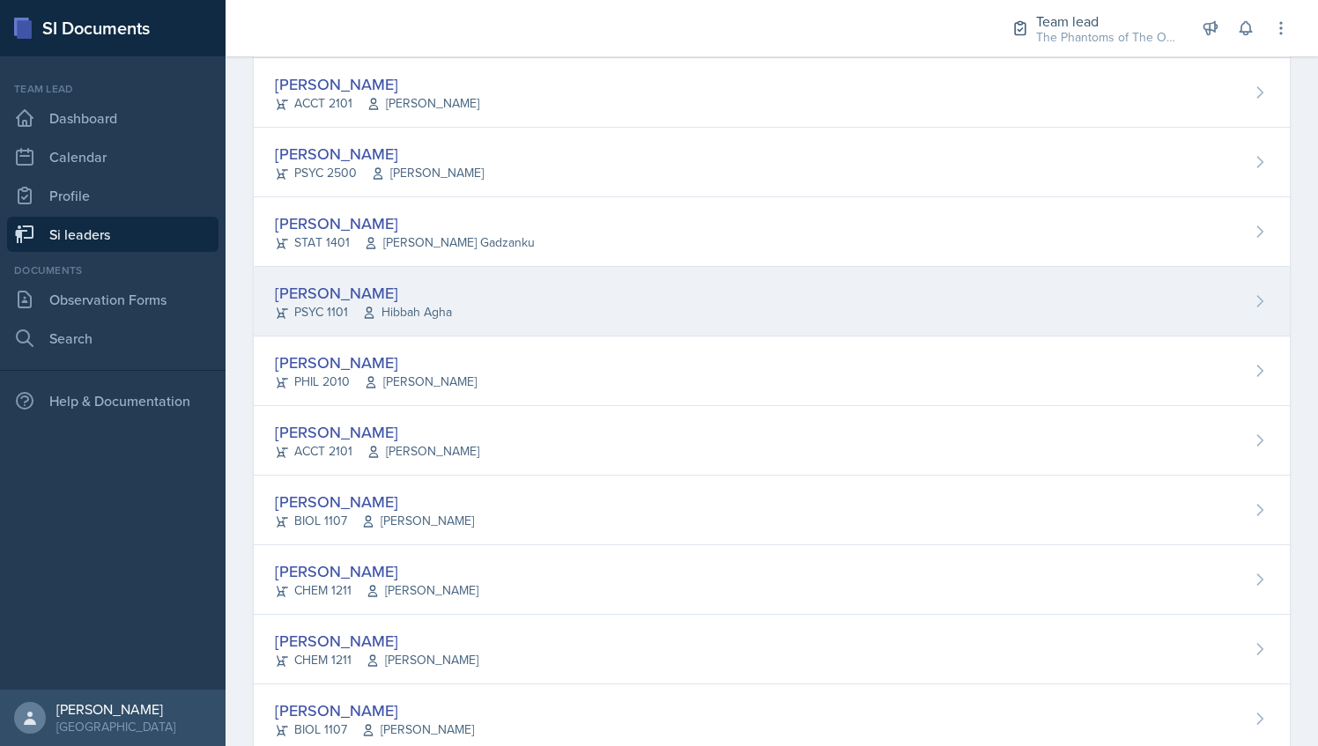
click at [389, 281] on div "[PERSON_NAME]" at bounding box center [363, 293] width 177 height 24
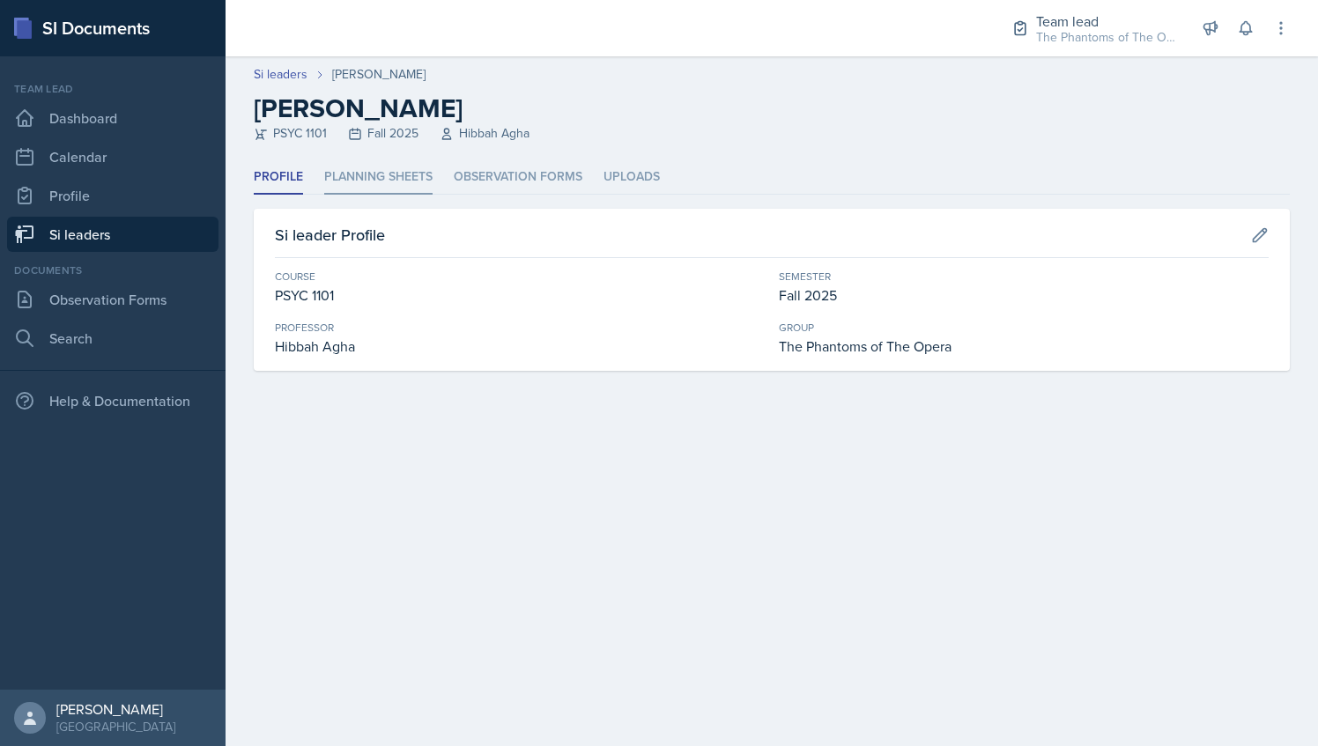
click at [395, 161] on li "Planning Sheets" at bounding box center [378, 177] width 108 height 34
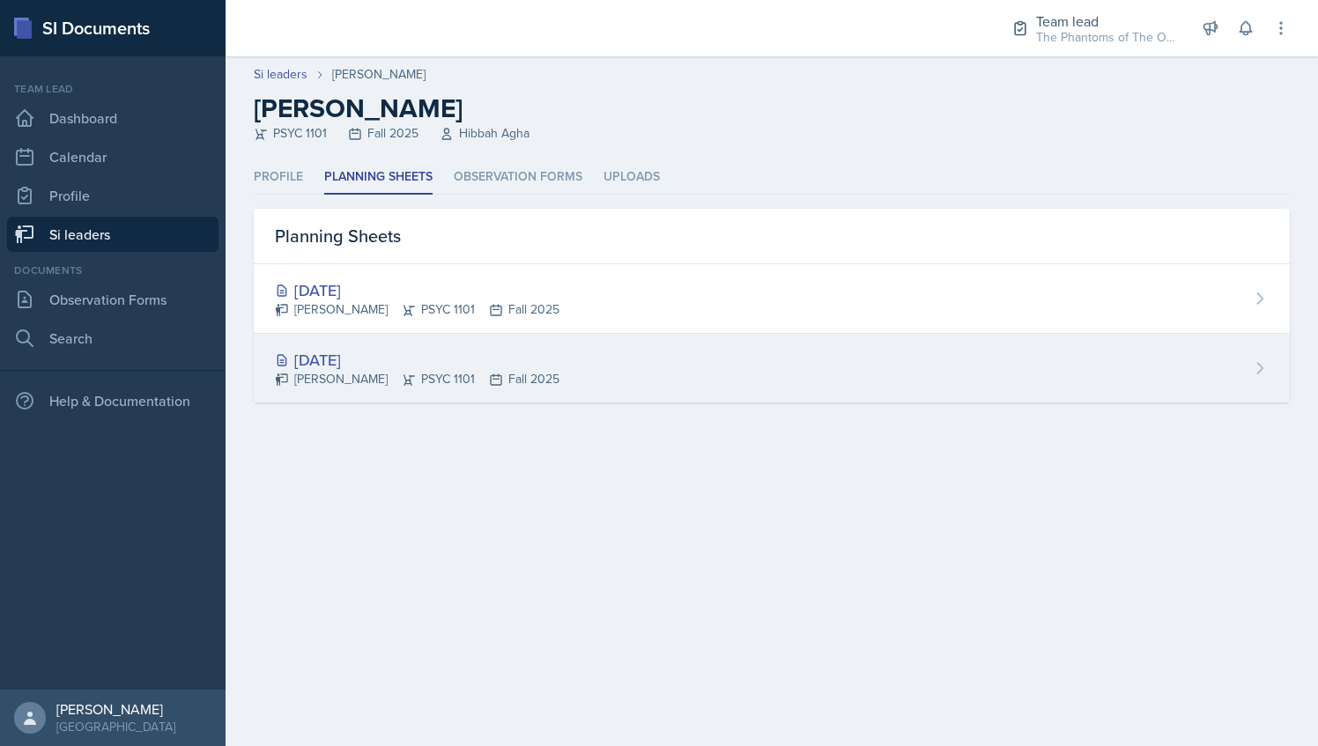
click at [434, 365] on div "[DATE]" at bounding box center [417, 360] width 285 height 24
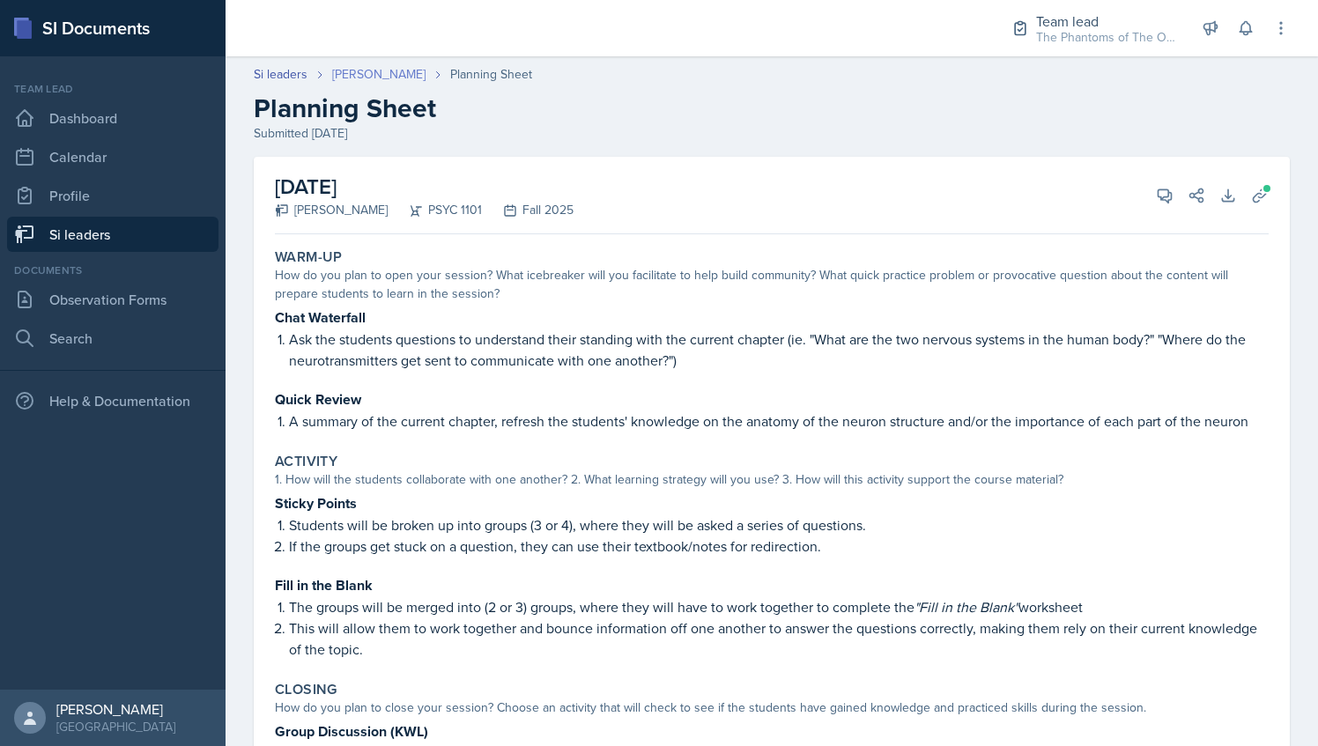
click at [370, 70] on link "[PERSON_NAME]" at bounding box center [378, 74] width 93 height 18
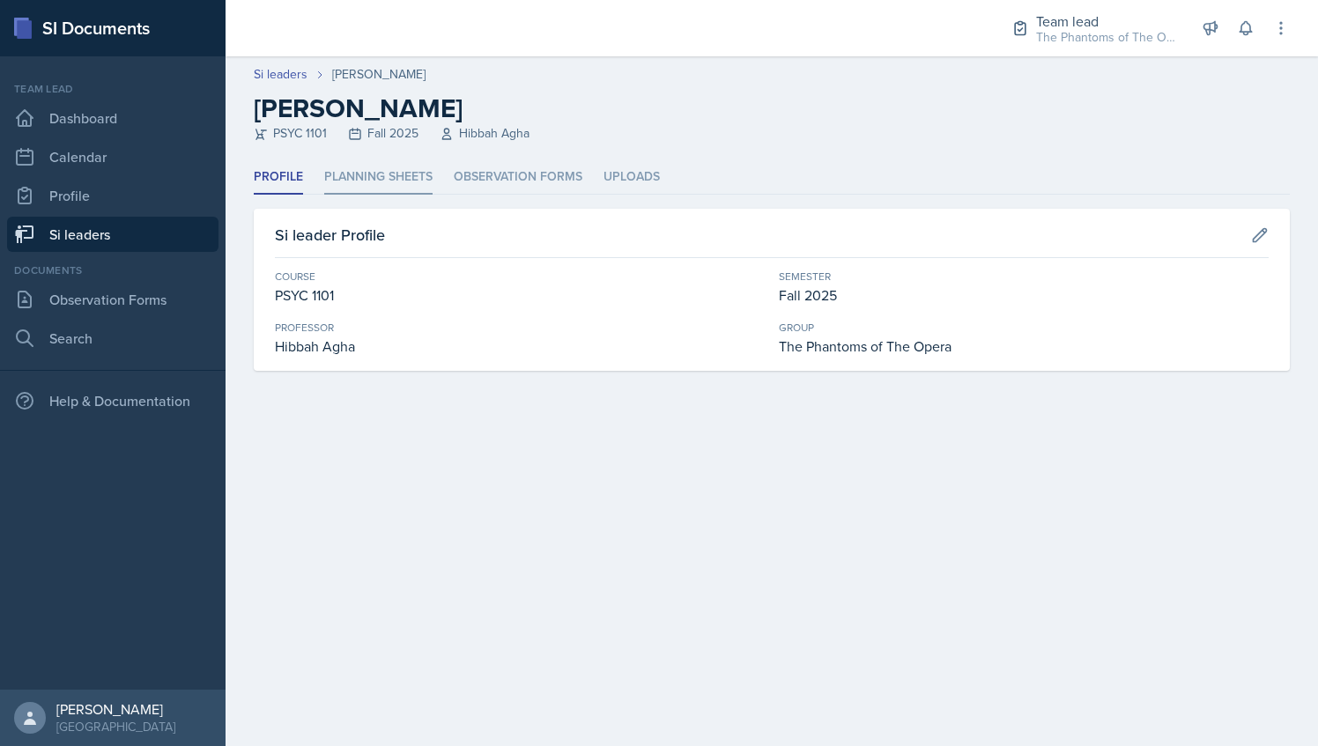
click at [373, 185] on li "Planning Sheets" at bounding box center [378, 177] width 108 height 34
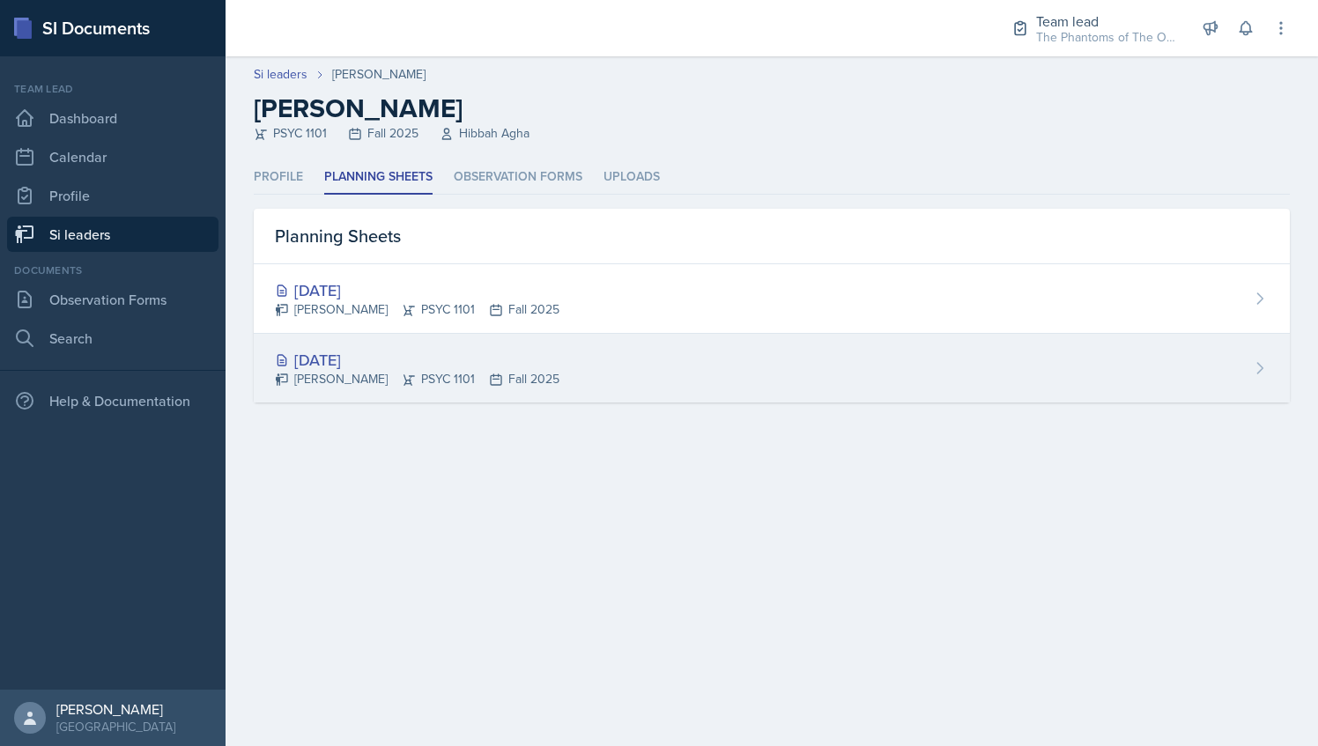
click at [395, 361] on div "[DATE]" at bounding box center [417, 360] width 285 height 24
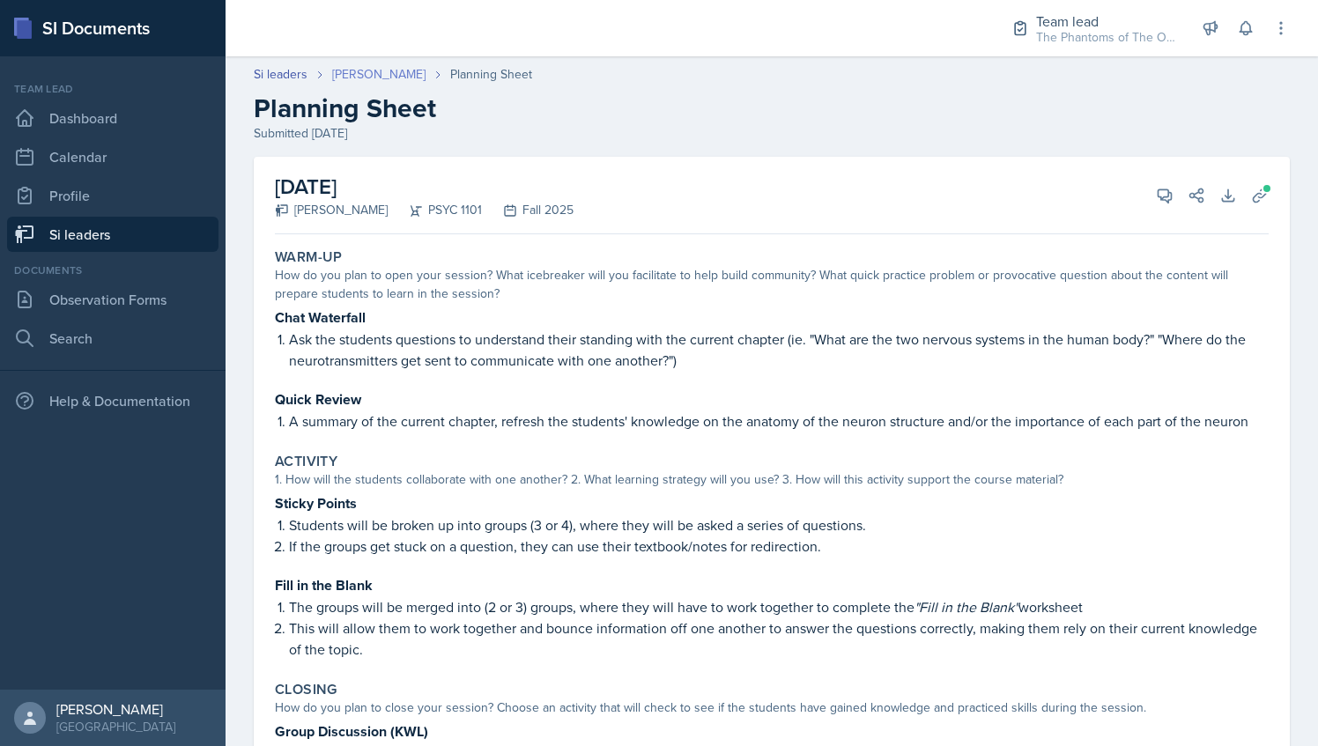
click at [374, 72] on link "[PERSON_NAME]" at bounding box center [378, 74] width 93 height 18
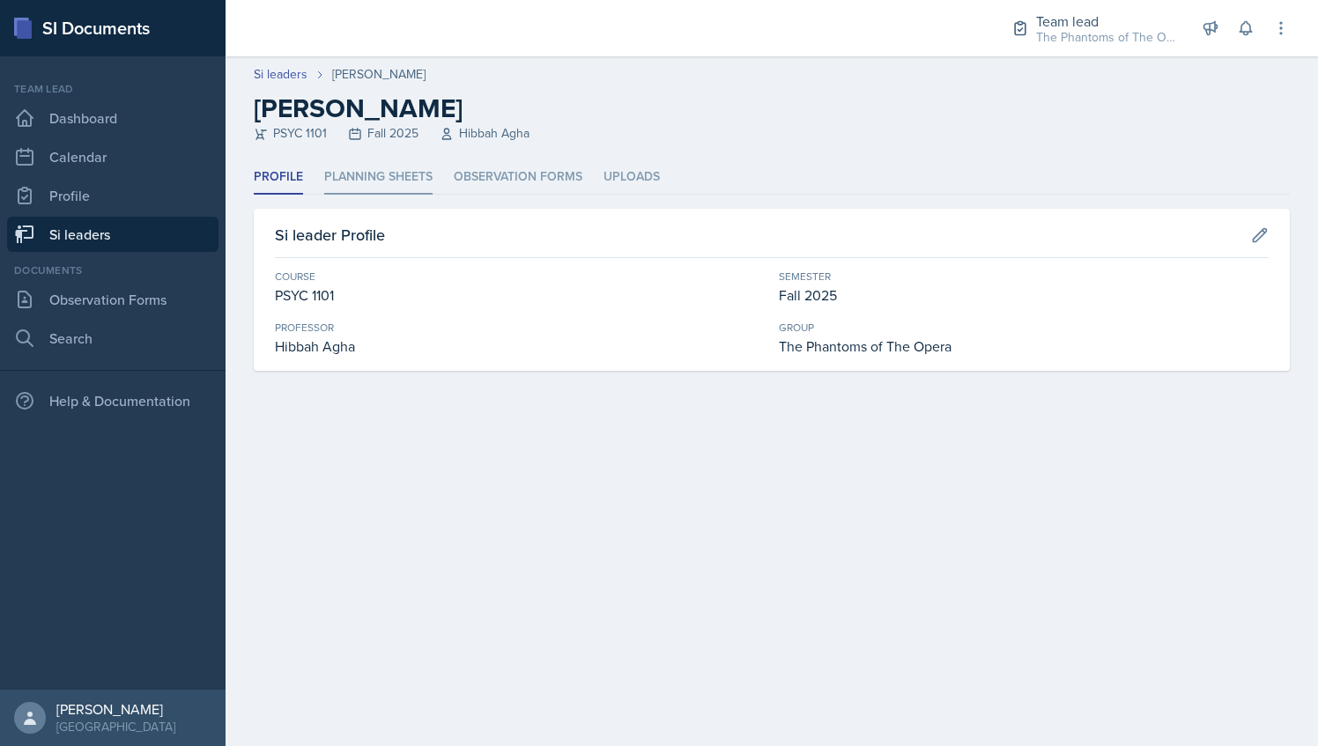
click at [381, 179] on li "Planning Sheets" at bounding box center [378, 177] width 108 height 34
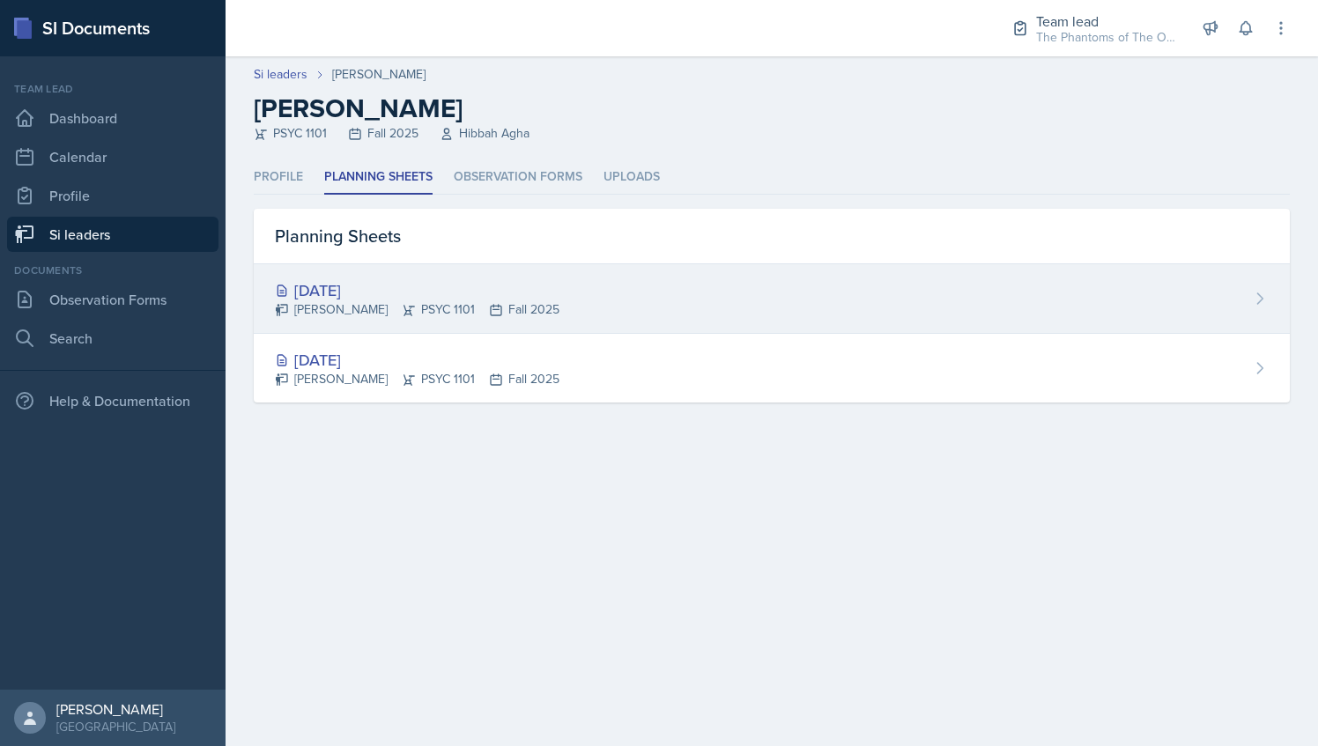
click at [382, 291] on div "[DATE]" at bounding box center [417, 290] width 285 height 24
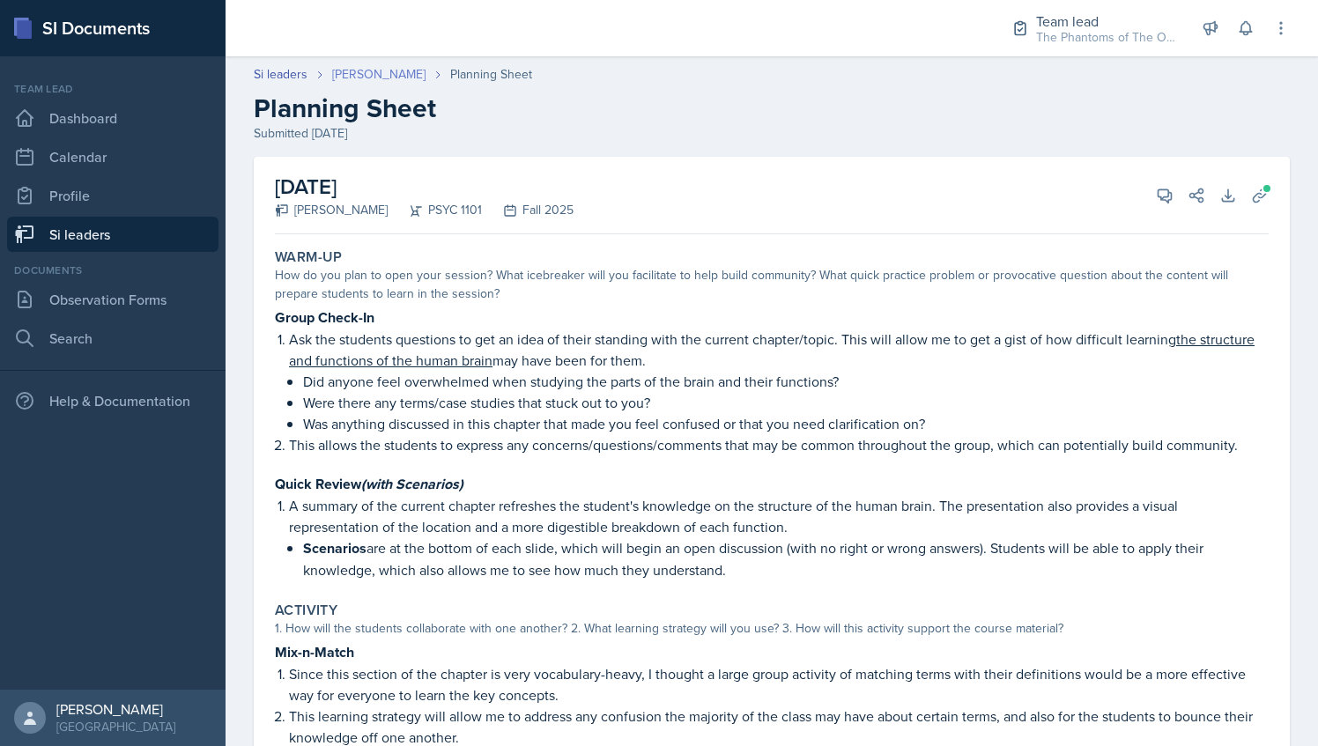
click at [372, 74] on link "[PERSON_NAME]" at bounding box center [378, 74] width 93 height 18
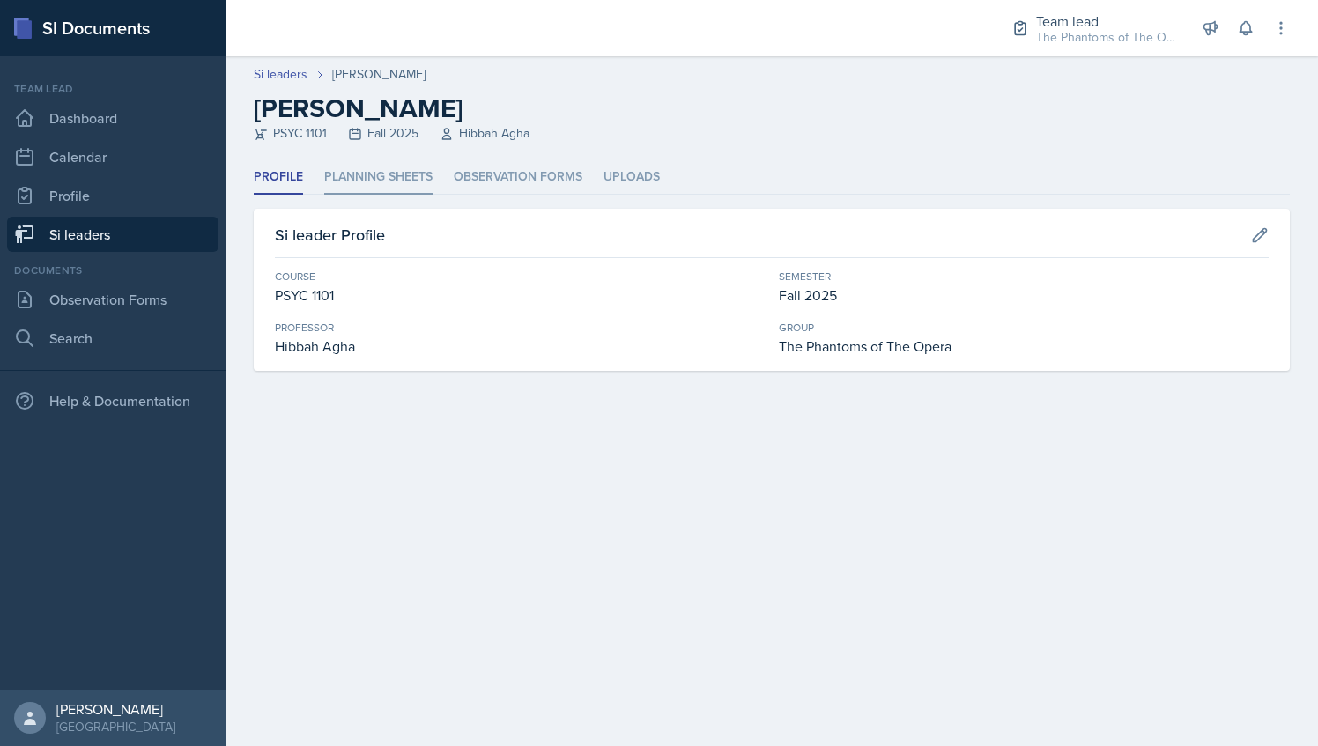
click at [375, 181] on li "Planning Sheets" at bounding box center [378, 177] width 108 height 34
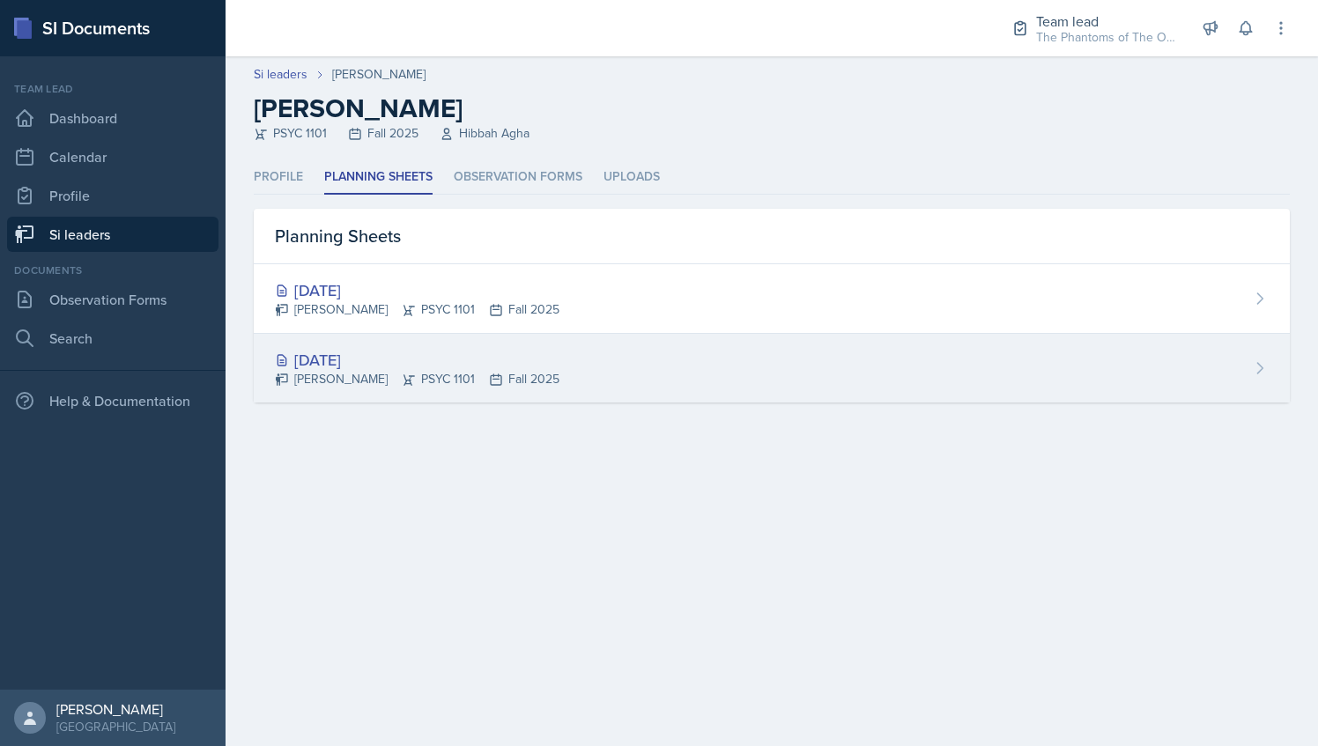
click at [363, 349] on div "[DATE]" at bounding box center [417, 360] width 285 height 24
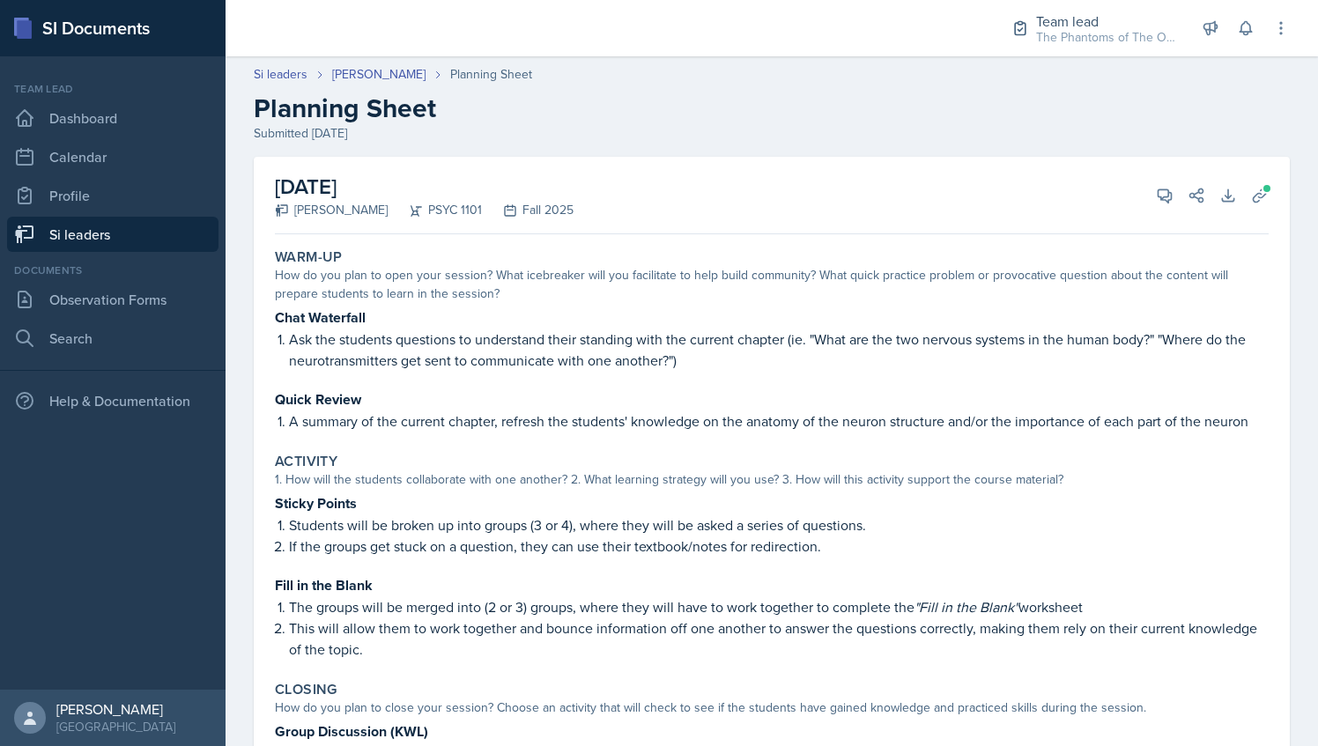
click at [157, 229] on link "Si leaders" at bounding box center [112, 234] width 211 height 35
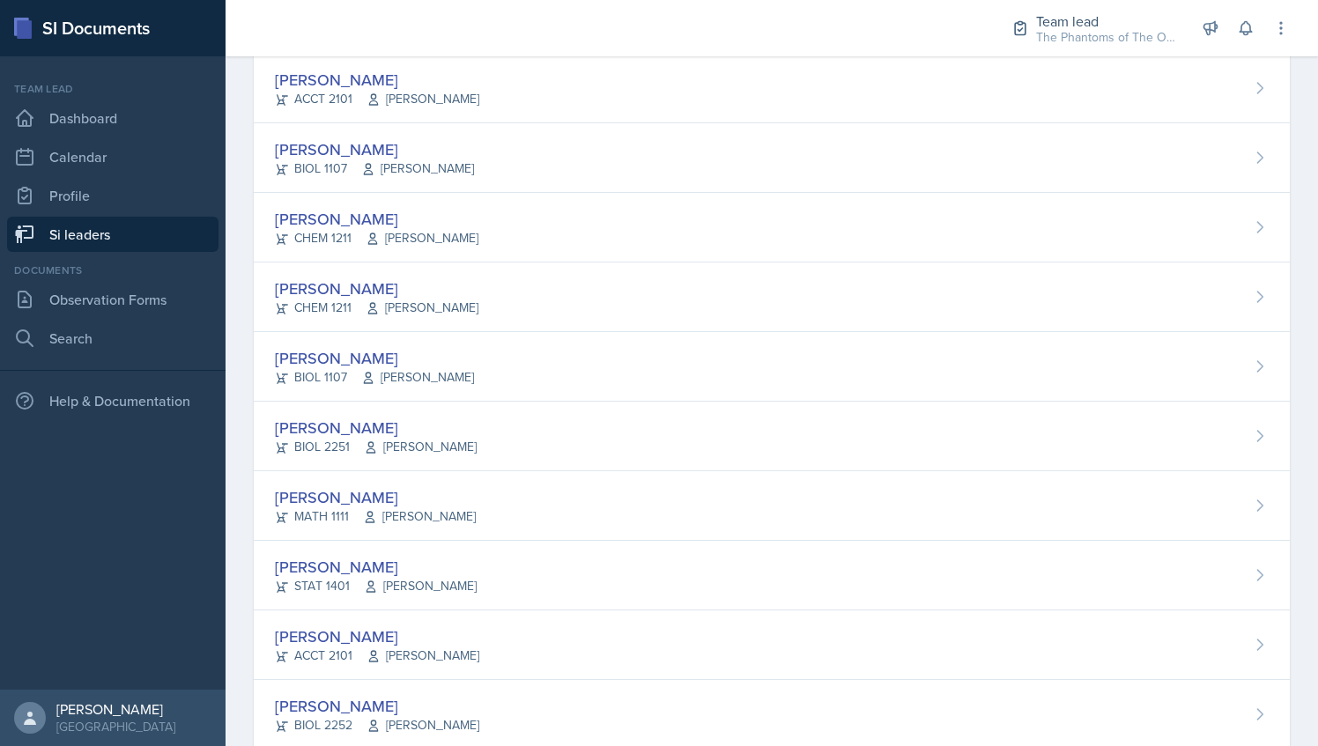
scroll to position [1325, 0]
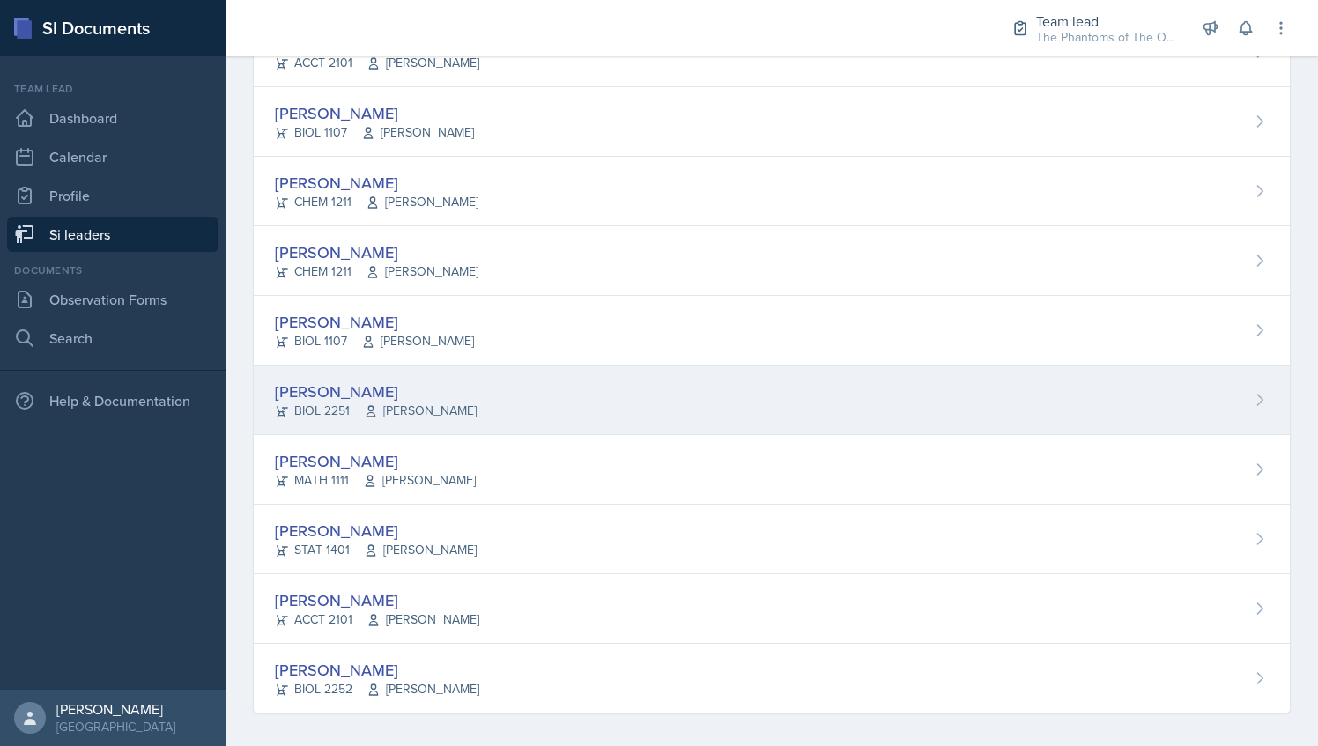
click at [461, 380] on div "[PERSON_NAME]" at bounding box center [376, 392] width 202 height 24
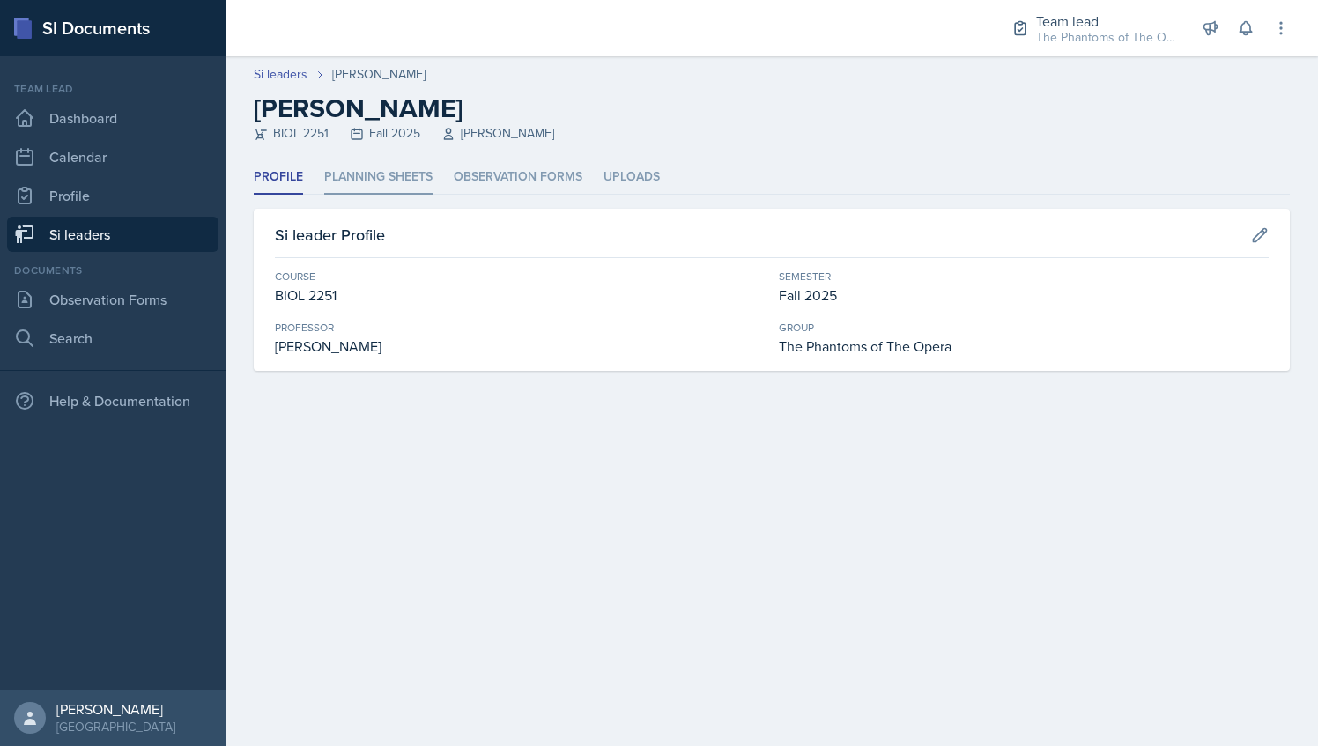
click at [345, 181] on li "Planning Sheets" at bounding box center [378, 177] width 108 height 34
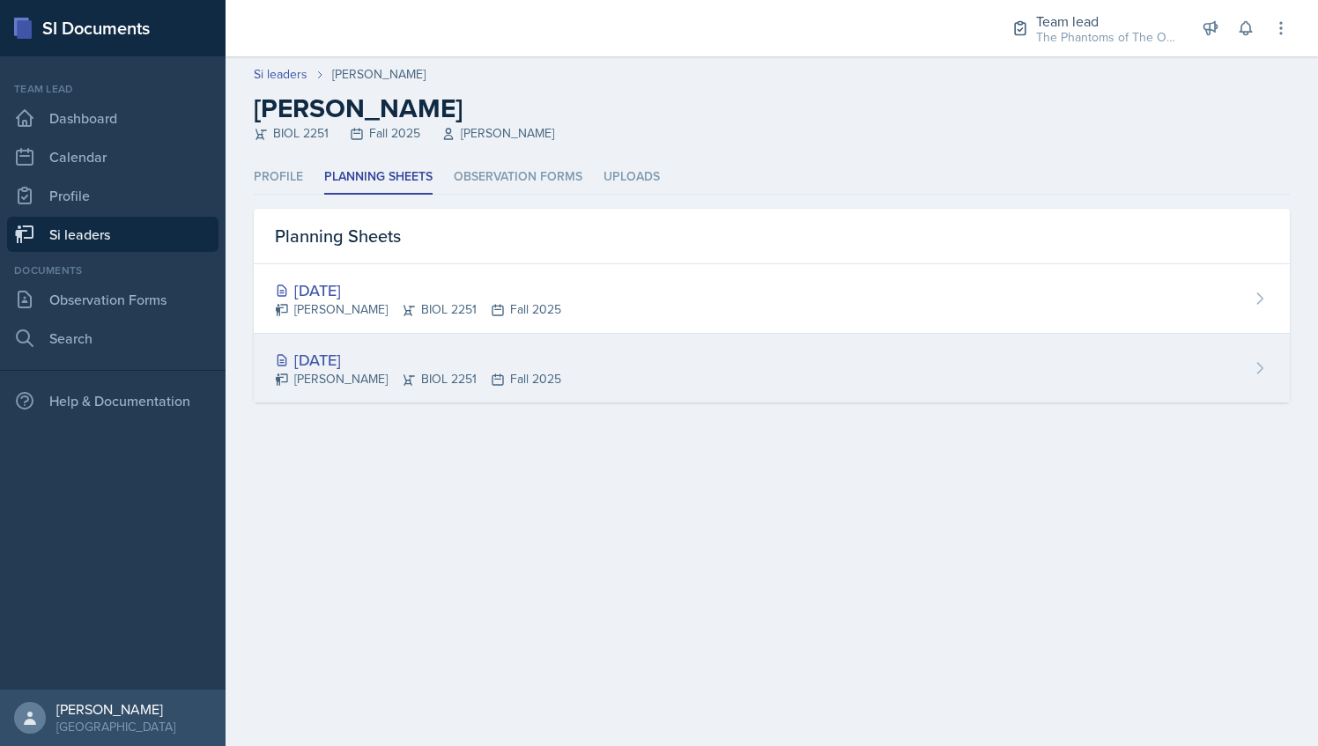
click at [425, 372] on div "Kaitlyn Medley BIOL 2251 Fall 2025" at bounding box center [418, 379] width 286 height 18
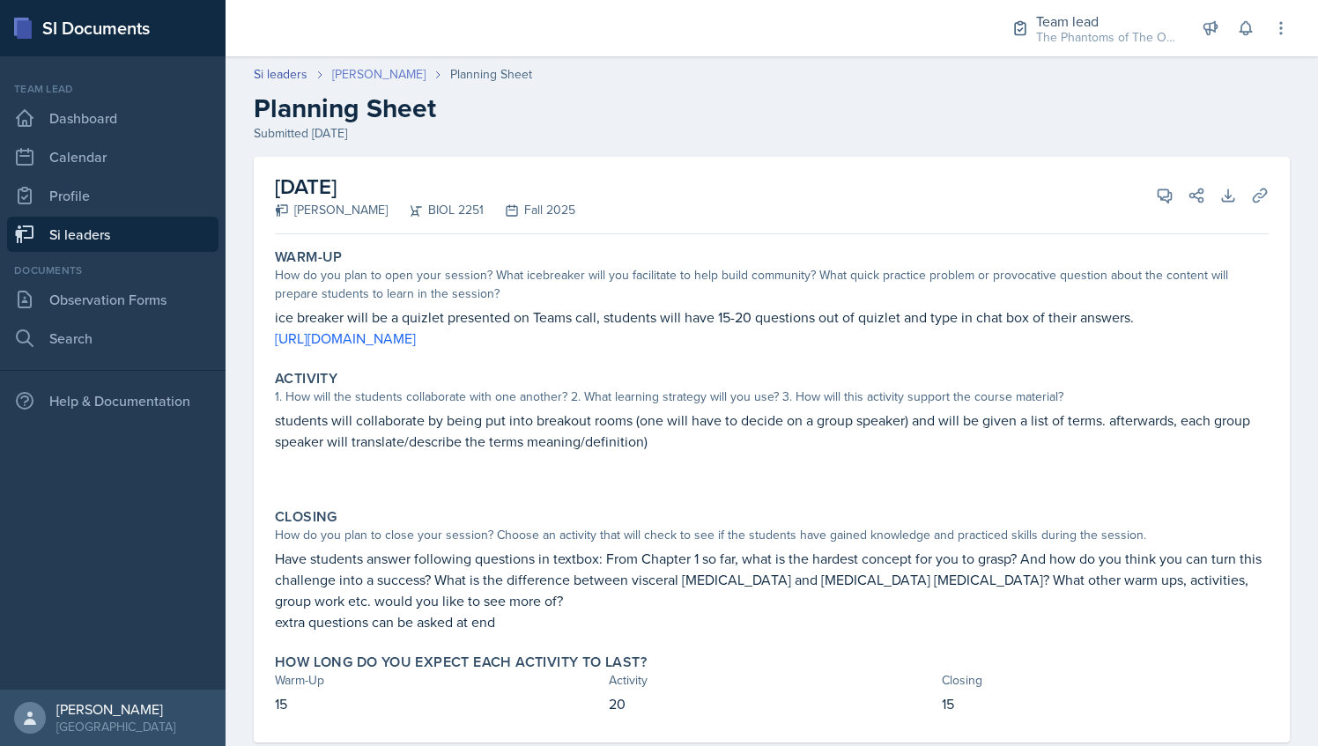
click at [380, 74] on link "[PERSON_NAME]" at bounding box center [378, 74] width 93 height 18
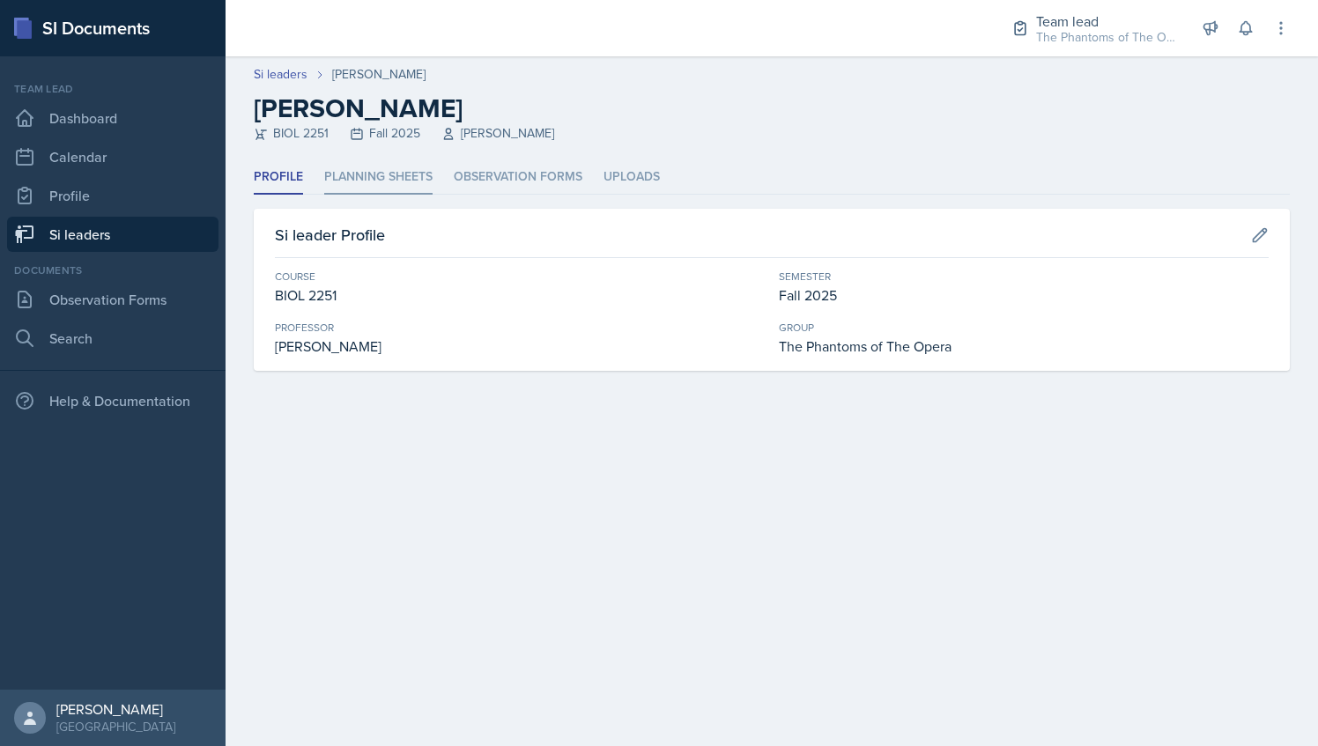
click at [384, 175] on li "Planning Sheets" at bounding box center [378, 177] width 108 height 34
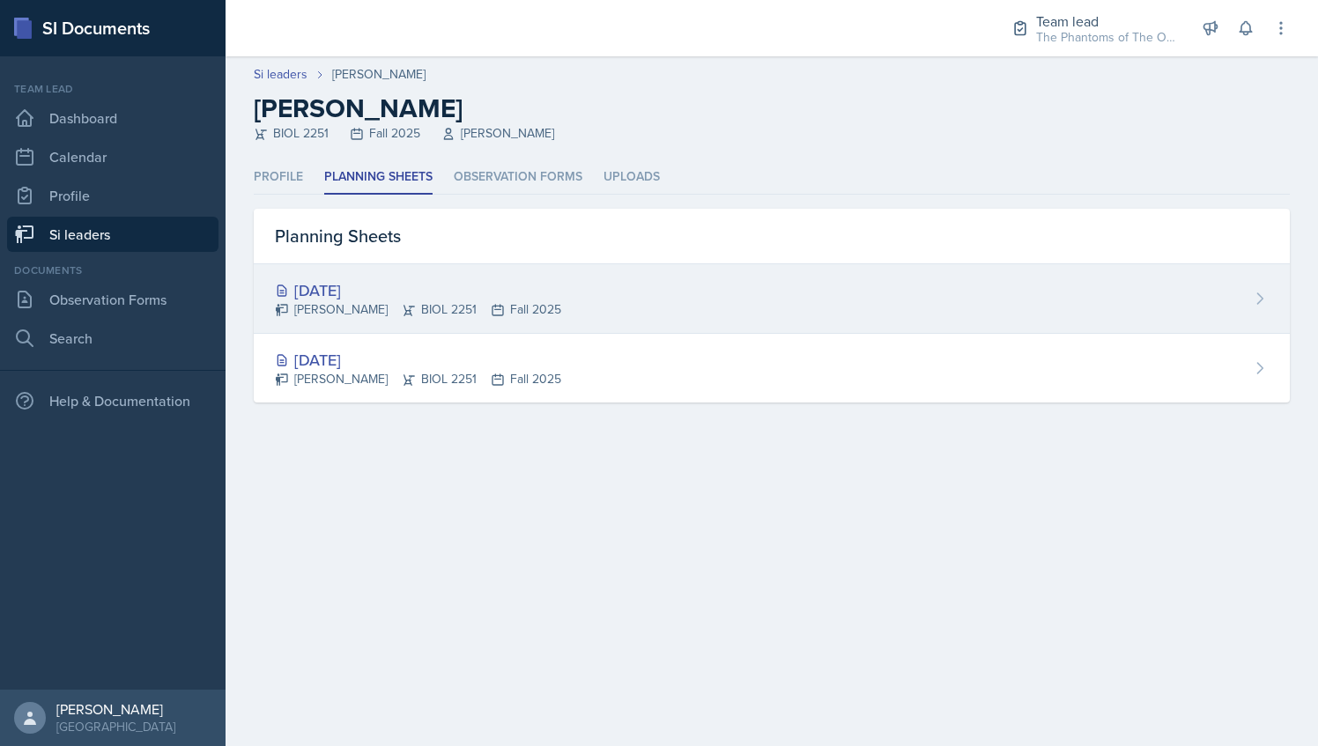
click at [402, 282] on div "Aug 27th, 2025" at bounding box center [418, 290] width 286 height 24
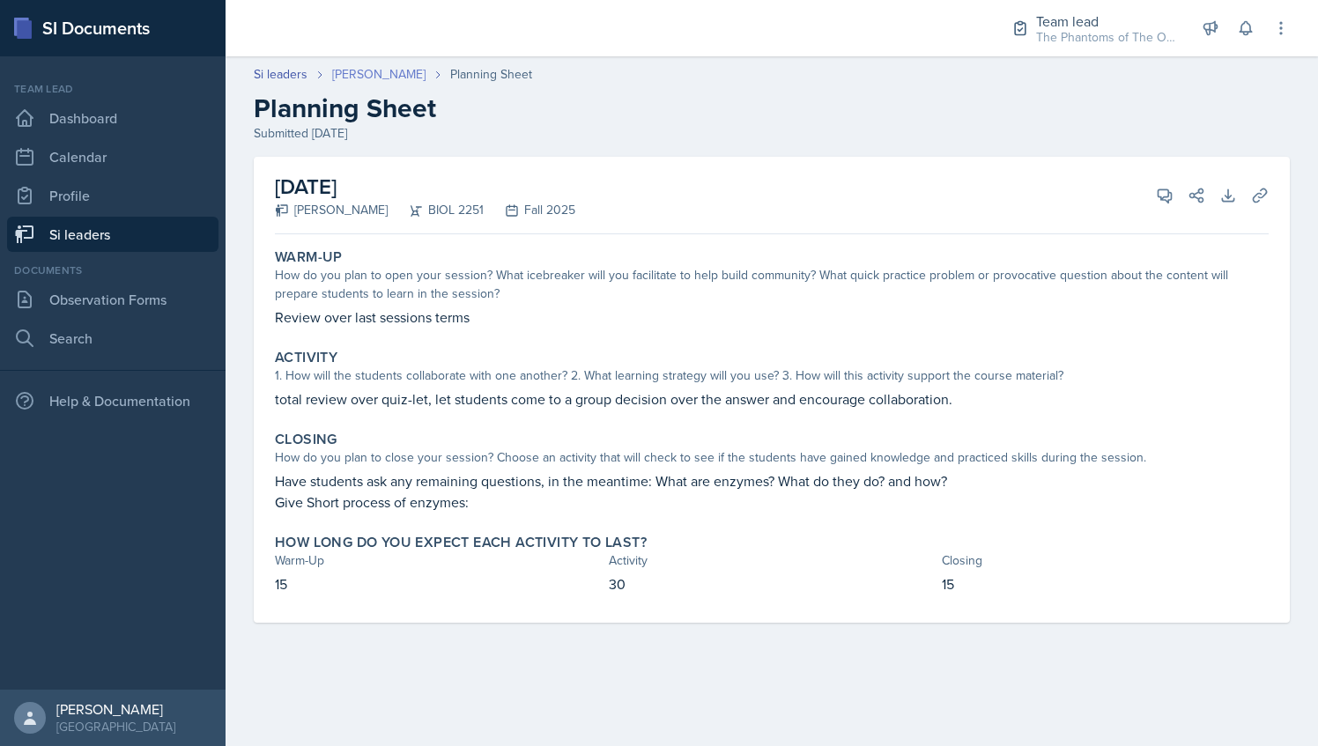
click at [370, 70] on link "[PERSON_NAME]" at bounding box center [378, 74] width 93 height 18
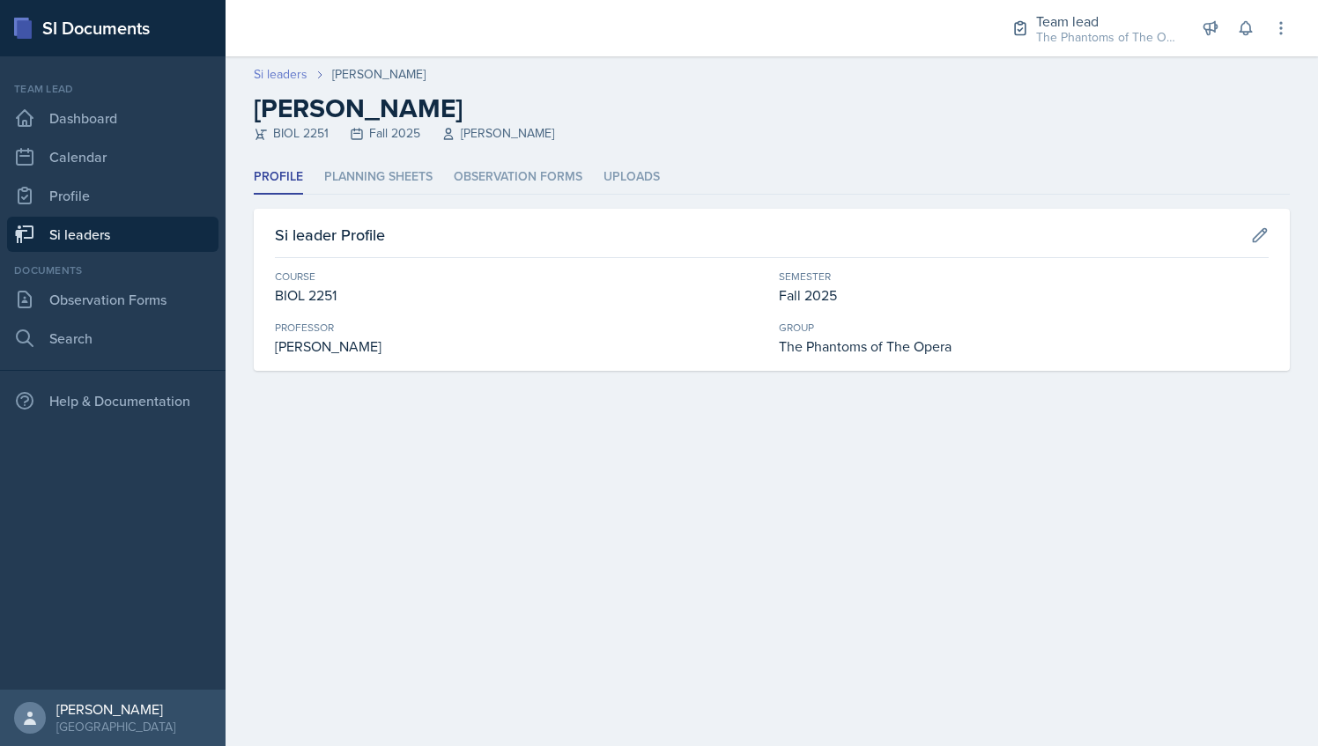
click at [292, 65] on link "Si leaders" at bounding box center [281, 74] width 54 height 18
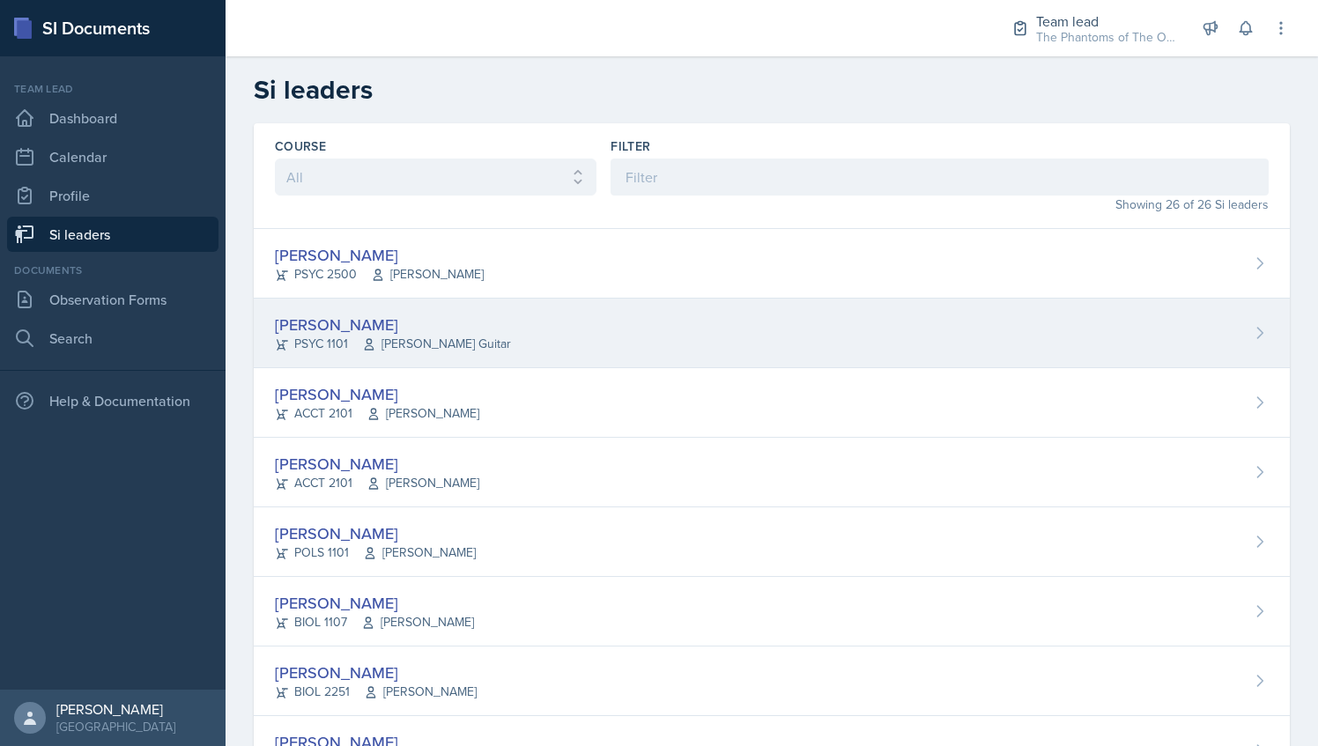
drag, startPoint x: 420, startPoint y: 451, endPoint x: 409, endPoint y: 327, distance: 124.7
click at [409, 327] on div "[PERSON_NAME]" at bounding box center [393, 325] width 236 height 24
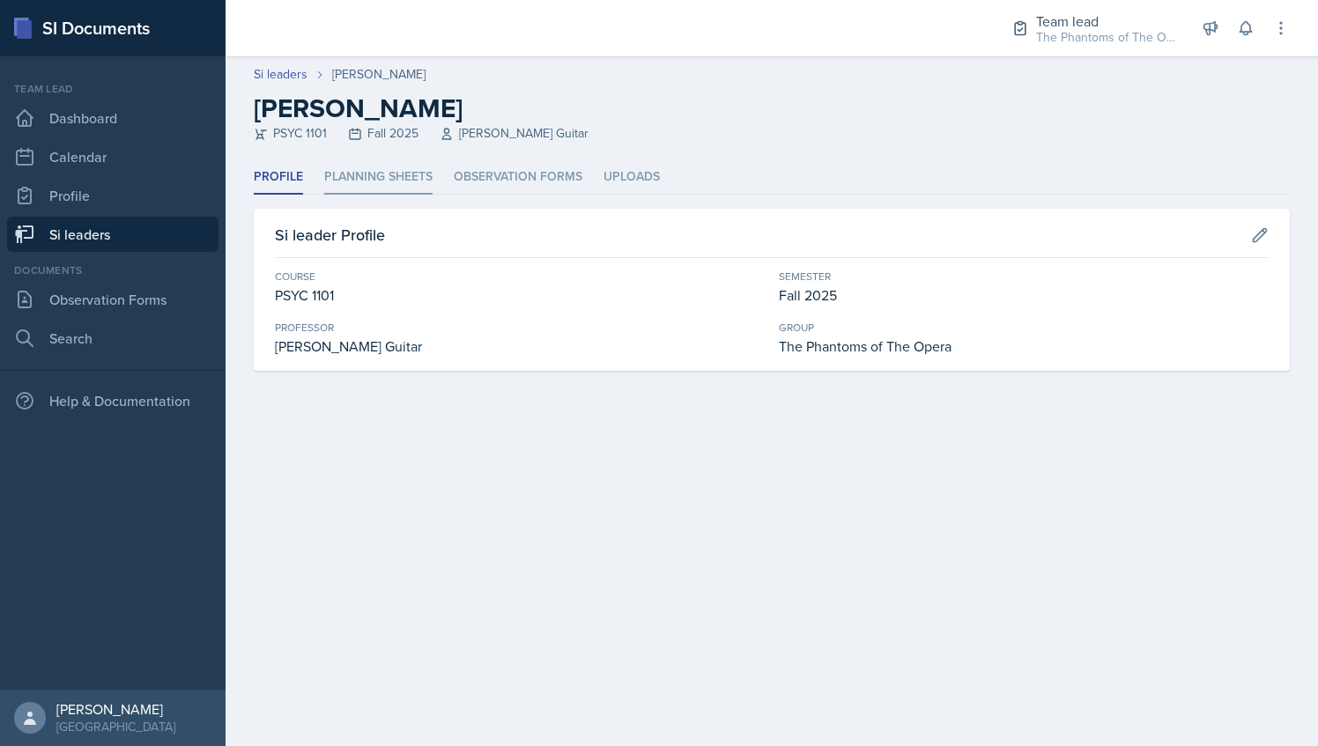
click at [361, 184] on li "Planning Sheets" at bounding box center [378, 177] width 108 height 34
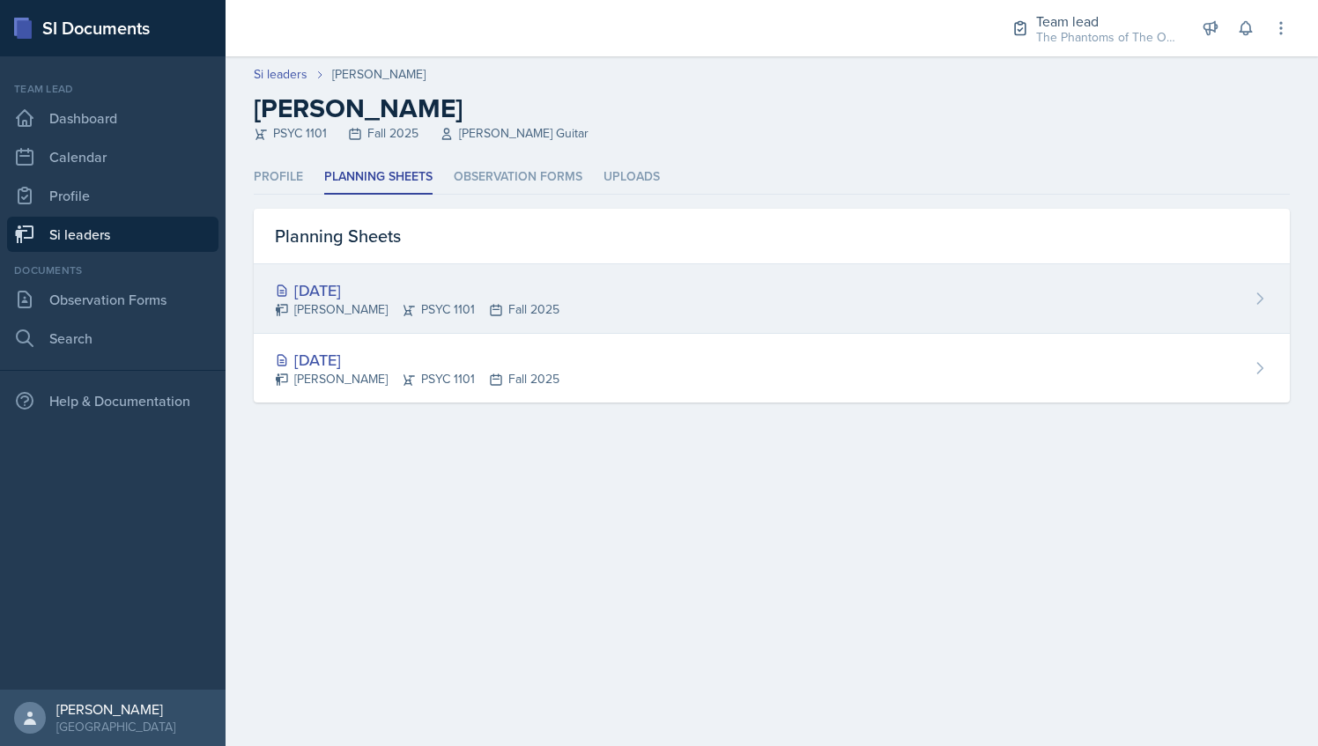
click at [432, 304] on div "Kyla Balde PSYC 1101 Fall 2025" at bounding box center [417, 309] width 285 height 18
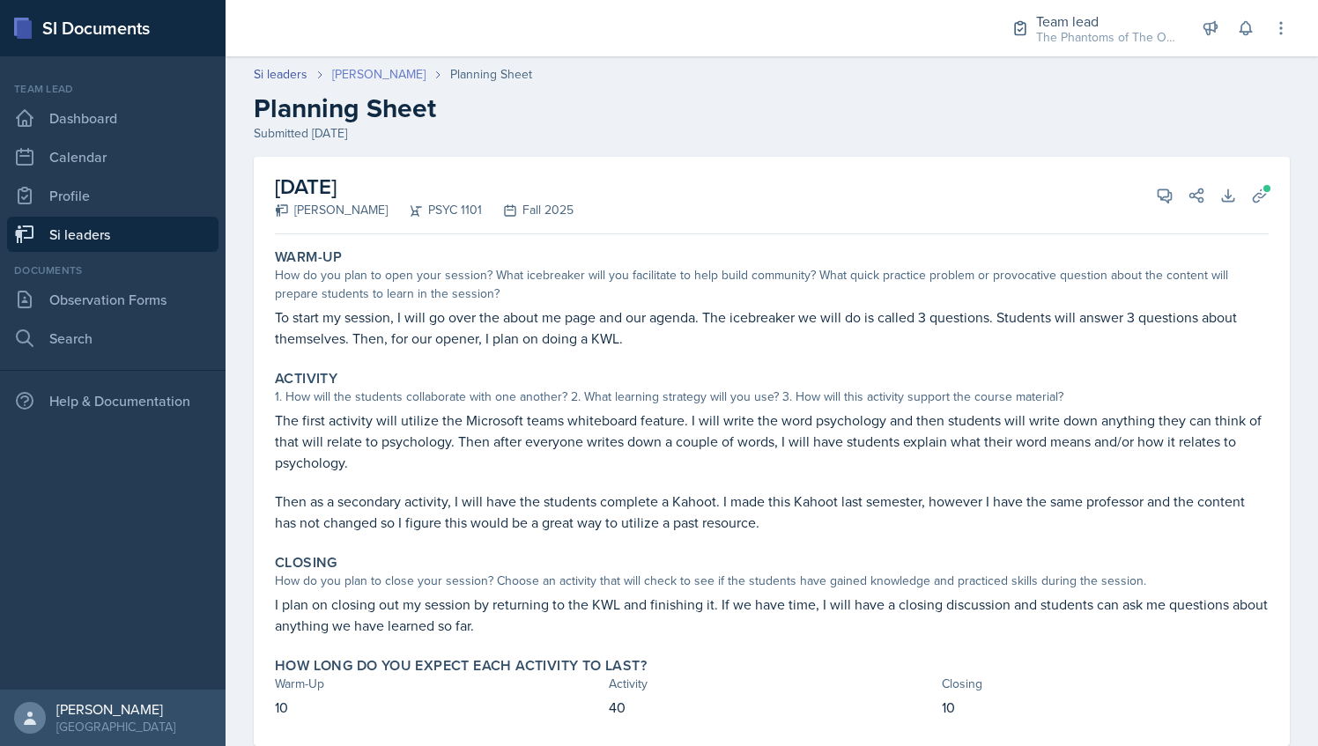
click at [358, 76] on link "[PERSON_NAME]" at bounding box center [378, 74] width 93 height 18
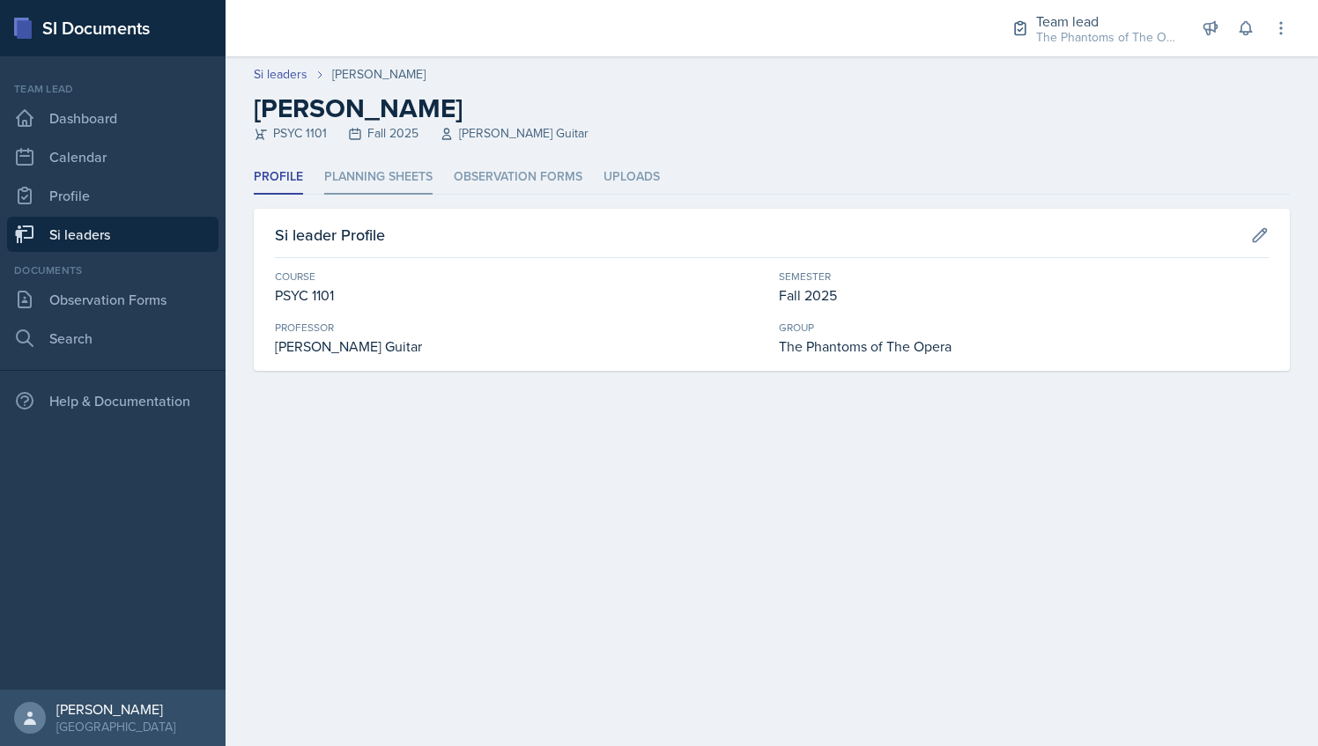
click at [379, 162] on li "Planning Sheets" at bounding box center [378, 177] width 108 height 34
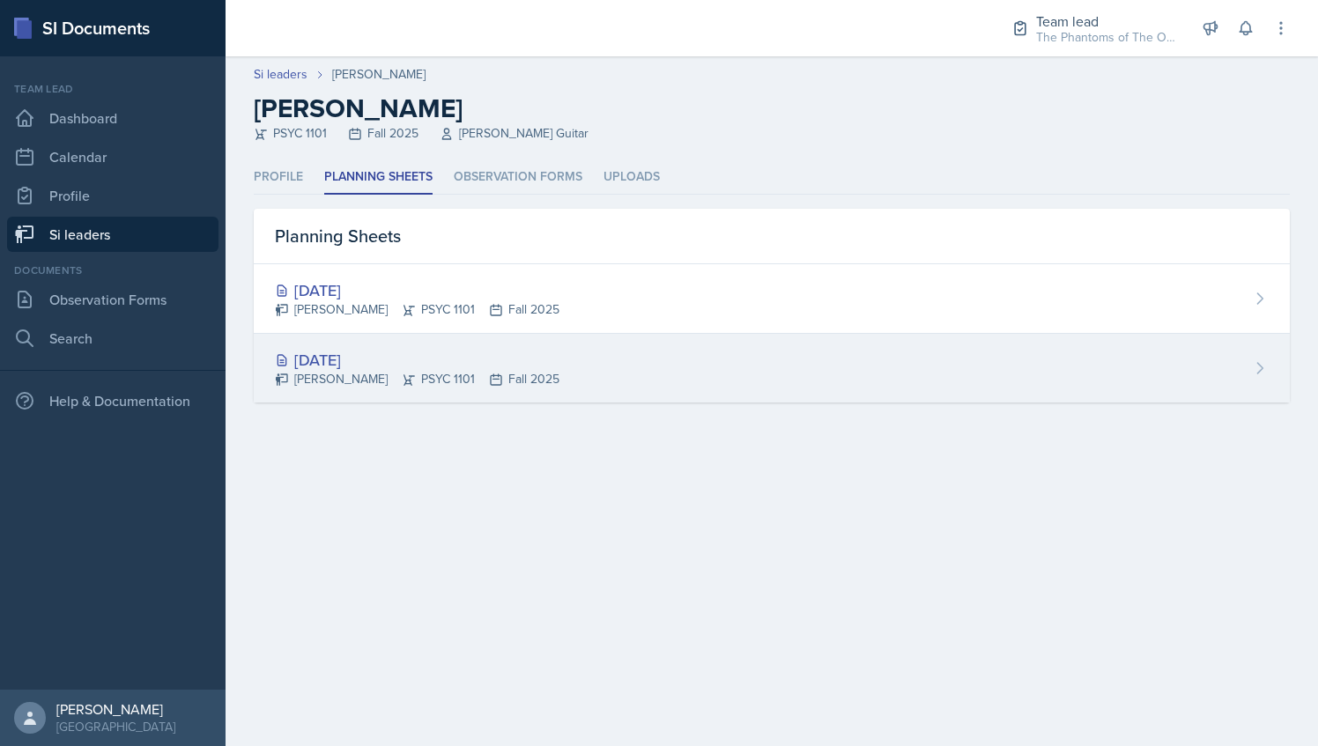
click at [421, 366] on div "[DATE]" at bounding box center [417, 360] width 285 height 24
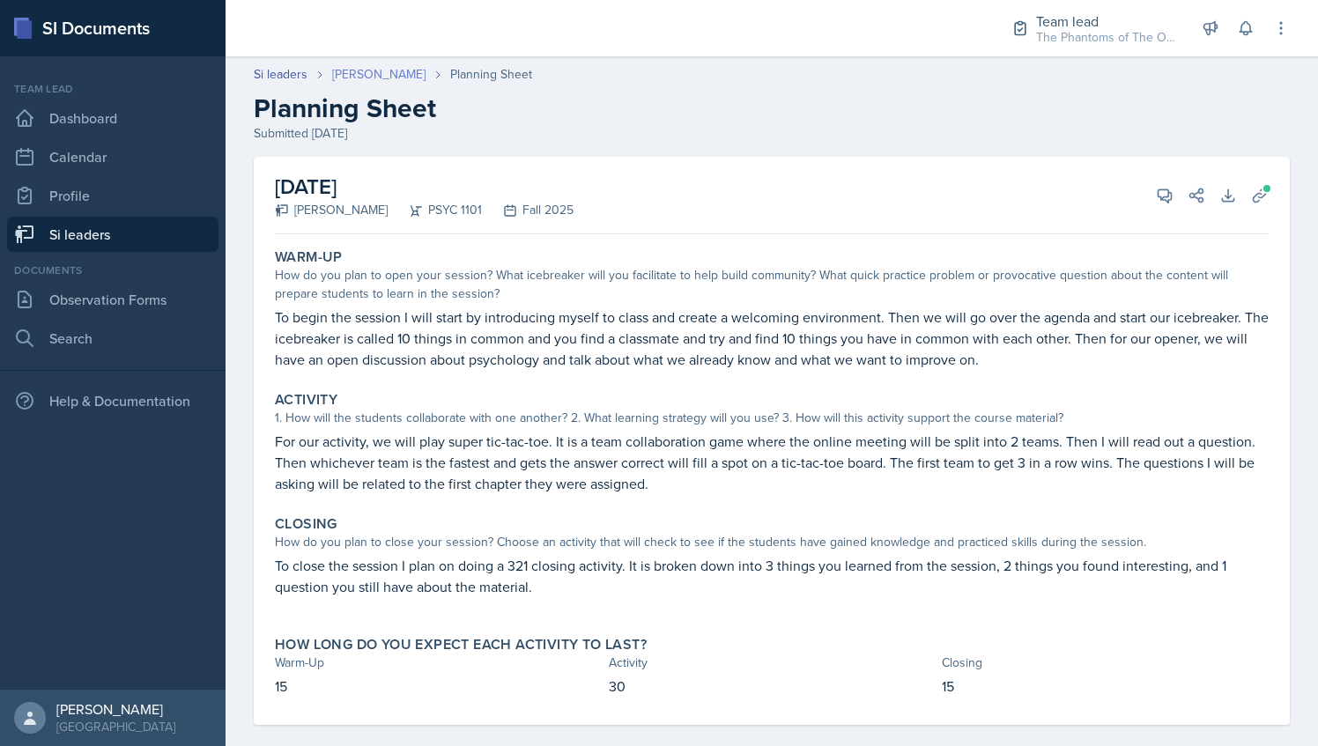
click at [368, 78] on link "[PERSON_NAME]" at bounding box center [378, 74] width 93 height 18
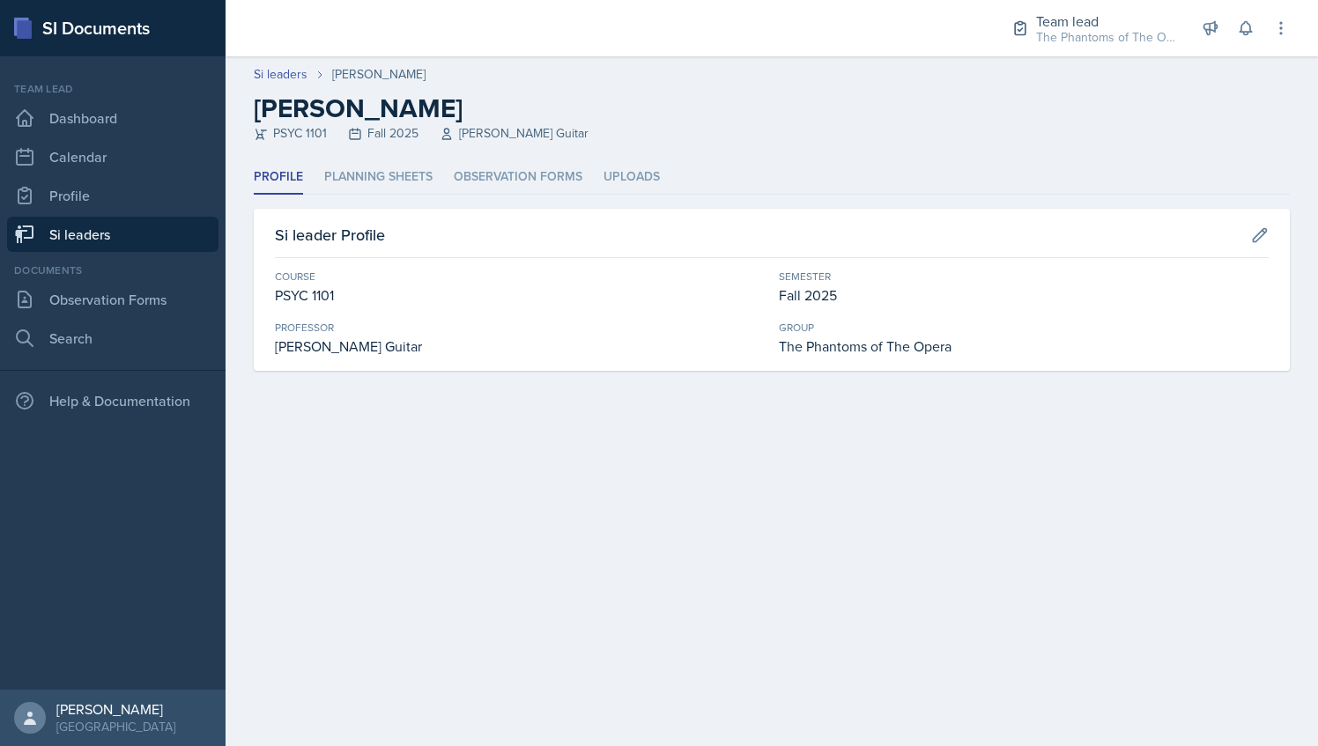
click at [146, 238] on link "Si leaders" at bounding box center [112, 234] width 211 height 35
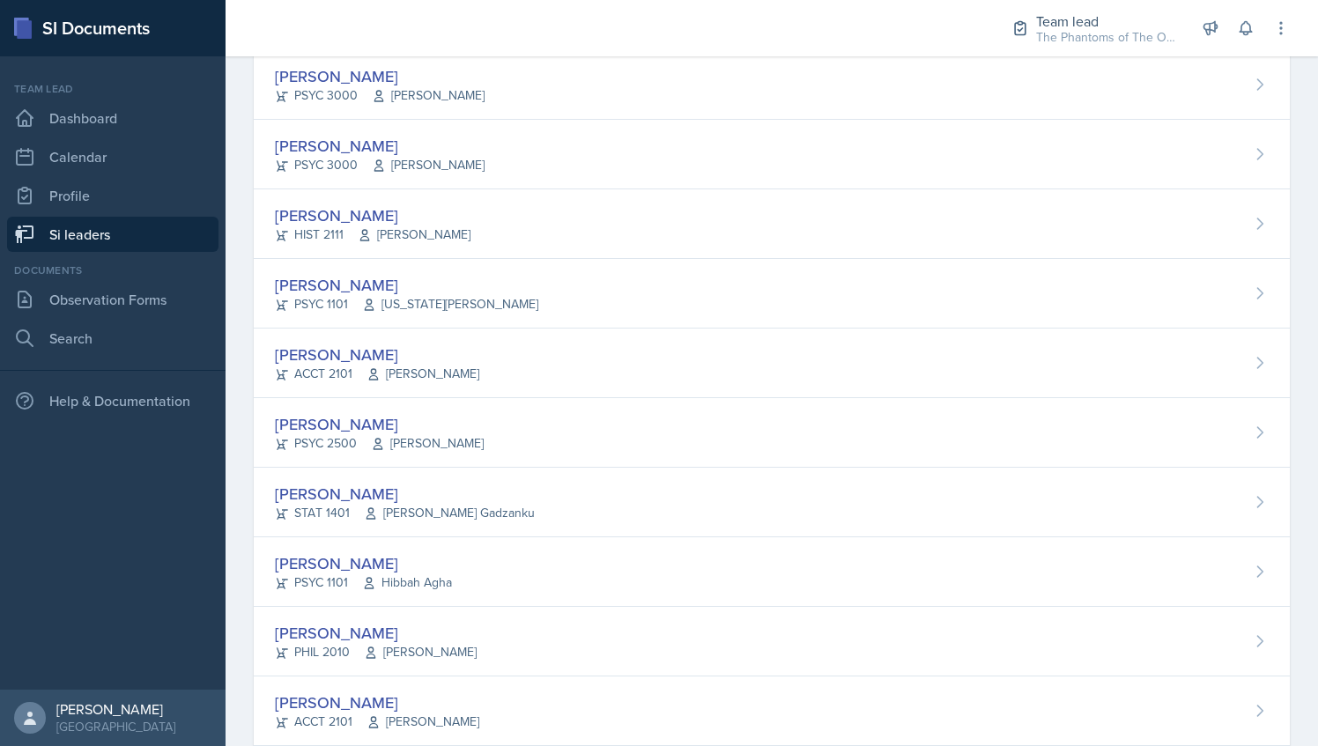
scroll to position [681, 0]
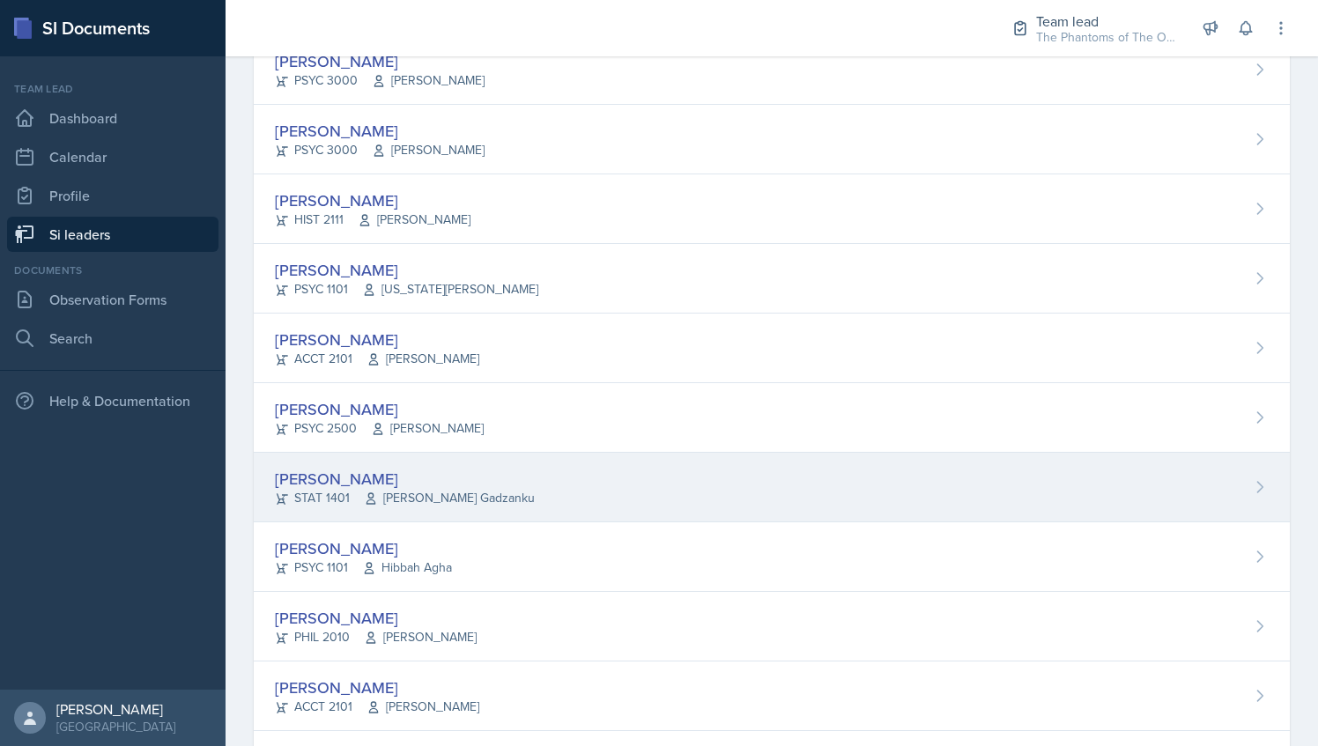
click at [519, 486] on div "Nyome Fox STAT 1401 Livingstone Gadzanku" at bounding box center [772, 488] width 1036 height 70
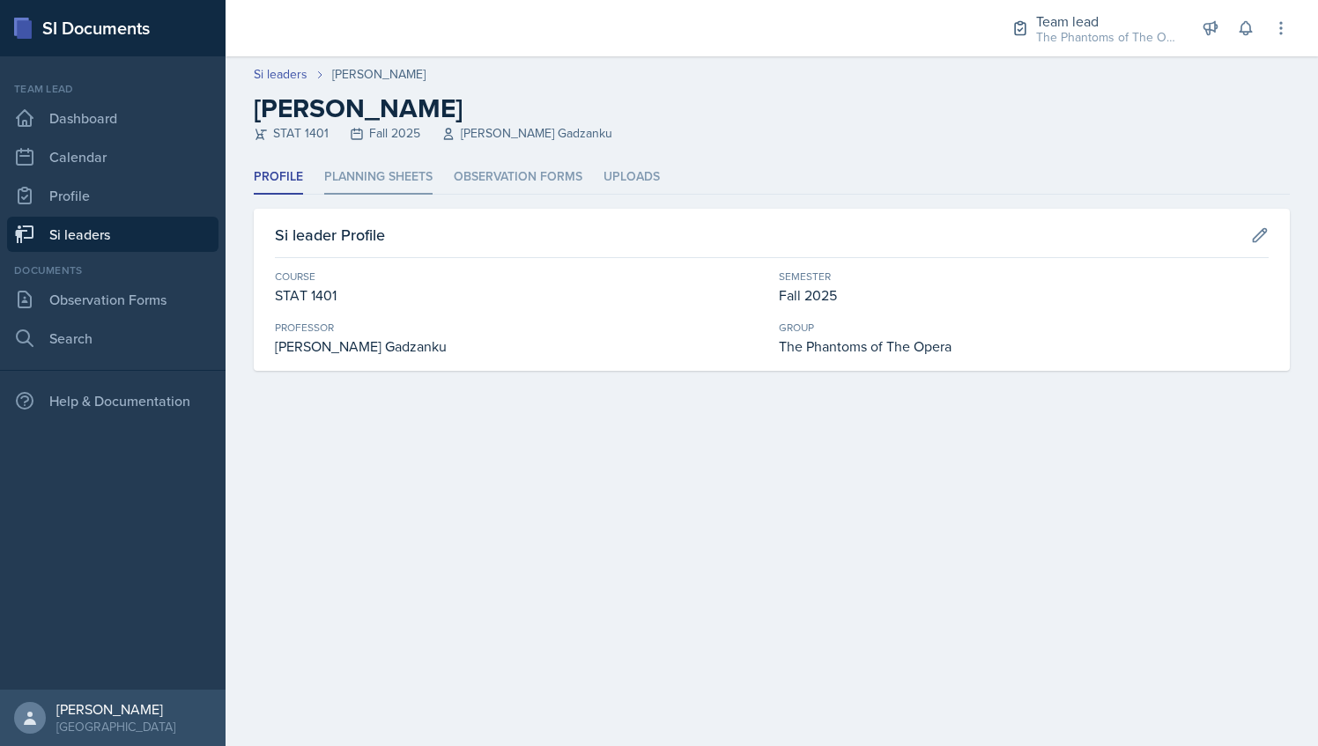
click at [400, 181] on li "Planning Sheets" at bounding box center [378, 177] width 108 height 34
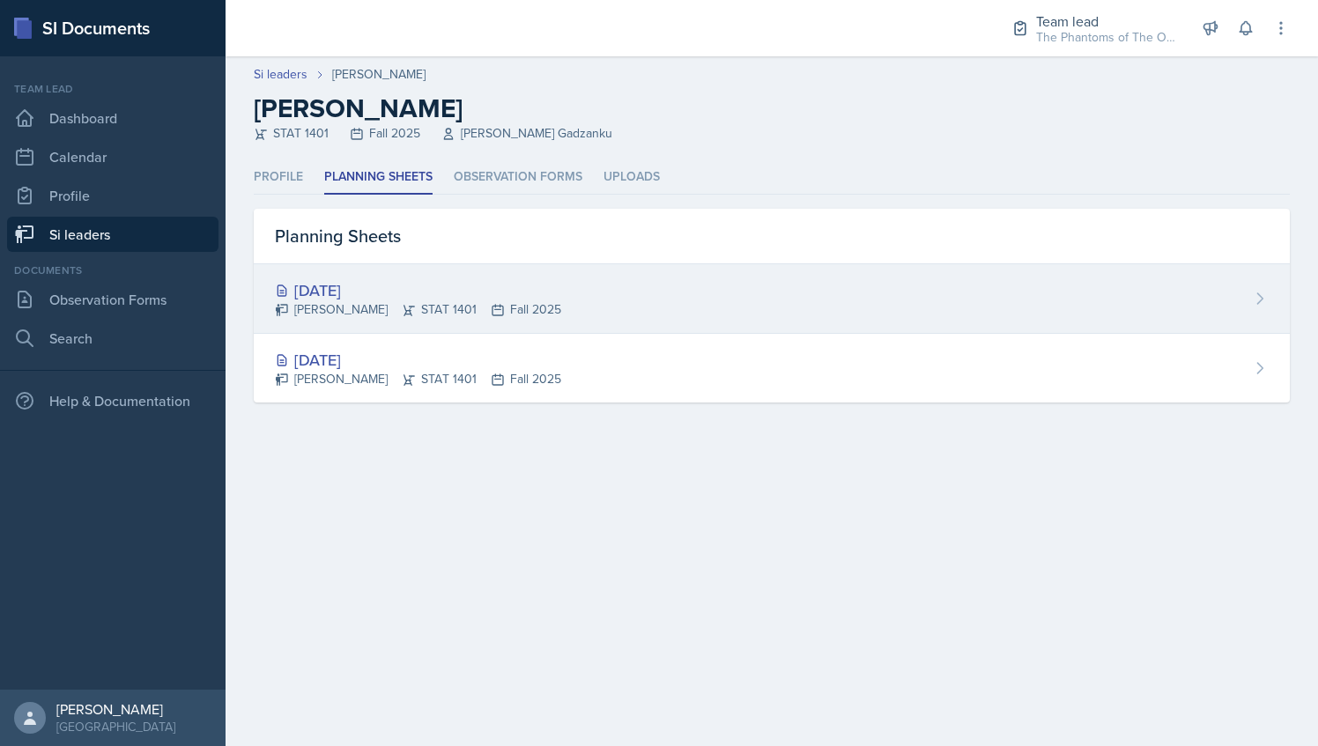
click at [444, 287] on div "[DATE]" at bounding box center [418, 290] width 286 height 24
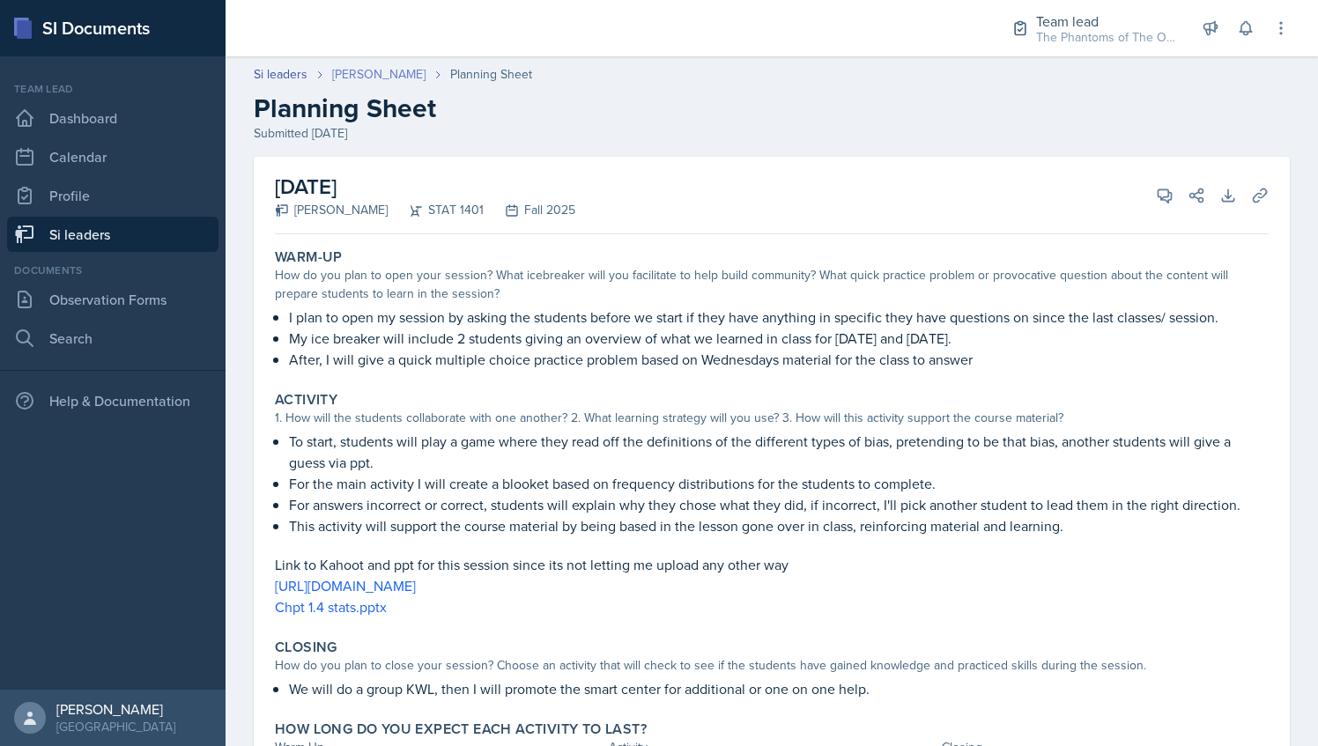
click at [360, 78] on link "[PERSON_NAME]" at bounding box center [378, 74] width 93 height 18
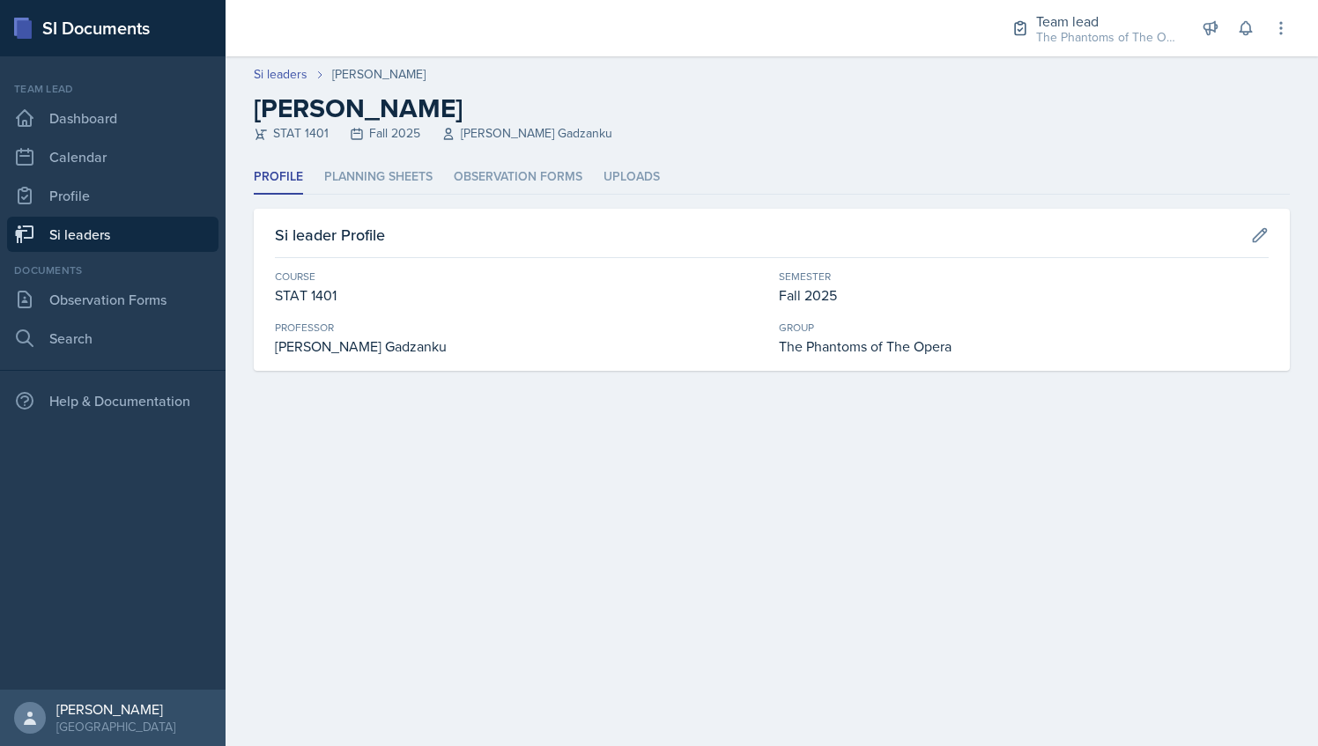
click at [358, 201] on div "Profile Planning Sheets Observation Forms Uploads Profile Planning Sheets Obser…" at bounding box center [772, 265] width 1036 height 211
click at [358, 171] on li "Planning Sheets" at bounding box center [378, 177] width 108 height 34
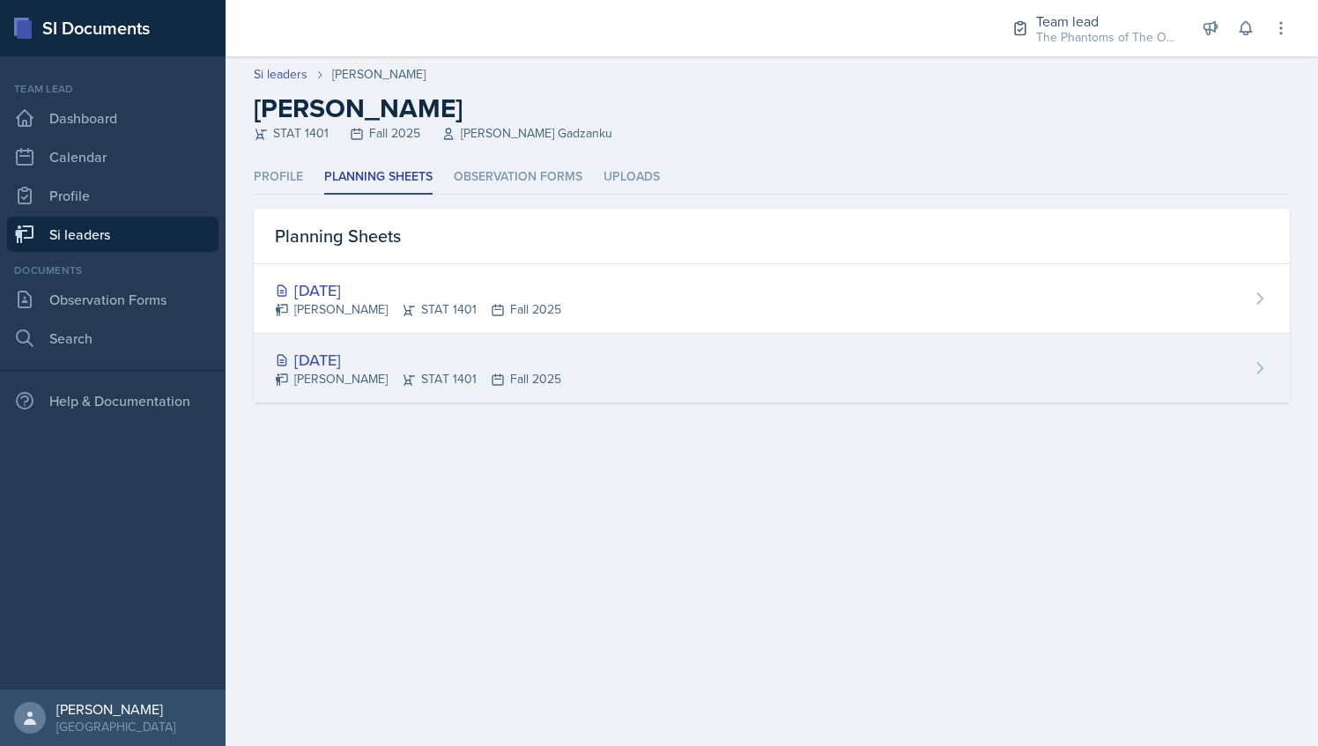
click at [406, 398] on div "Aug 25th, 2025 Nyome Fox STAT 1401 Fall 2025" at bounding box center [772, 368] width 1036 height 69
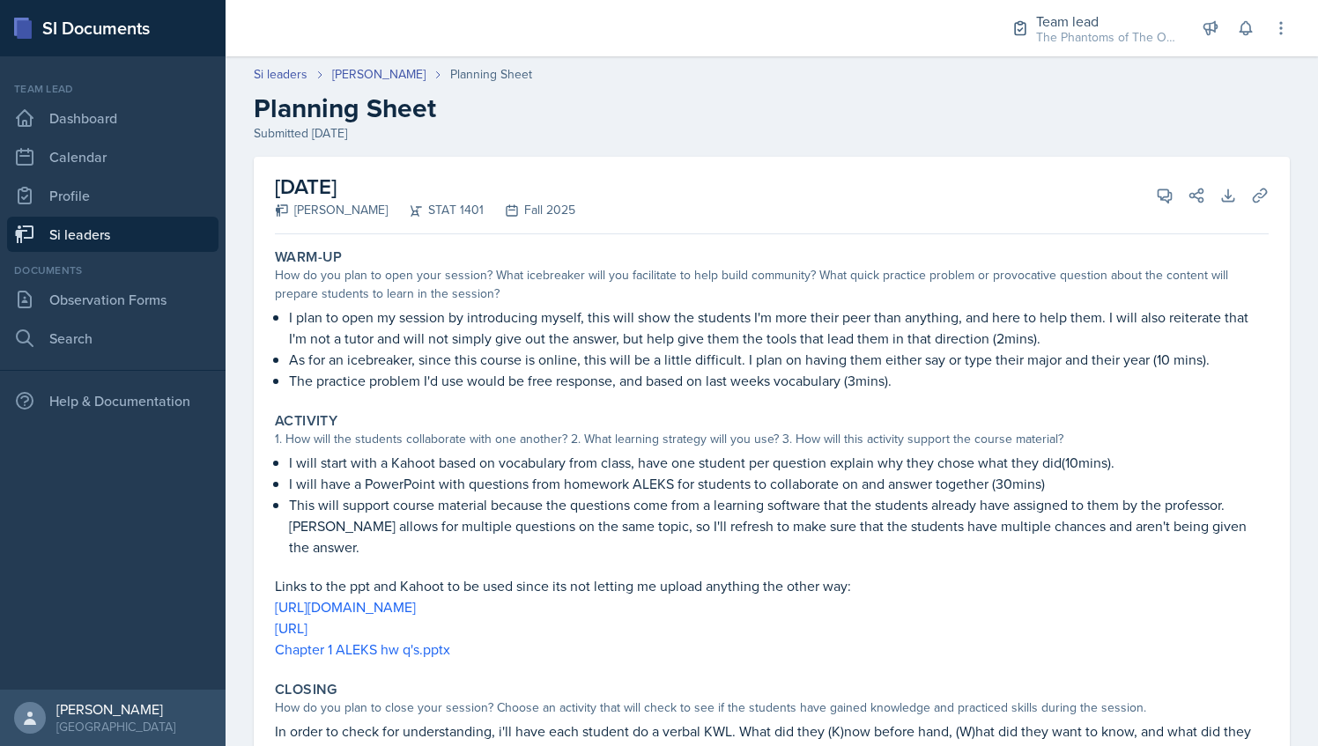
click at [111, 222] on link "Si leaders" at bounding box center [112, 234] width 211 height 35
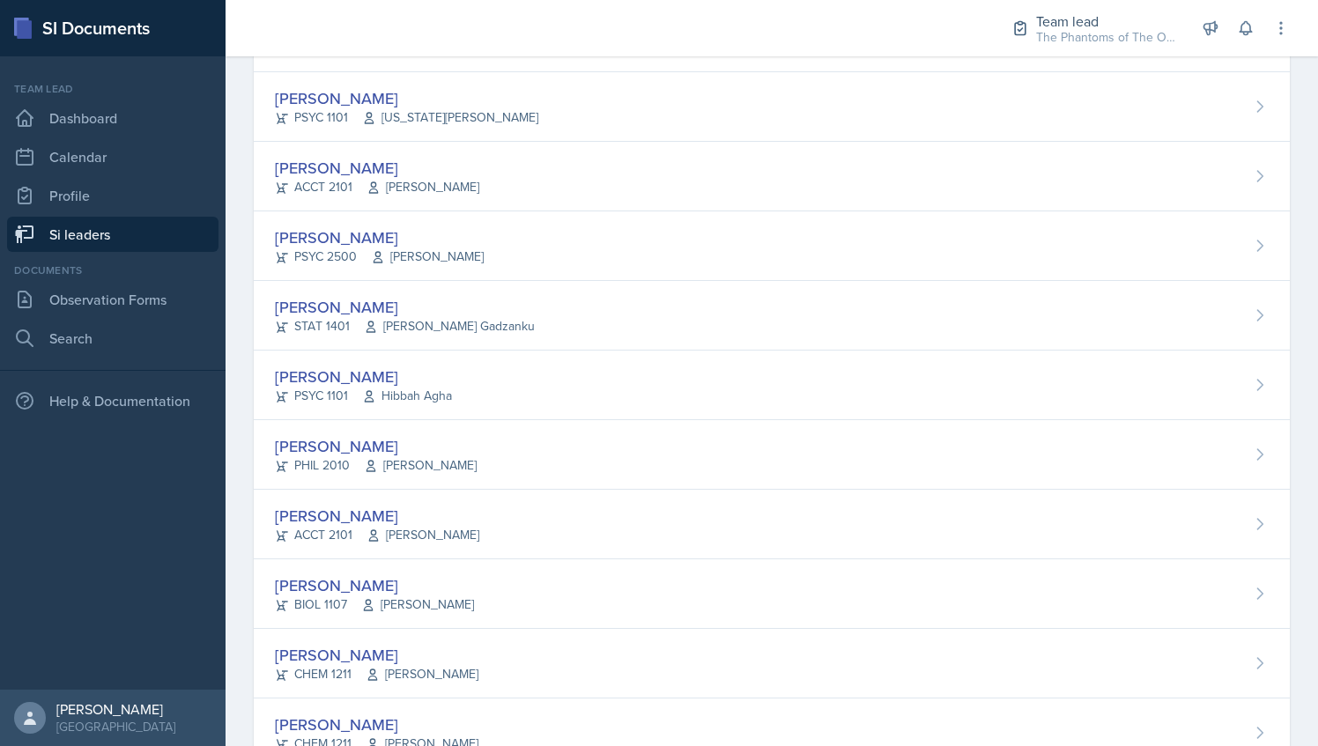
scroll to position [854, 0]
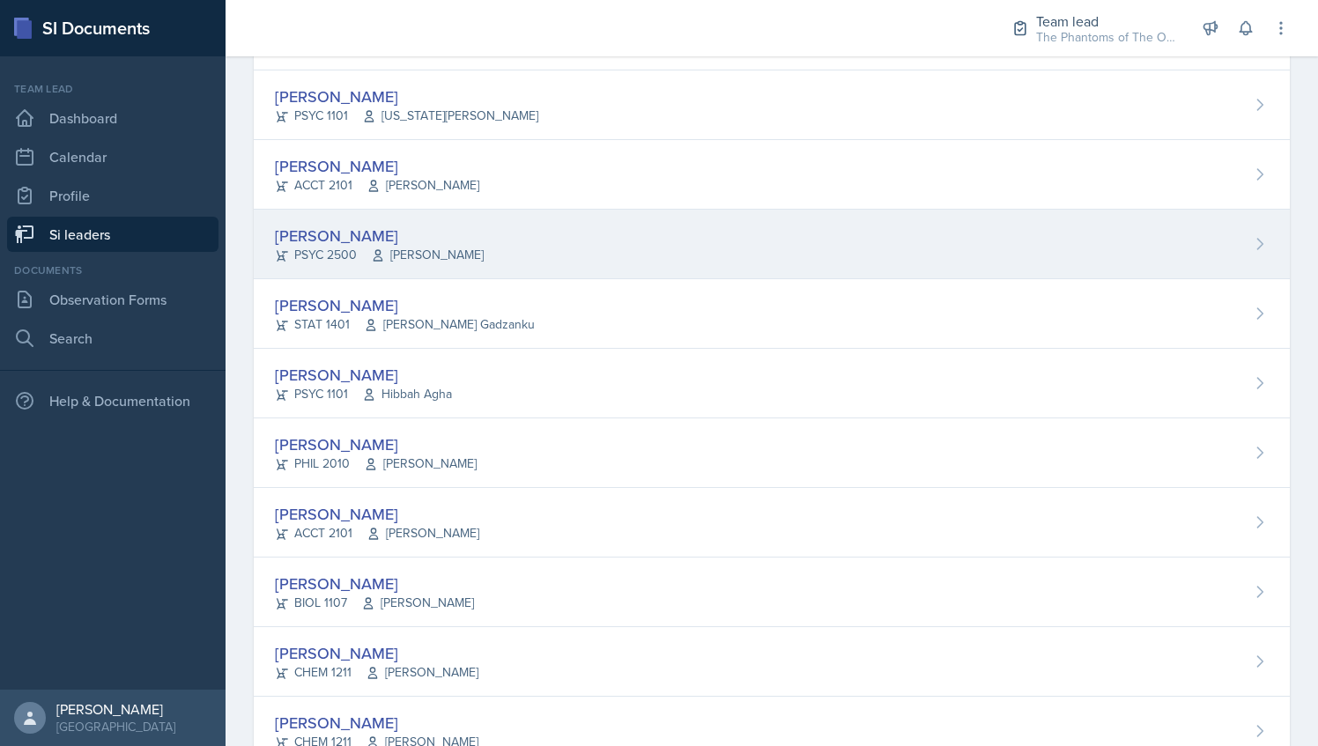
click at [421, 229] on div "[PERSON_NAME]" at bounding box center [379, 236] width 209 height 24
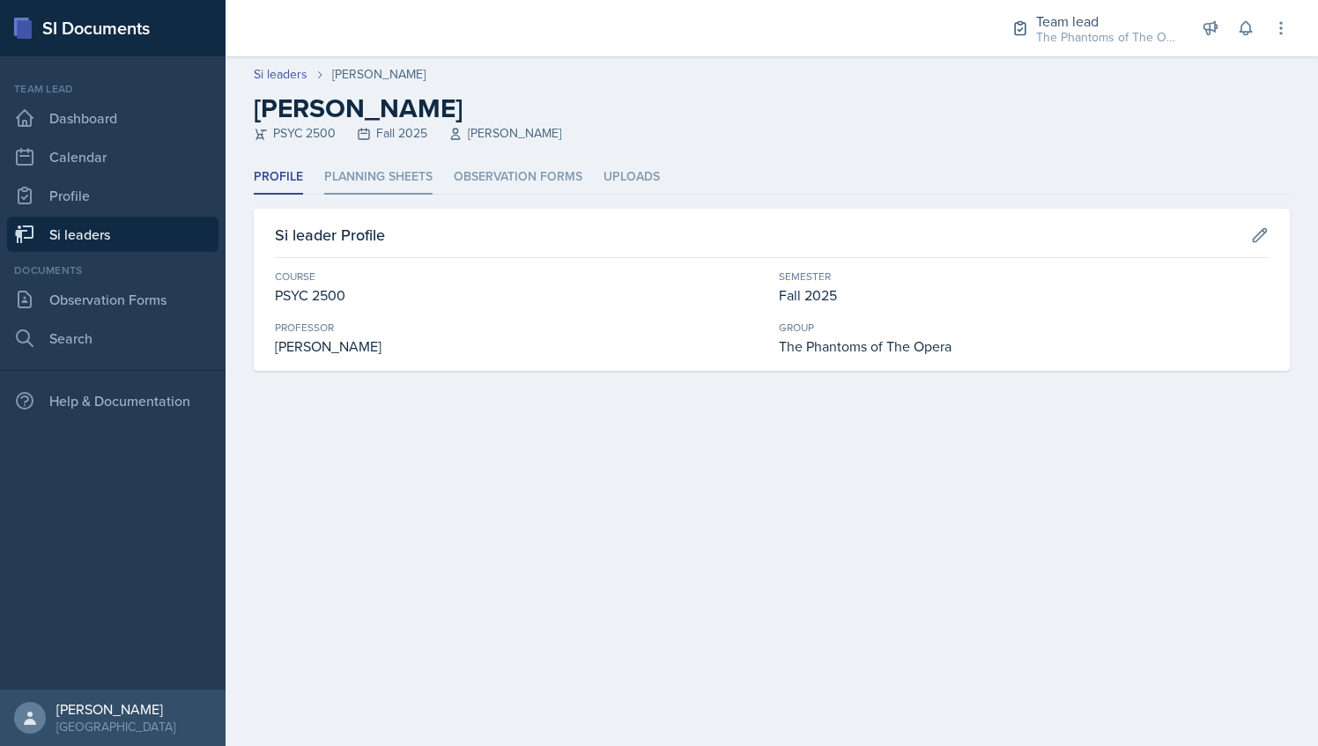
click at [375, 181] on li "Planning Sheets" at bounding box center [378, 177] width 108 height 34
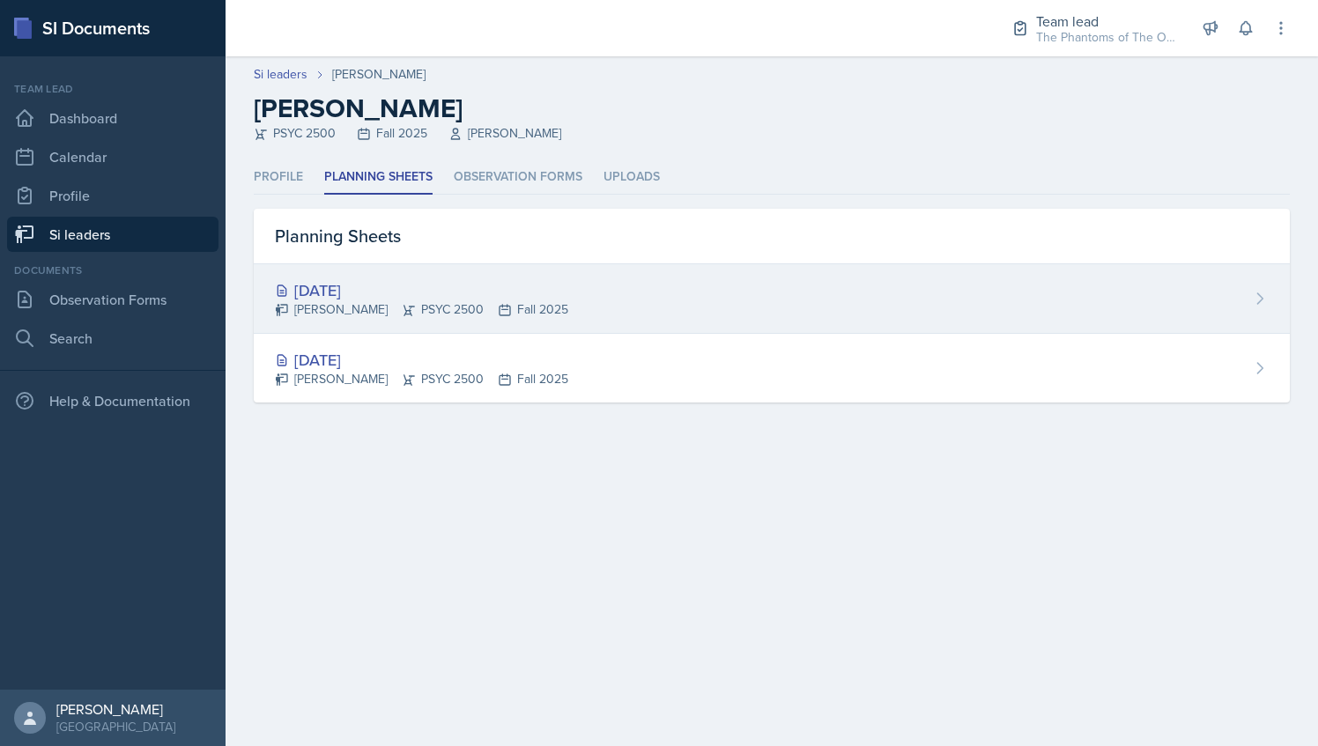
click at [470, 290] on div "[DATE]" at bounding box center [421, 290] width 293 height 24
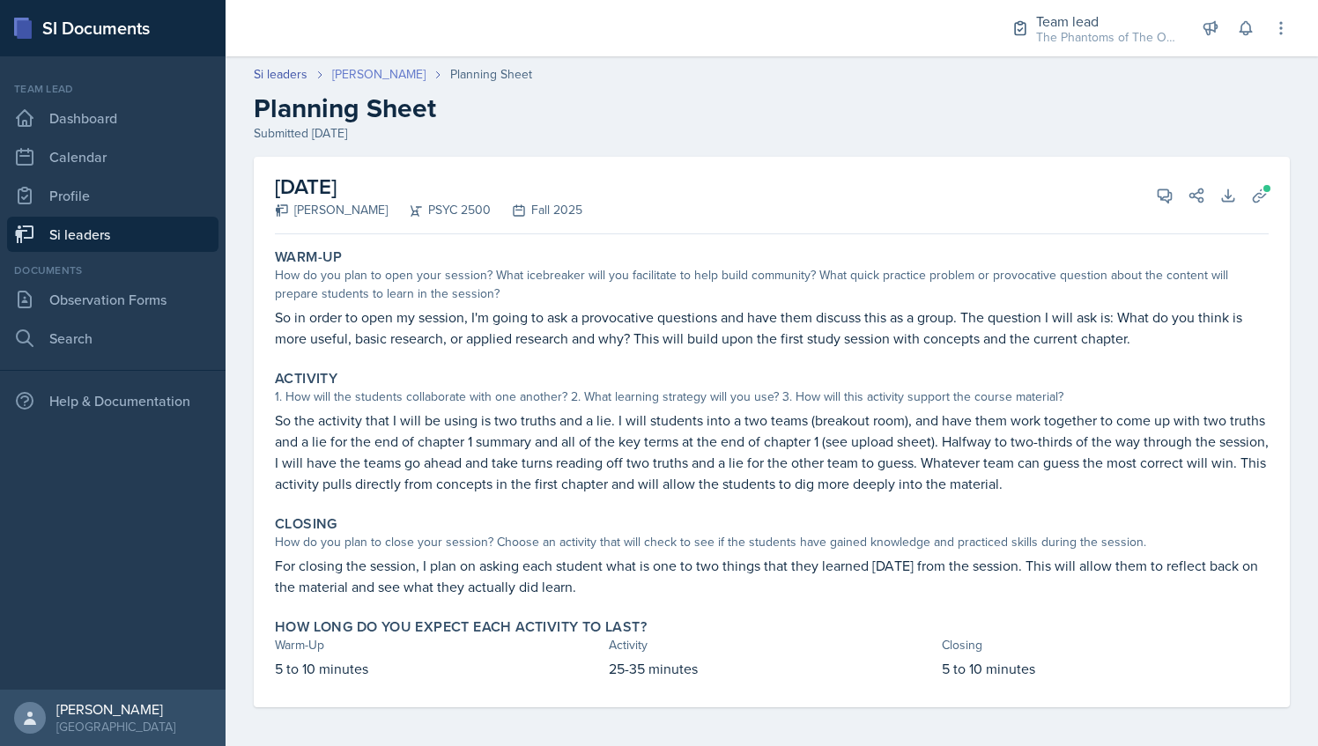
click at [385, 72] on link "[PERSON_NAME]" at bounding box center [378, 74] width 93 height 18
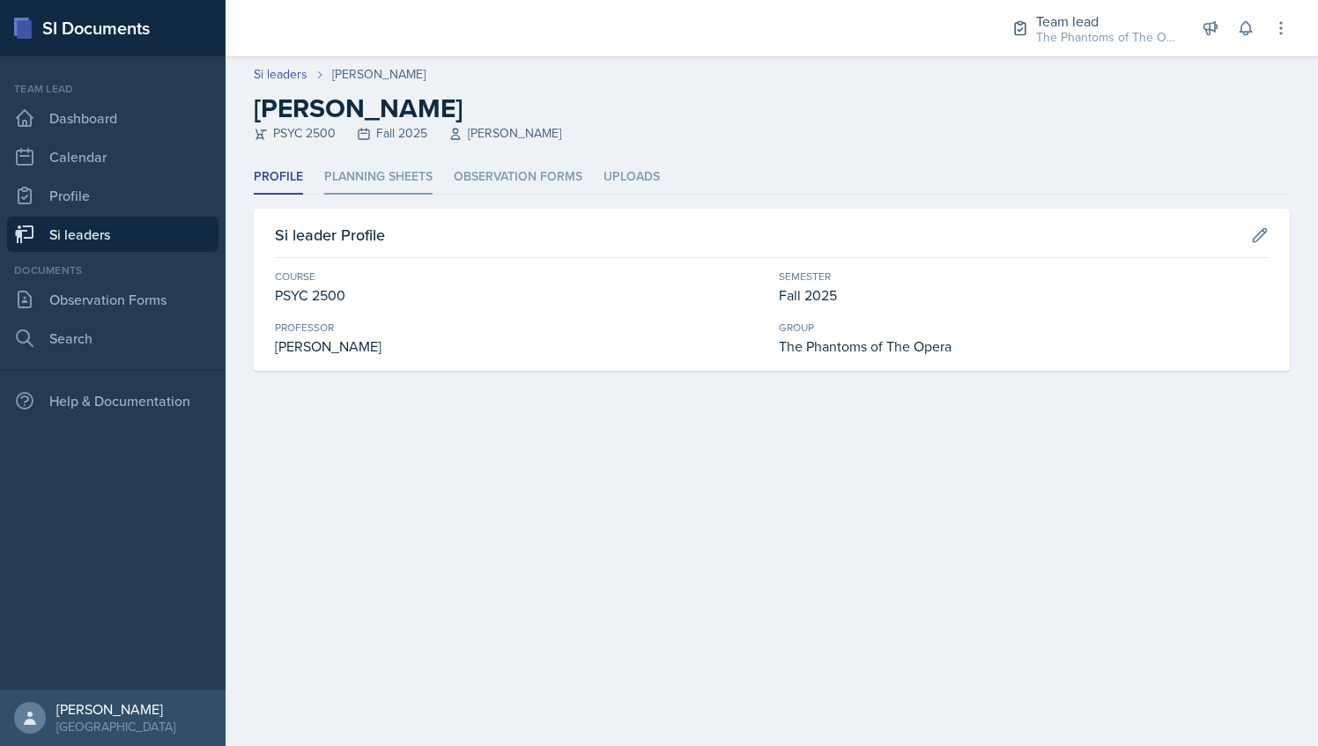
click at [411, 164] on li "Planning Sheets" at bounding box center [378, 177] width 108 height 34
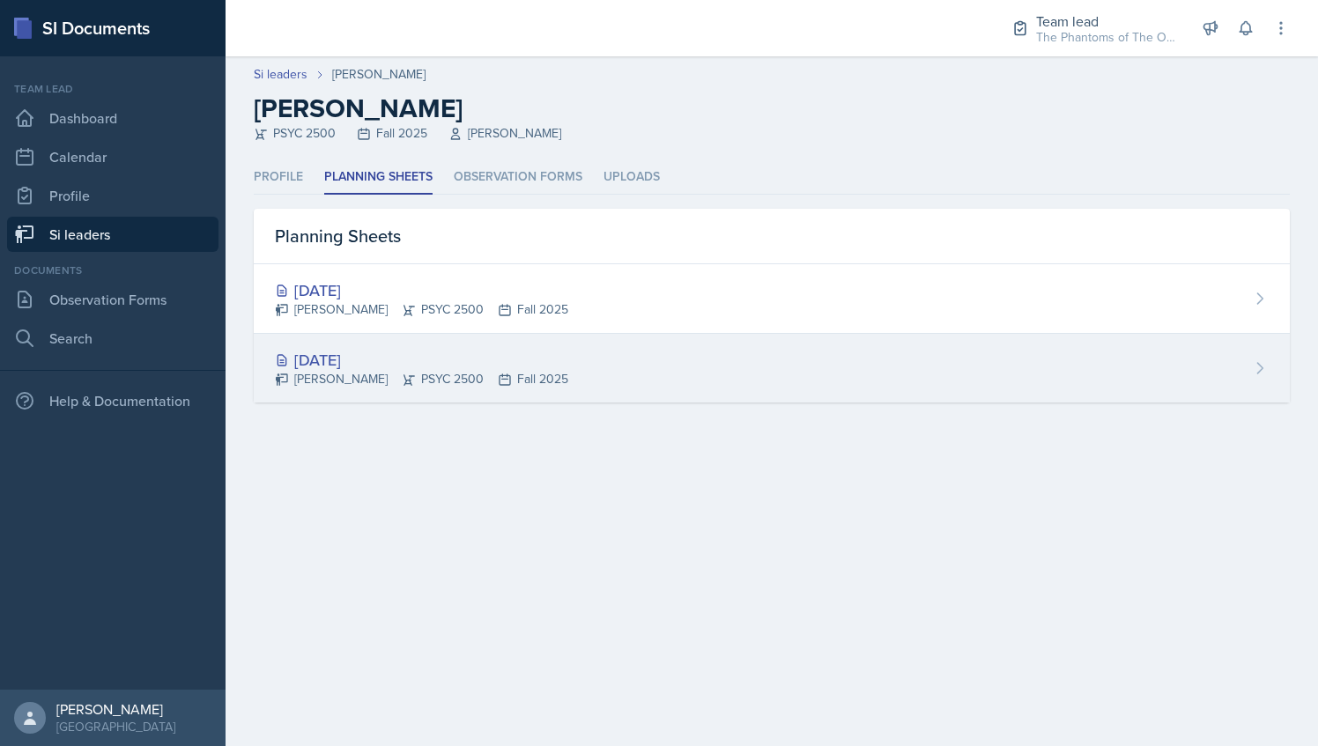
click at [418, 335] on div "Aug 25th, 2025 Rachel Evans PSYC 2500 Fall 2025" at bounding box center [772, 368] width 1036 height 69
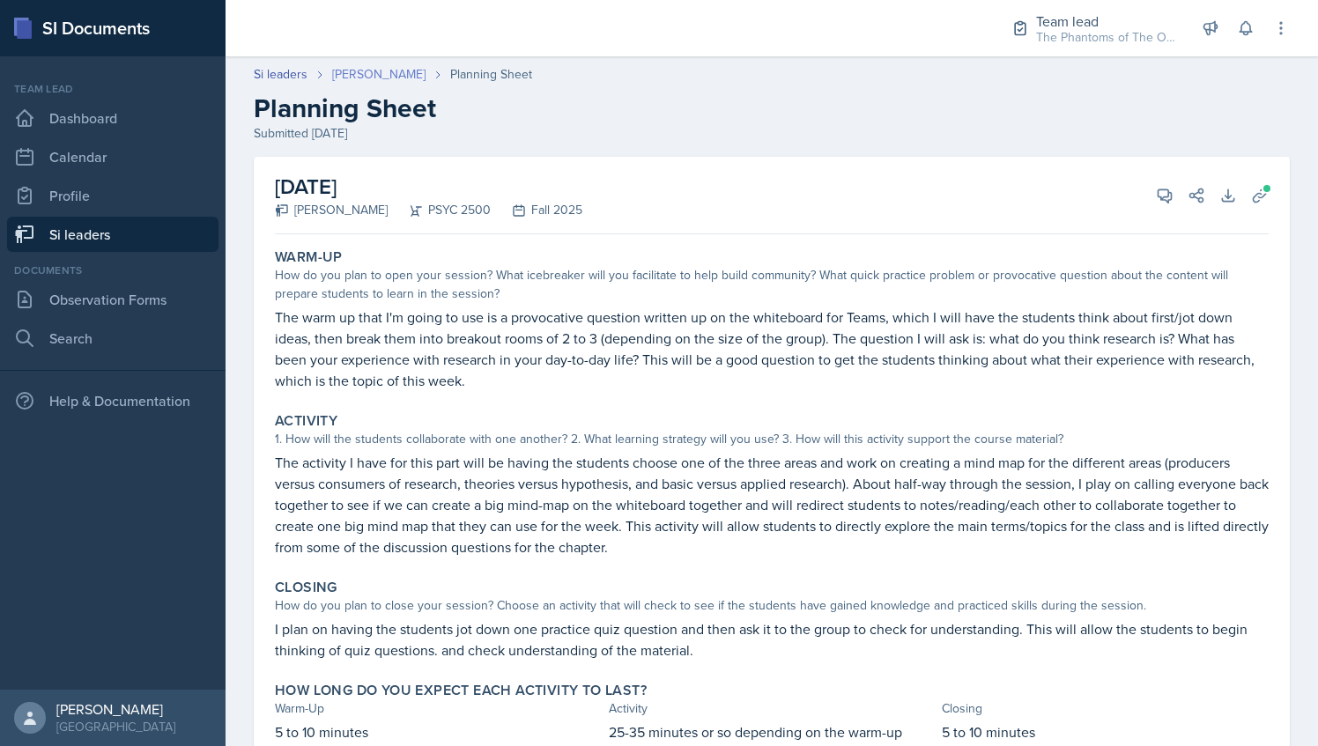
click at [370, 67] on link "[PERSON_NAME]" at bounding box center [378, 74] width 93 height 18
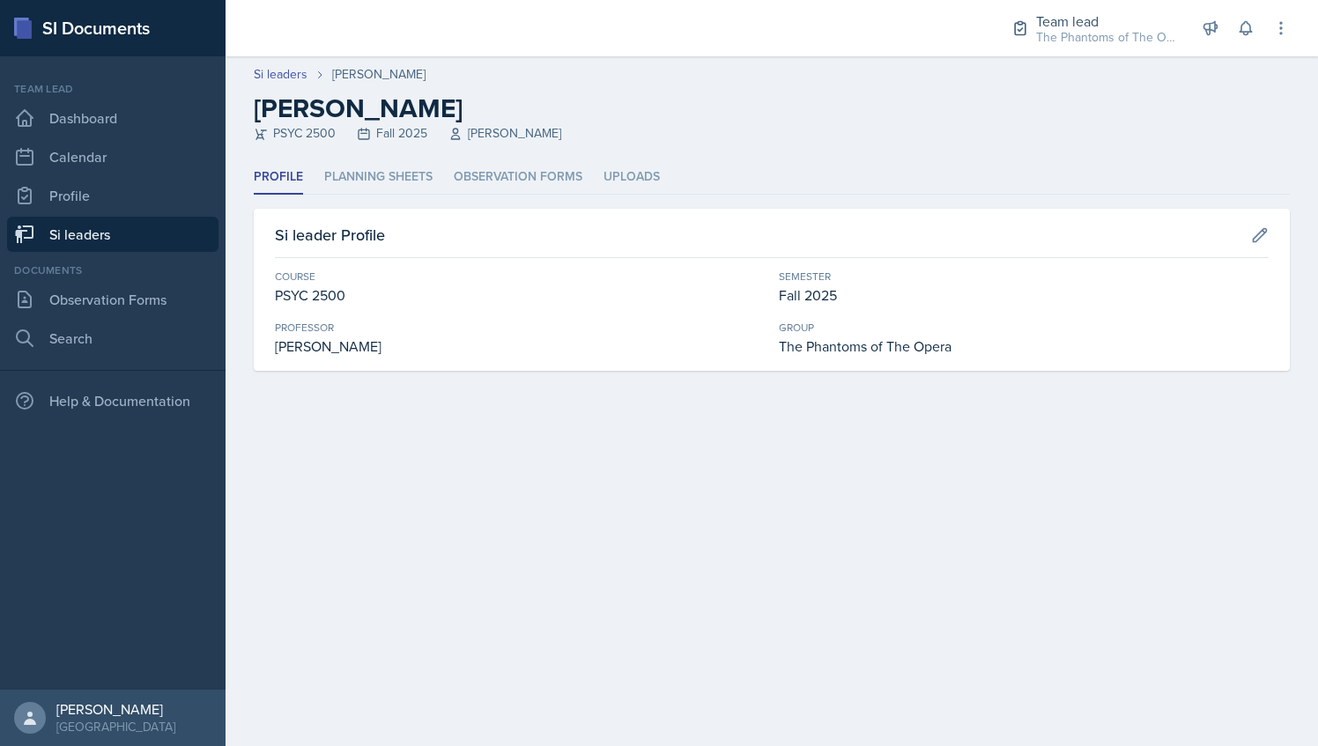
click at [102, 229] on link "Si leaders" at bounding box center [112, 234] width 211 height 35
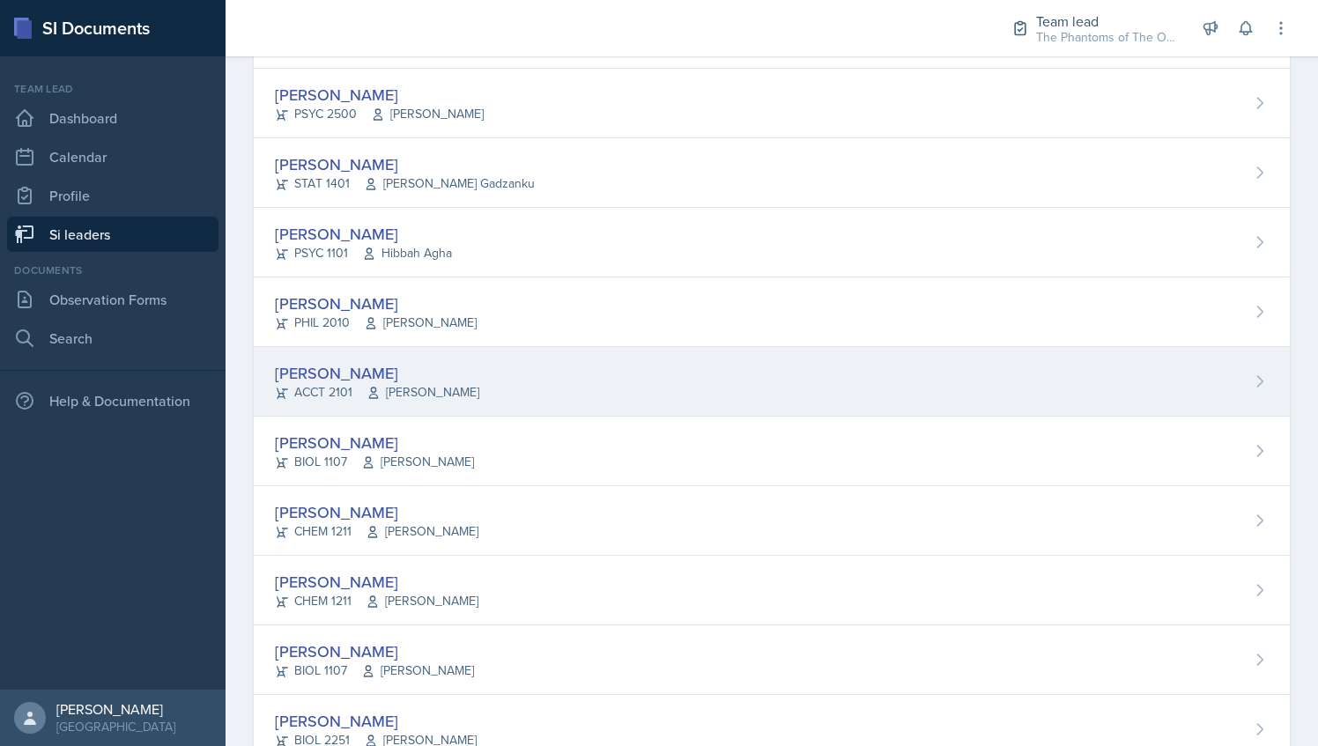
scroll to position [1037, 0]
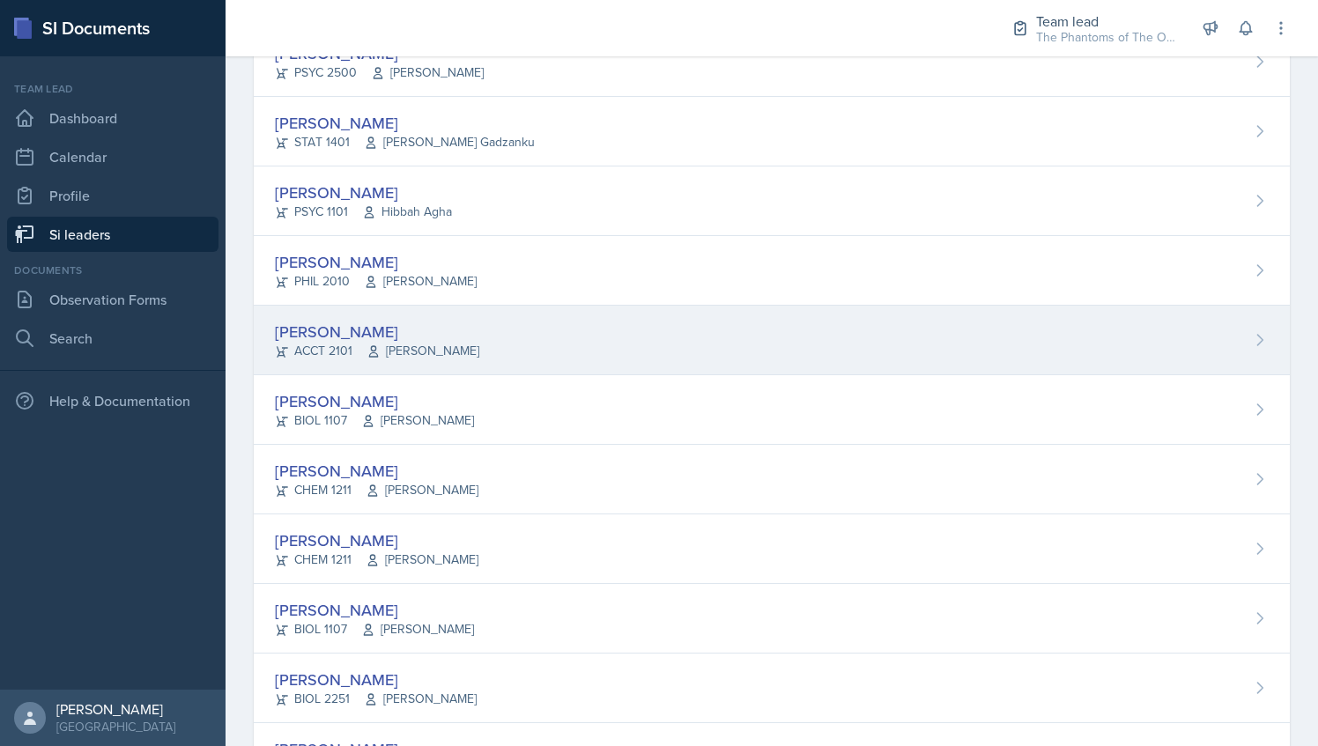
click at [477, 334] on div "Abeer Kayser ACCT 2101 Michelle Shutty" at bounding box center [772, 341] width 1036 height 70
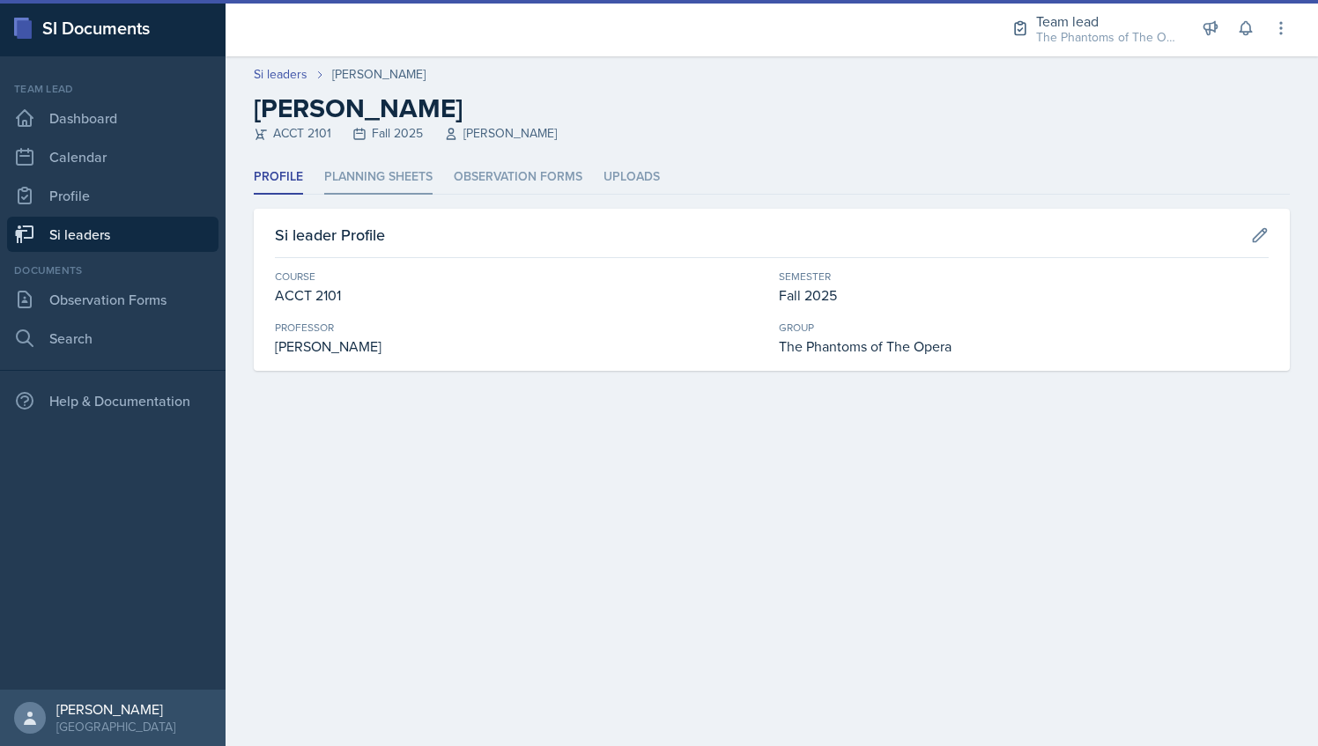
click at [398, 183] on li "Planning Sheets" at bounding box center [378, 177] width 108 height 34
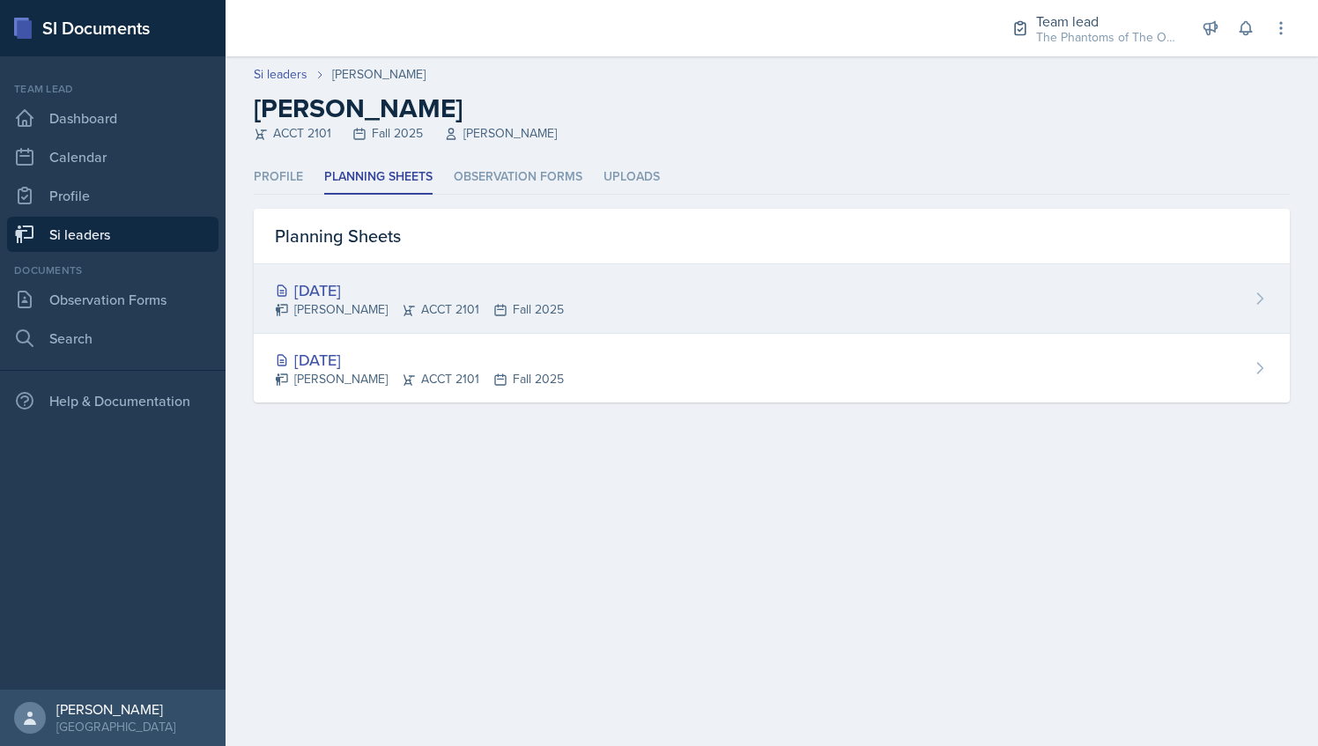
click at [424, 293] on div "[DATE]" at bounding box center [419, 290] width 289 height 24
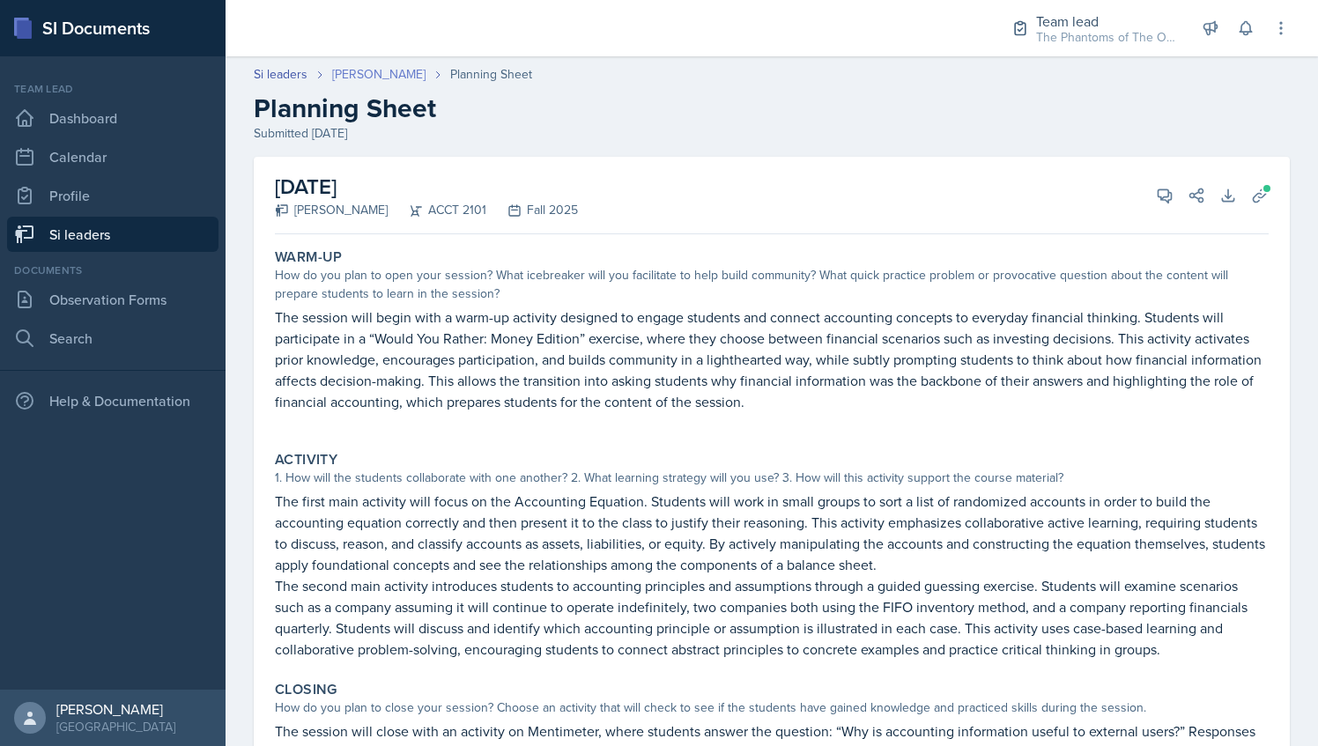
click at [388, 74] on link "[PERSON_NAME]" at bounding box center [378, 74] width 93 height 18
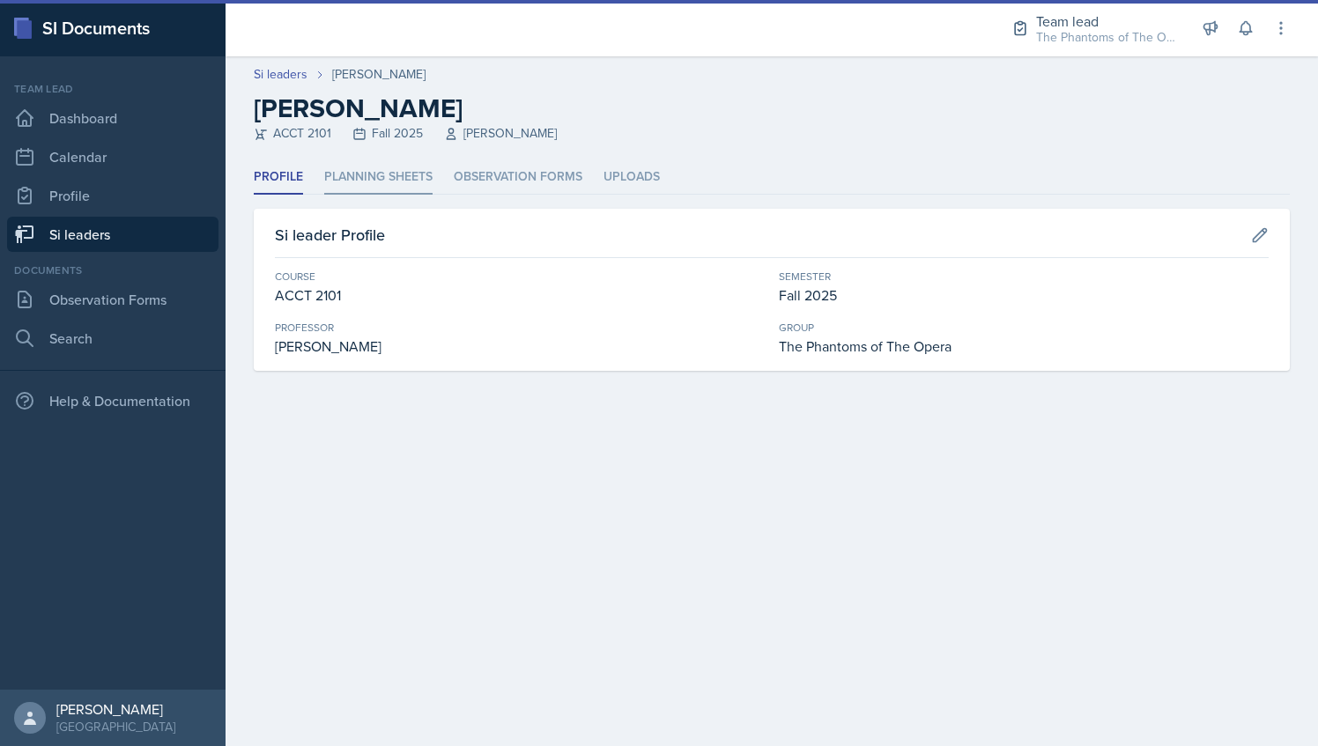
click at [388, 166] on li "Planning Sheets" at bounding box center [378, 177] width 108 height 34
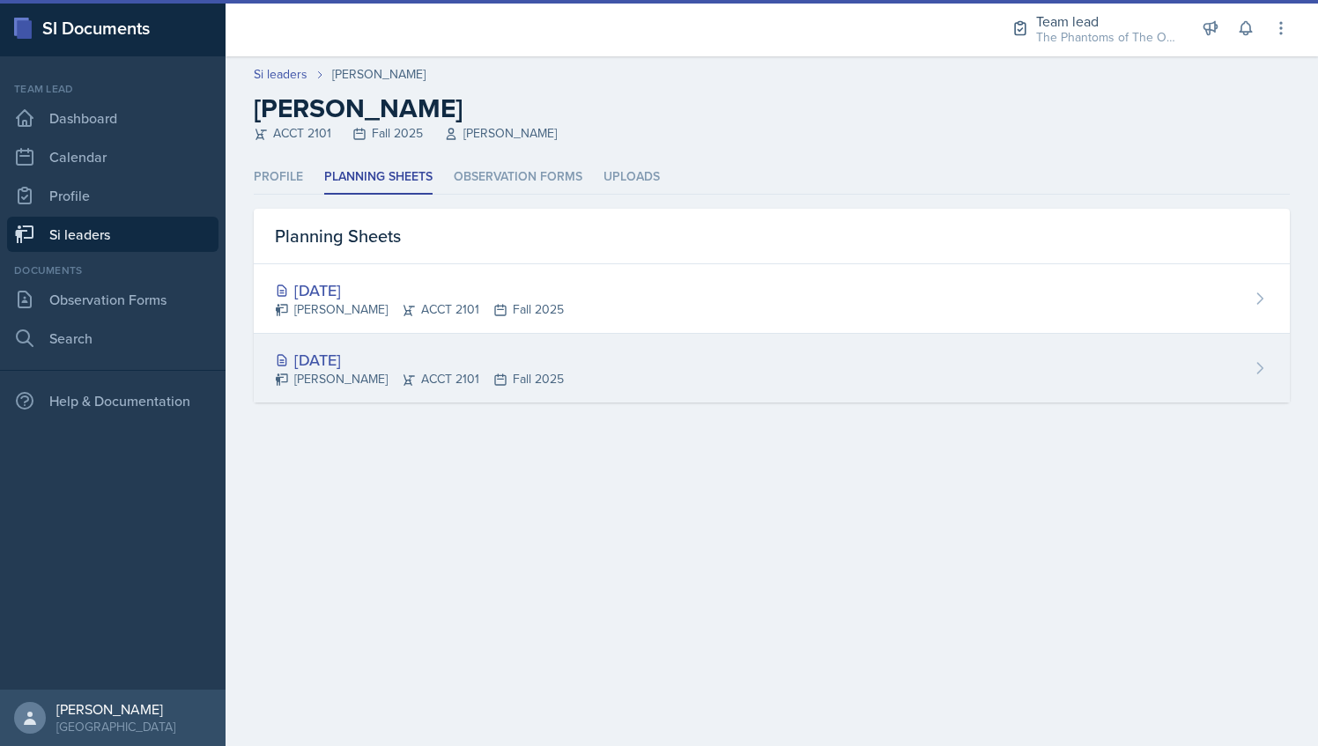
click at [404, 382] on div "Abeer Kayser ACCT 2101 Fall 2025" at bounding box center [419, 379] width 289 height 18
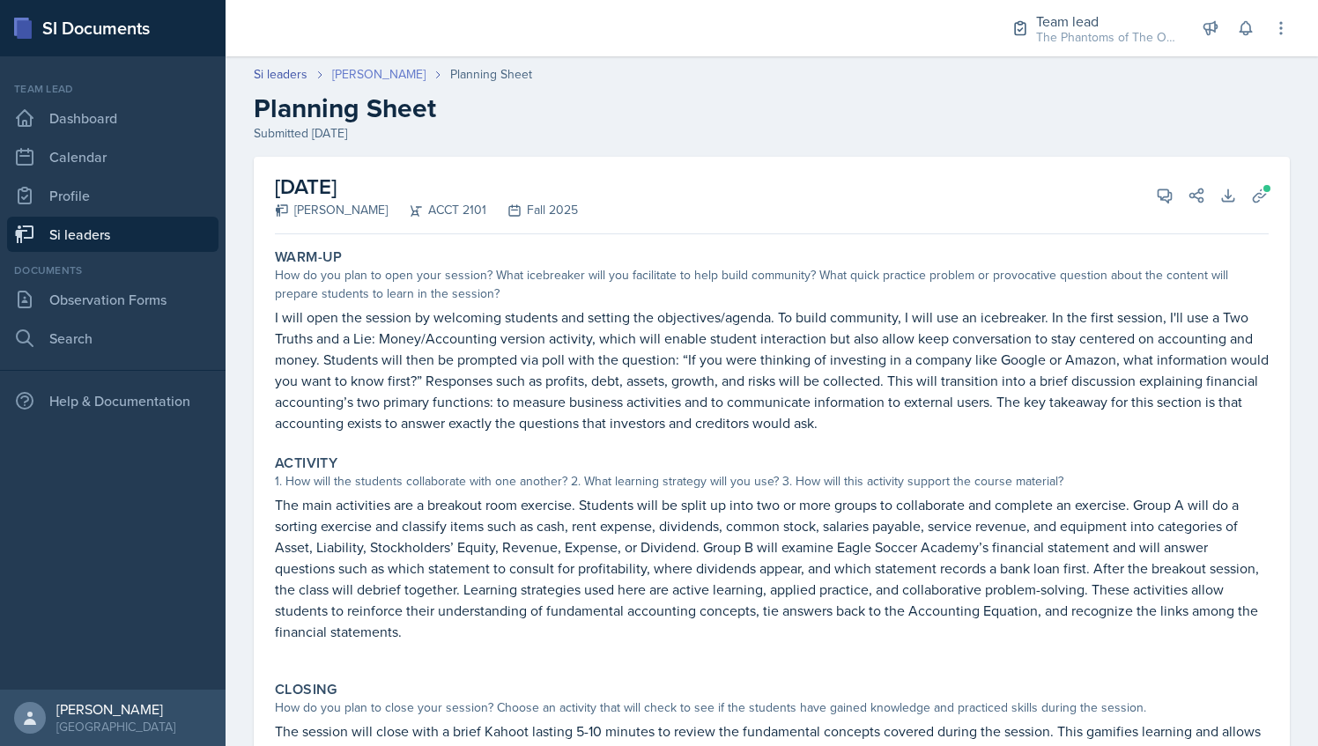
click at [382, 72] on link "[PERSON_NAME]" at bounding box center [378, 74] width 93 height 18
